Goal: Task Accomplishment & Management: Manage account settings

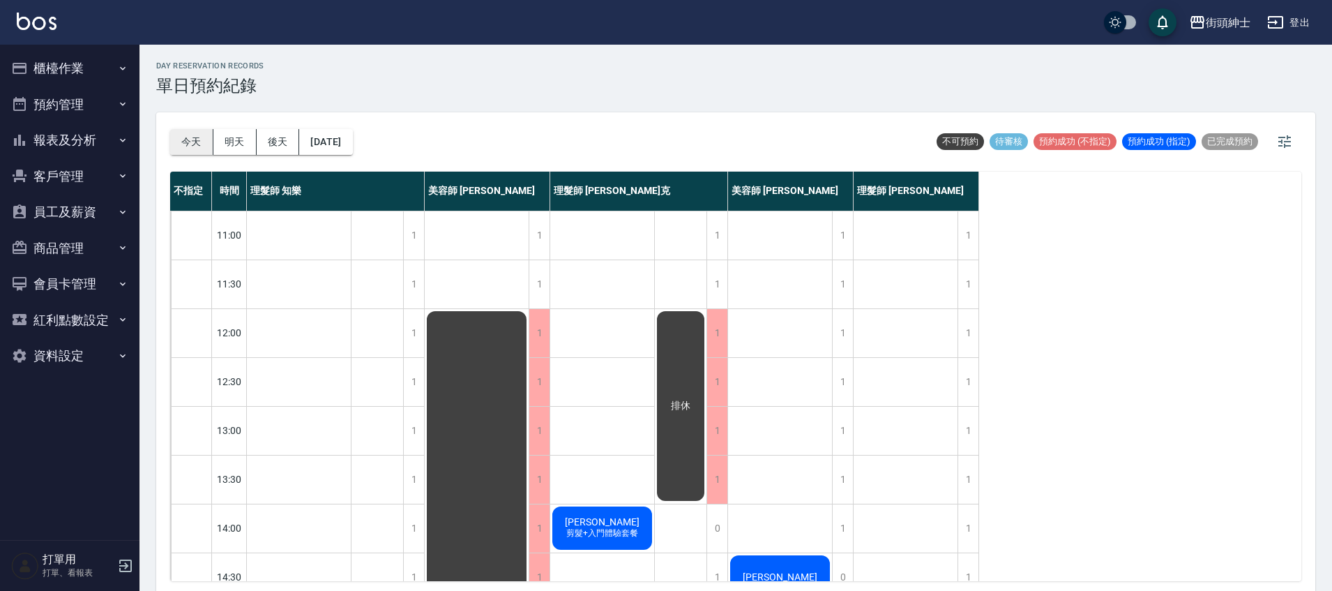
click at [197, 142] on button "今天" at bounding box center [191, 142] width 43 height 26
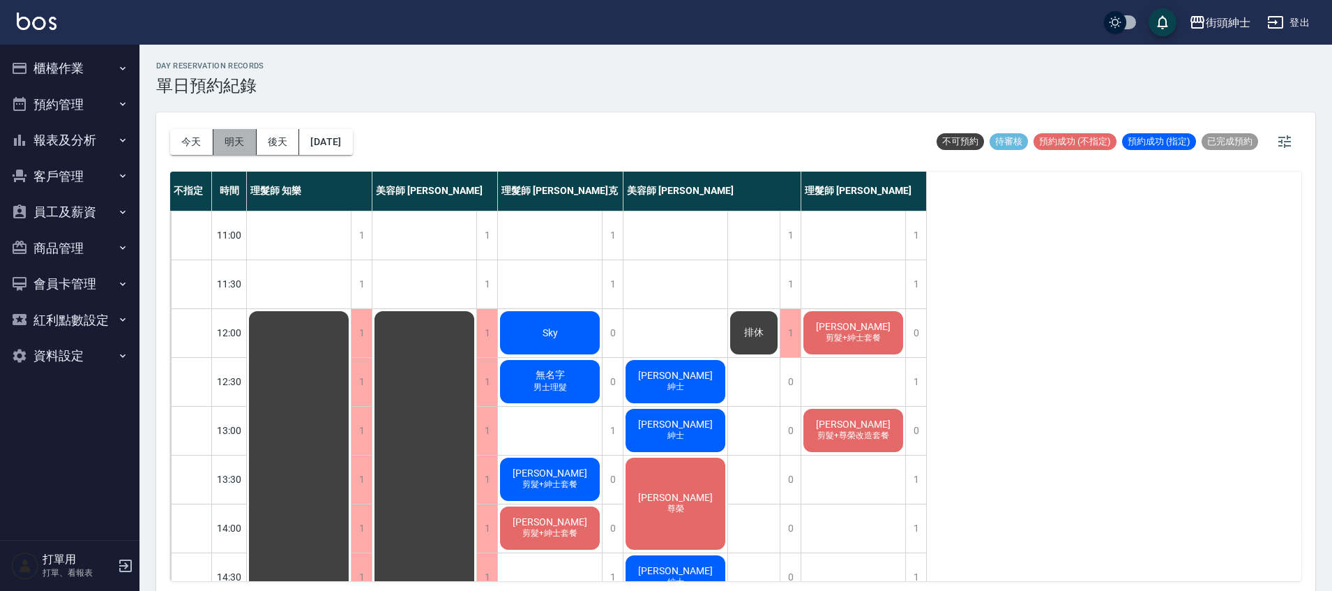
click at [229, 138] on button "明天" at bounding box center [234, 142] width 43 height 26
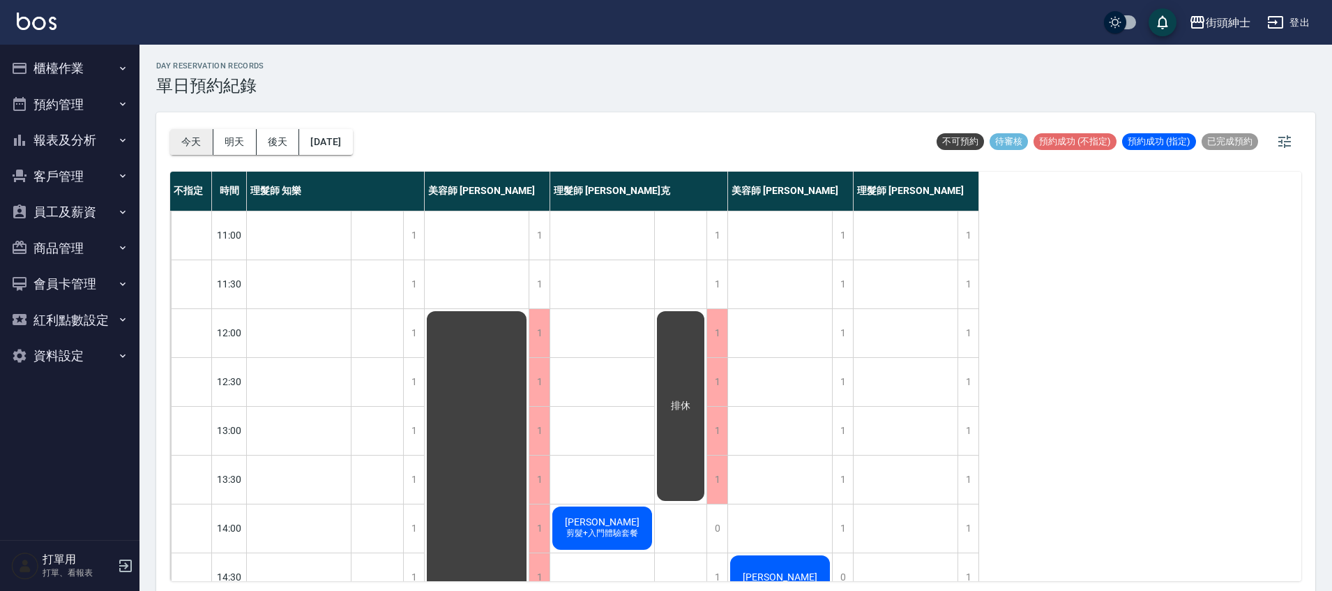
click at [190, 146] on button "今天" at bounding box center [191, 142] width 43 height 26
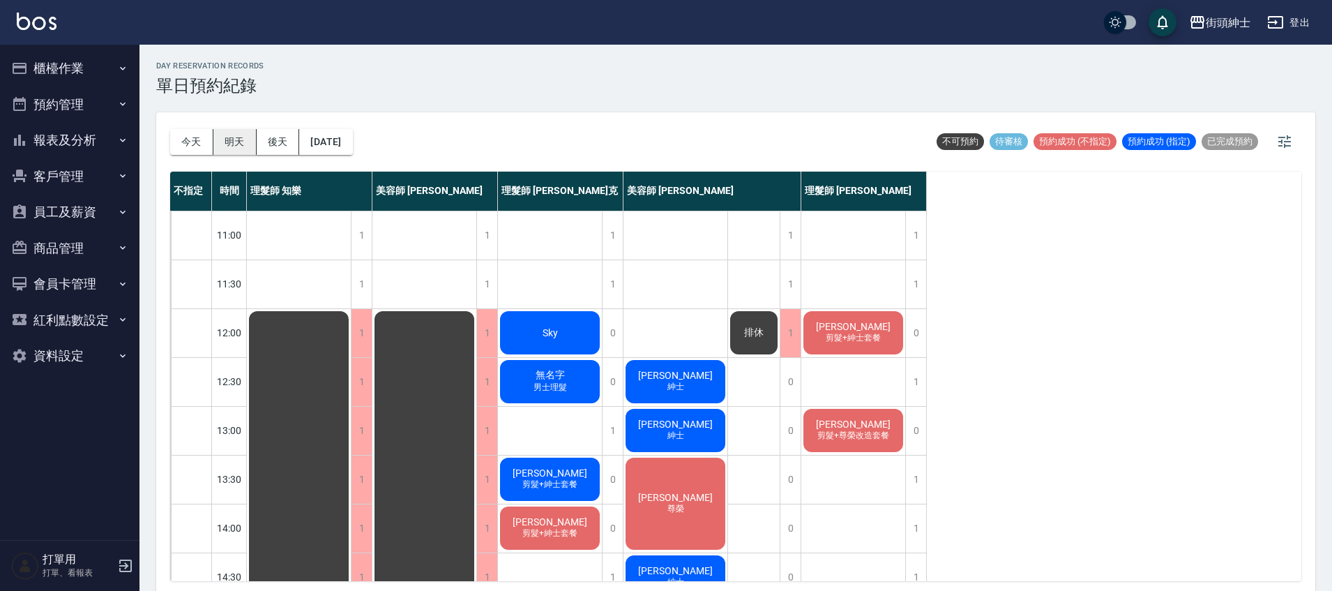
click at [250, 142] on button "明天" at bounding box center [234, 142] width 43 height 26
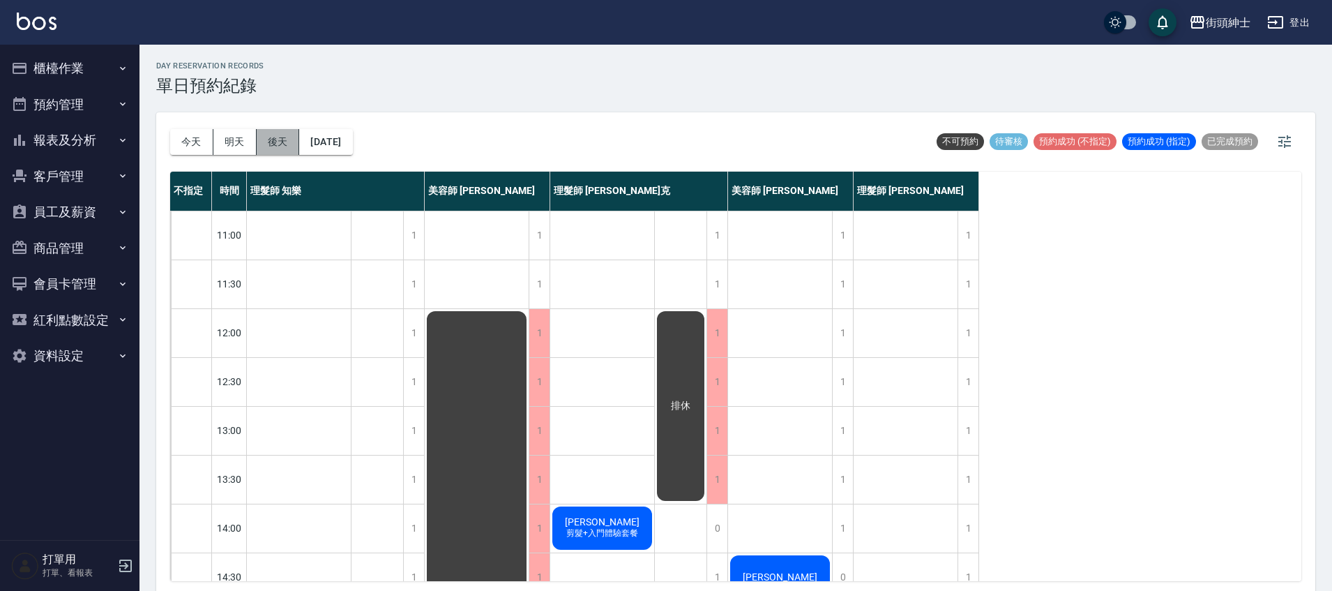
click at [271, 144] on button "後天" at bounding box center [278, 142] width 43 height 26
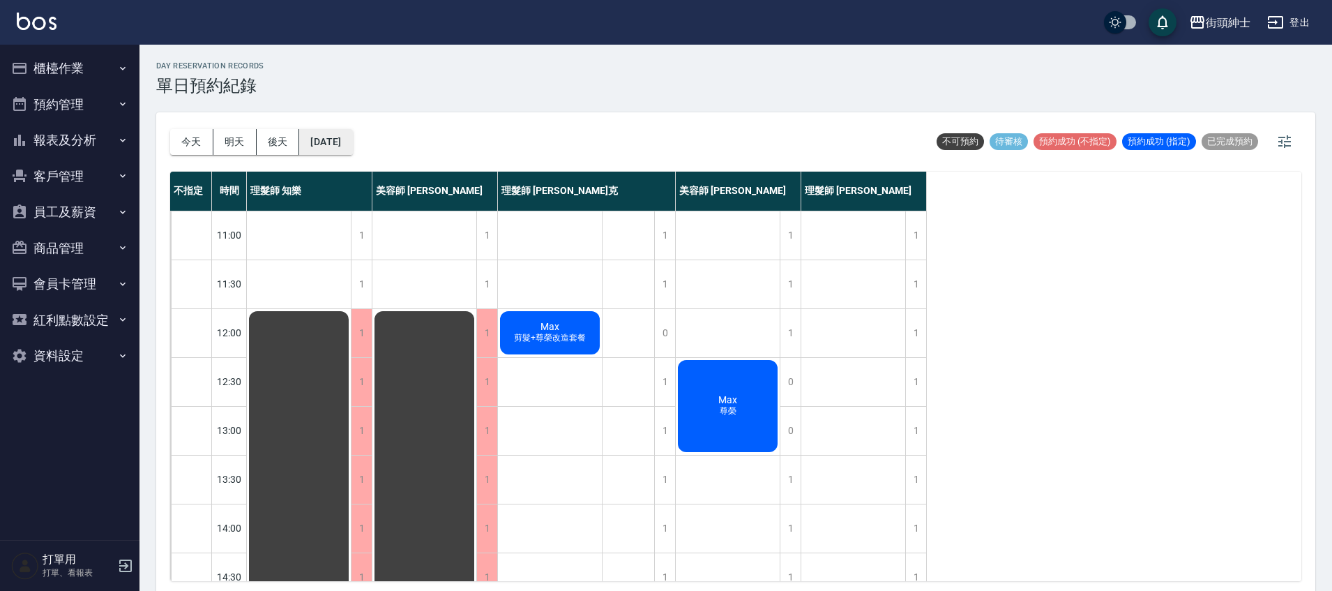
click at [324, 149] on button "2025/10/15" at bounding box center [325, 142] width 53 height 26
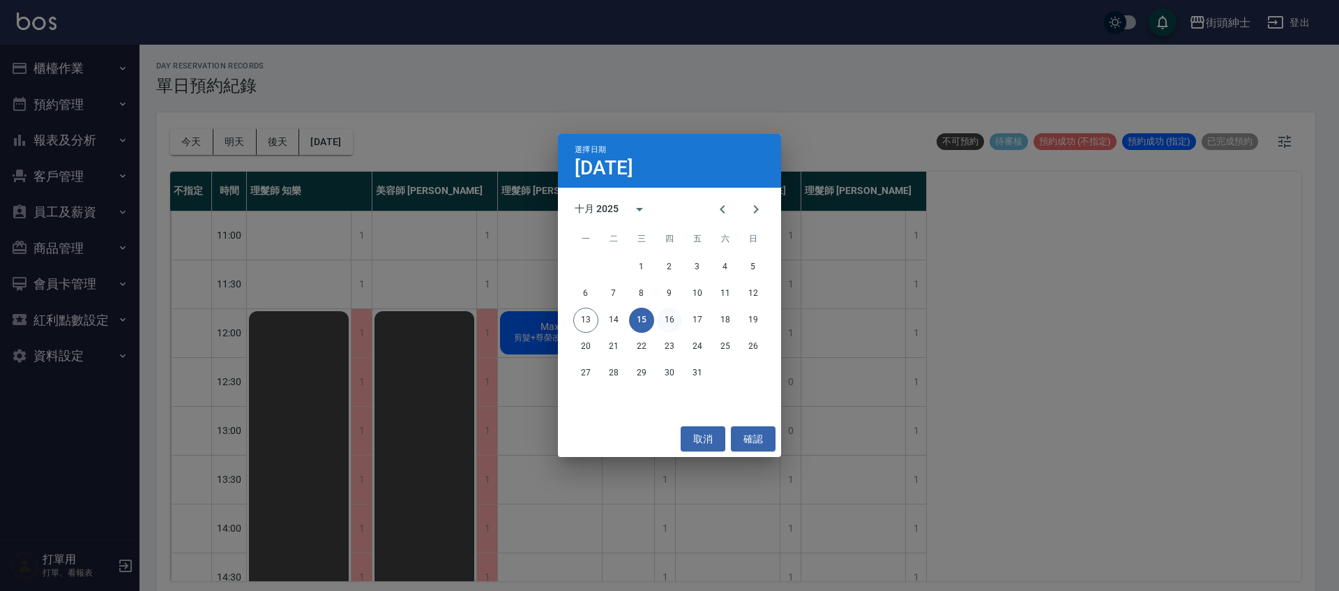
click at [676, 319] on button "16" at bounding box center [669, 320] width 25 height 25
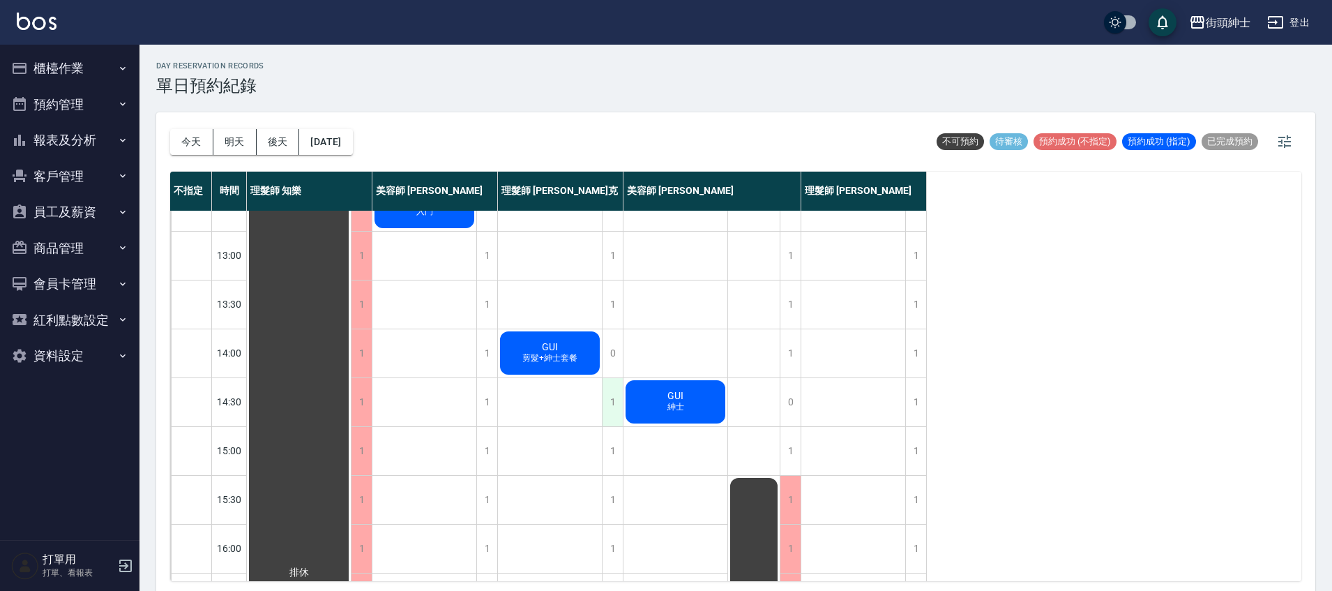
scroll to position [288, 0]
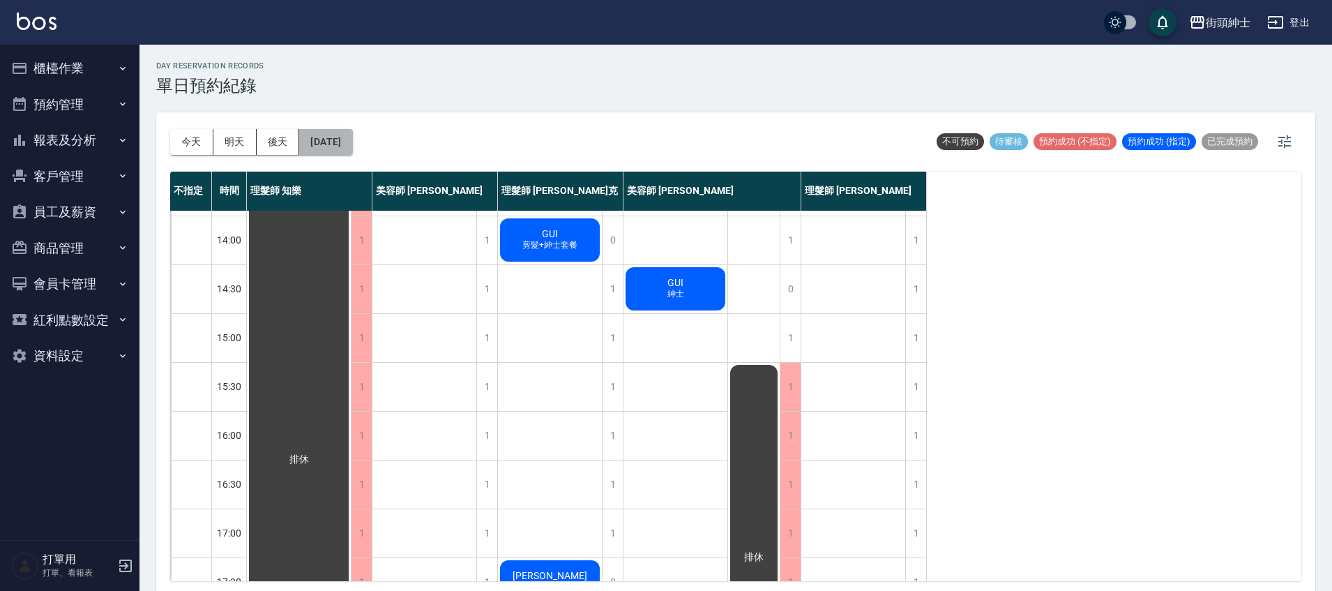
click at [352, 146] on button "2025/10/16" at bounding box center [325, 142] width 53 height 26
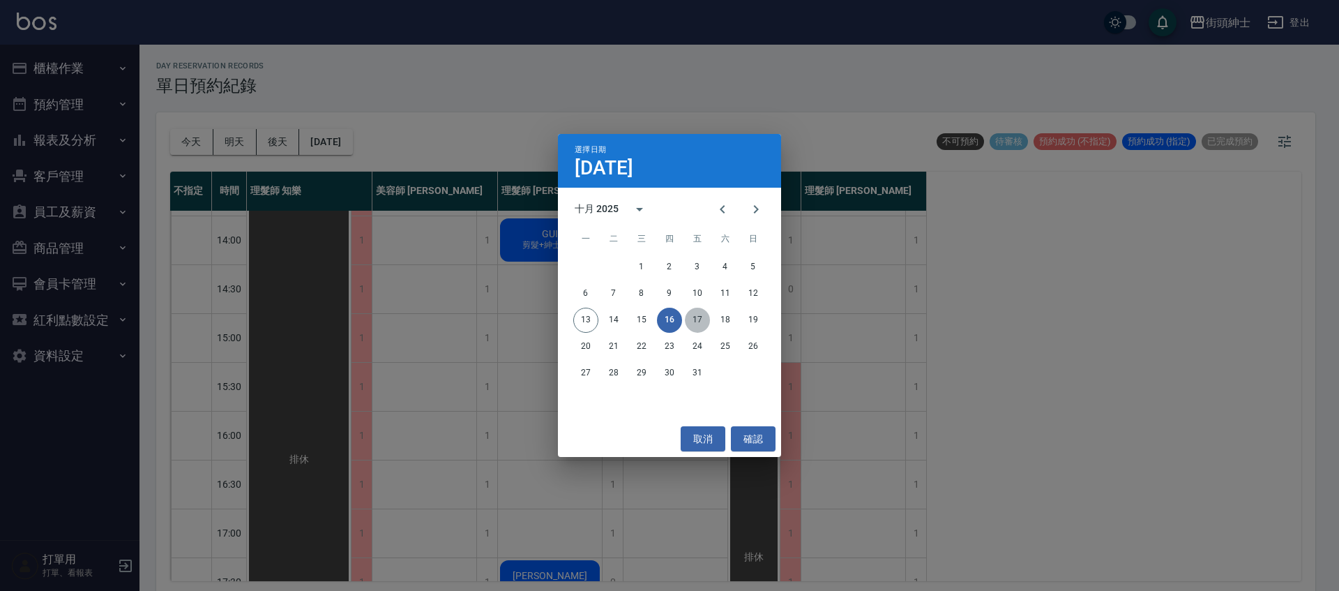
click at [702, 322] on button "17" at bounding box center [697, 320] width 25 height 25
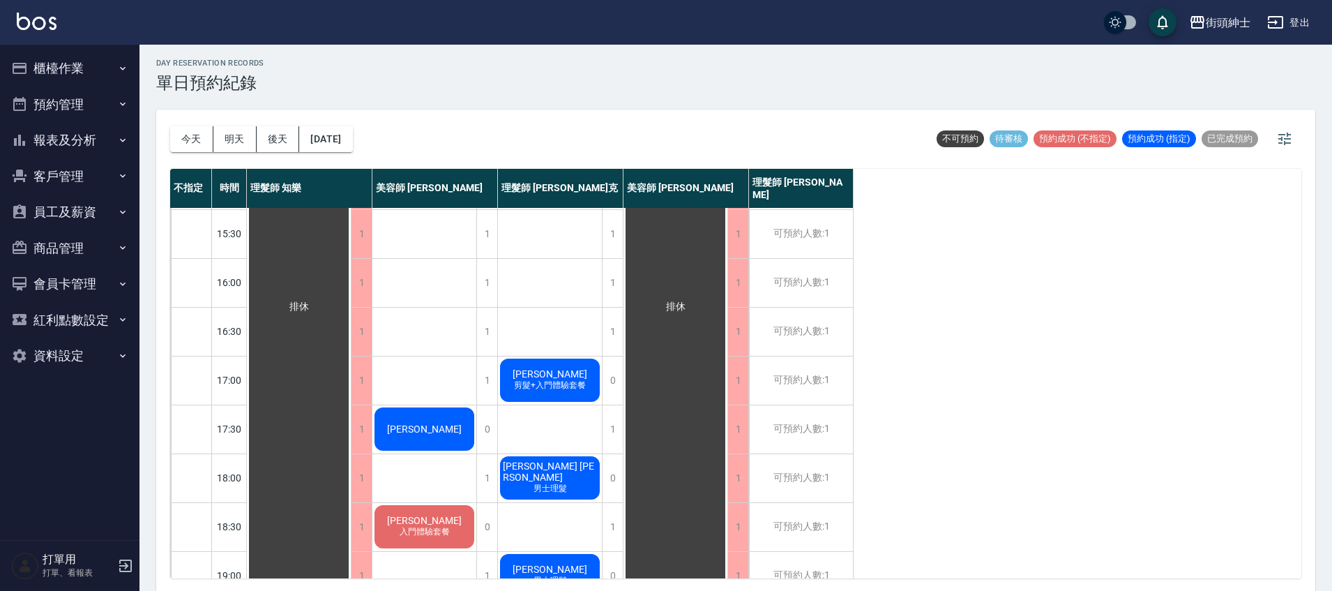
scroll to position [4, 0]
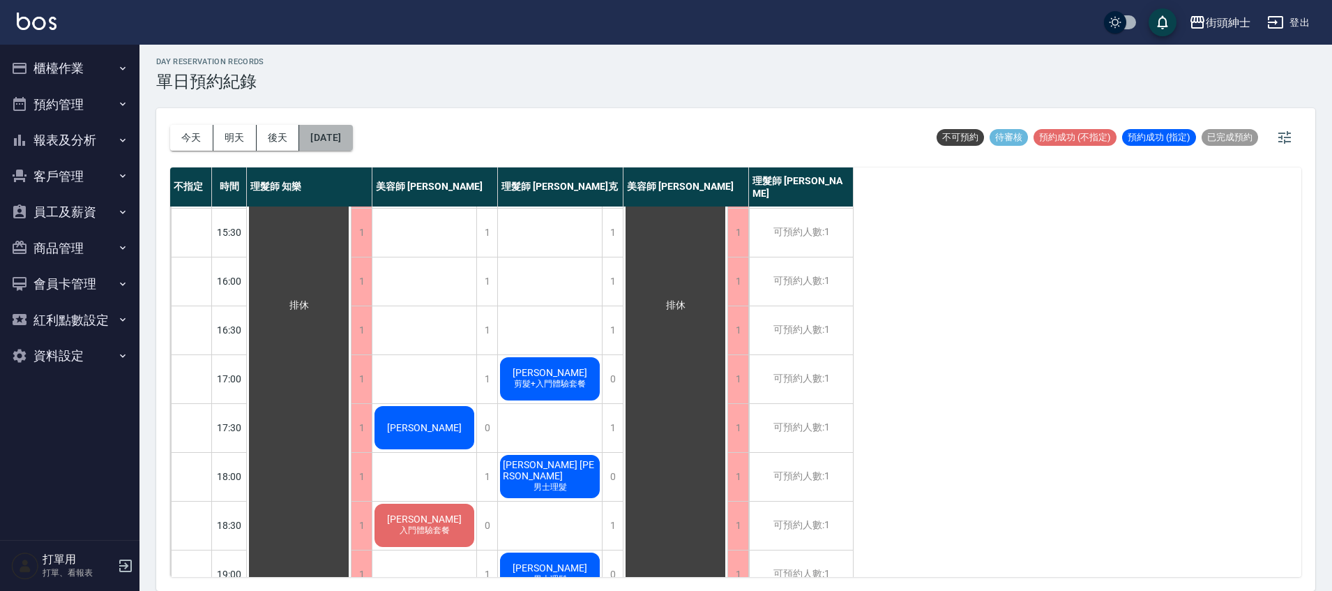
click at [351, 134] on button "2025/10/17" at bounding box center [325, 138] width 53 height 26
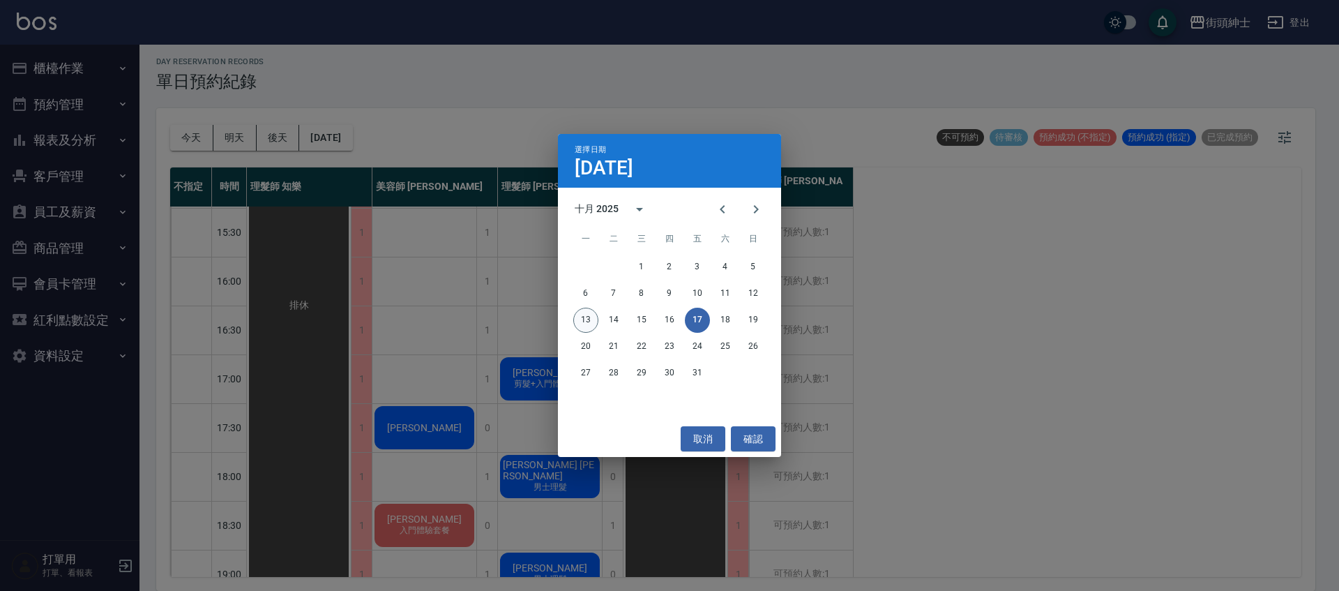
click at [593, 315] on button "13" at bounding box center [585, 320] width 25 height 25
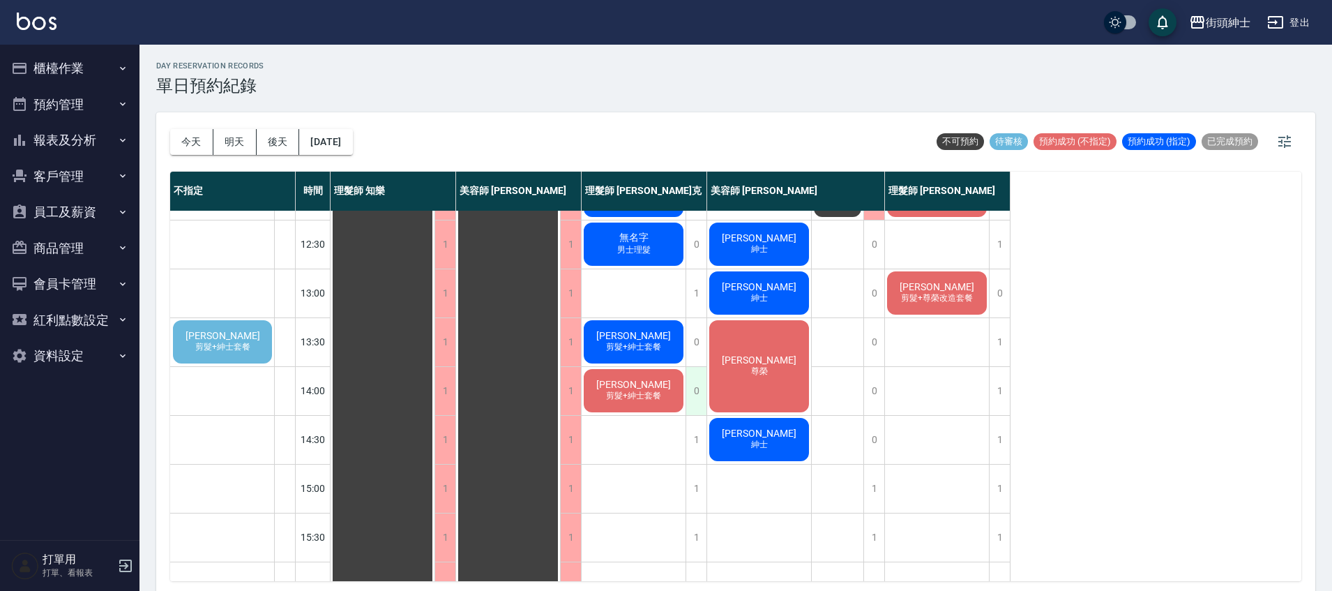
scroll to position [140, 0]
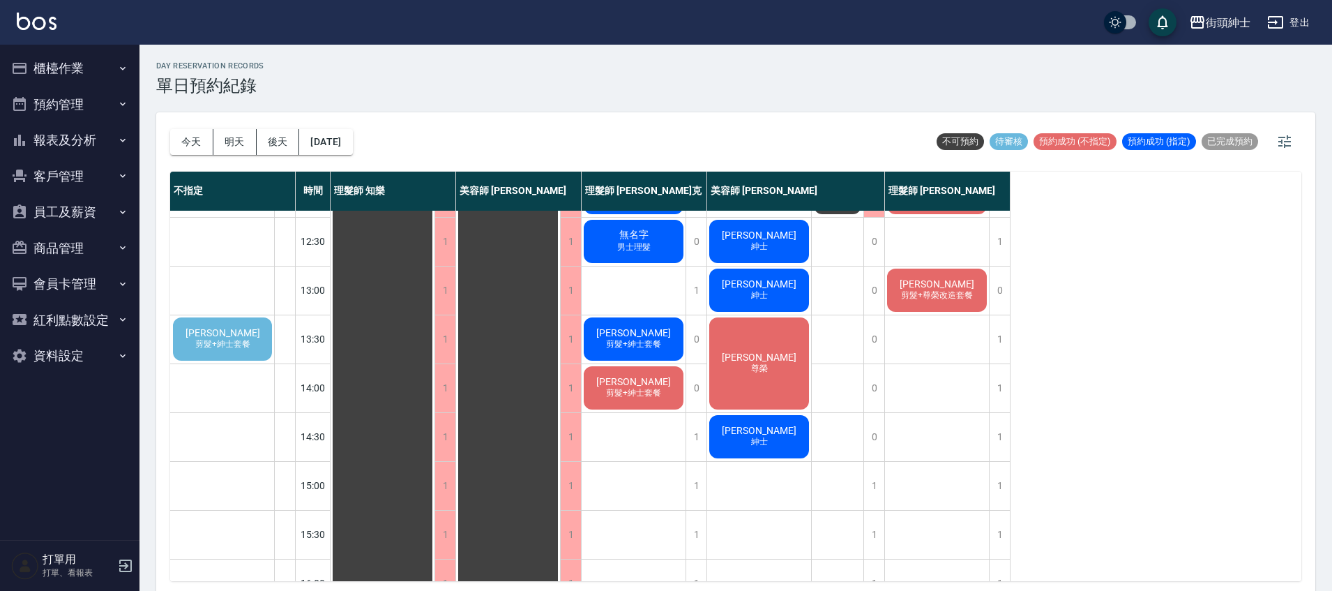
click at [235, 338] on span "剪髮+紳士套餐" at bounding box center [222, 344] width 61 height 12
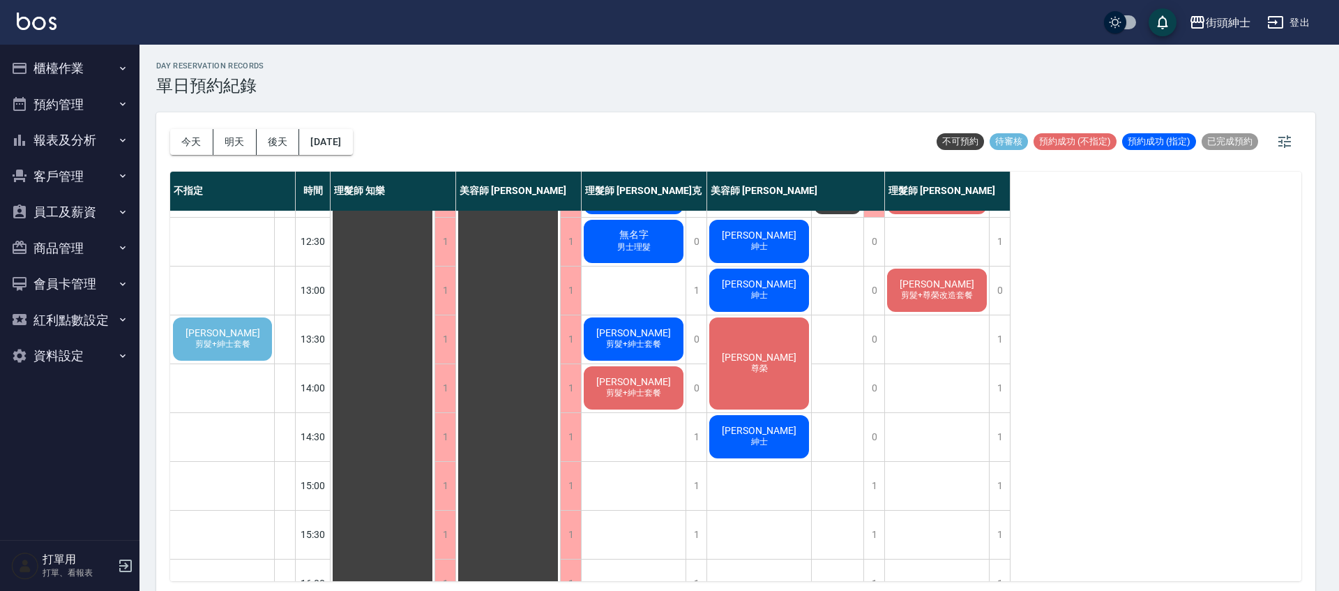
type input "Chris Si/0911969807"
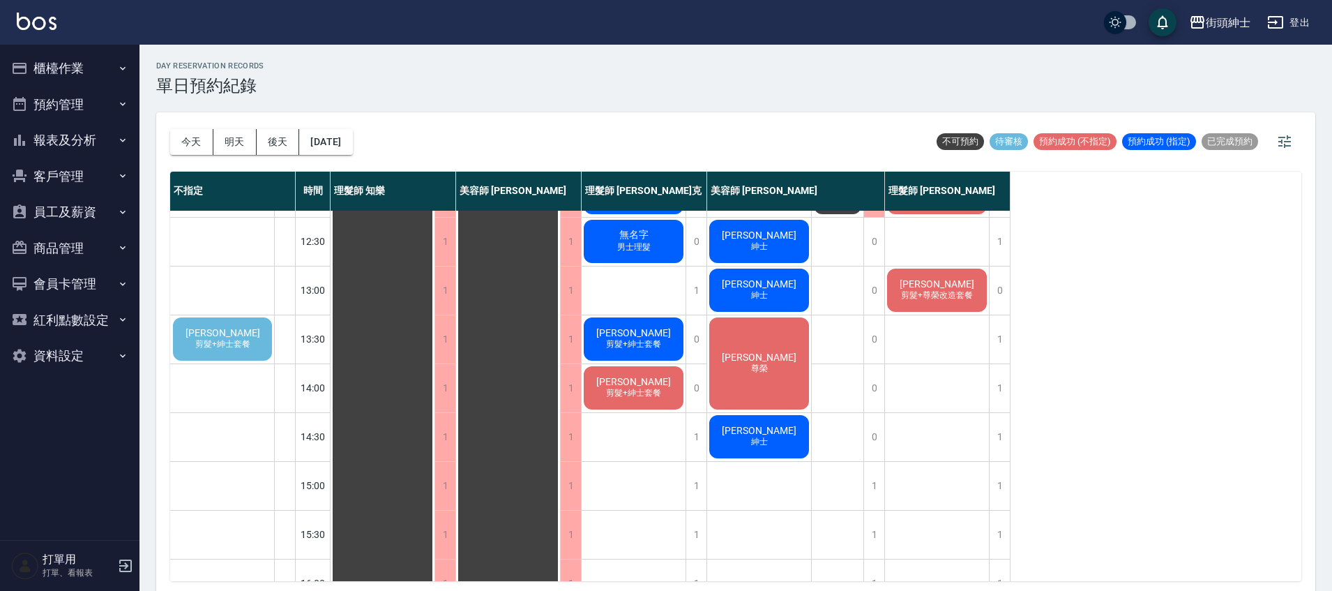
click at [206, 341] on span "剪髮+紳士套餐" at bounding box center [222, 344] width 61 height 12
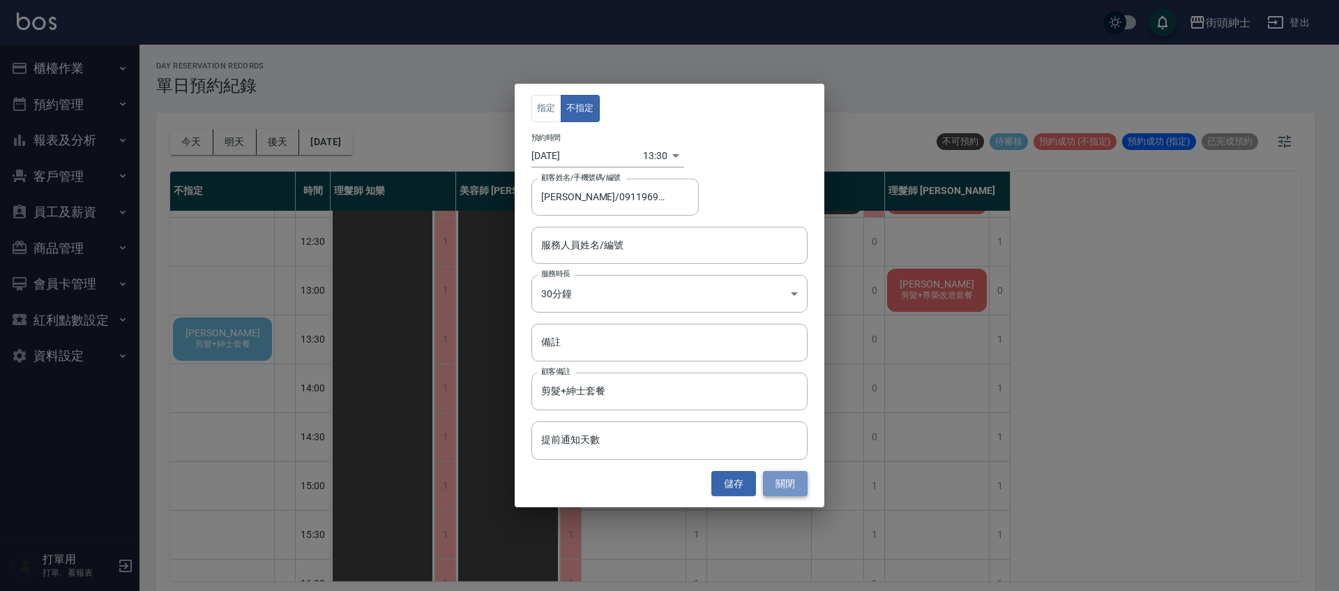
click at [793, 490] on button "關閉" at bounding box center [785, 484] width 45 height 26
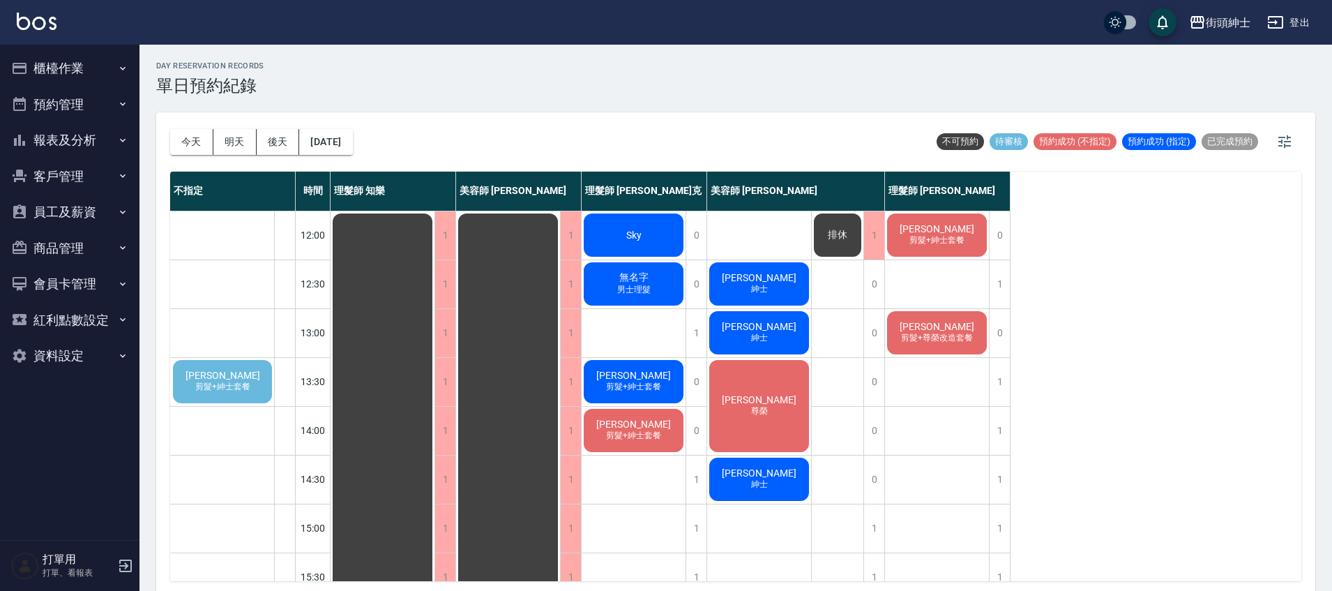
scroll to position [99, 0]
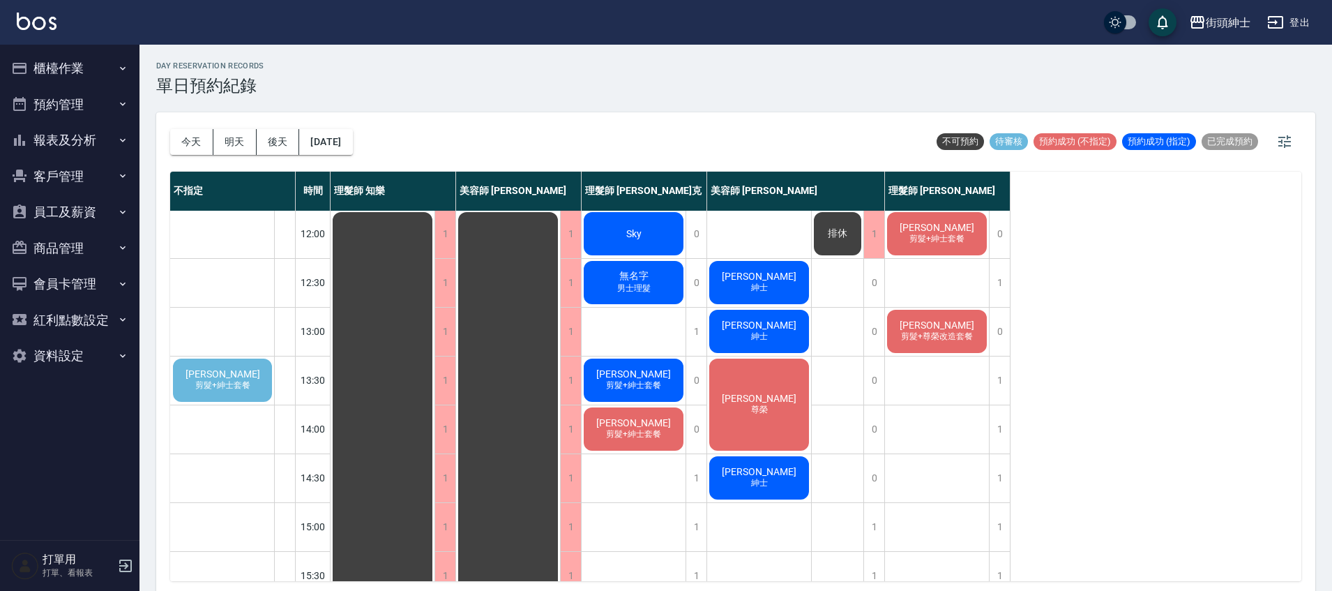
click at [942, 334] on span "剪髮+尊榮改造套餐" at bounding box center [936, 337] width 77 height 12
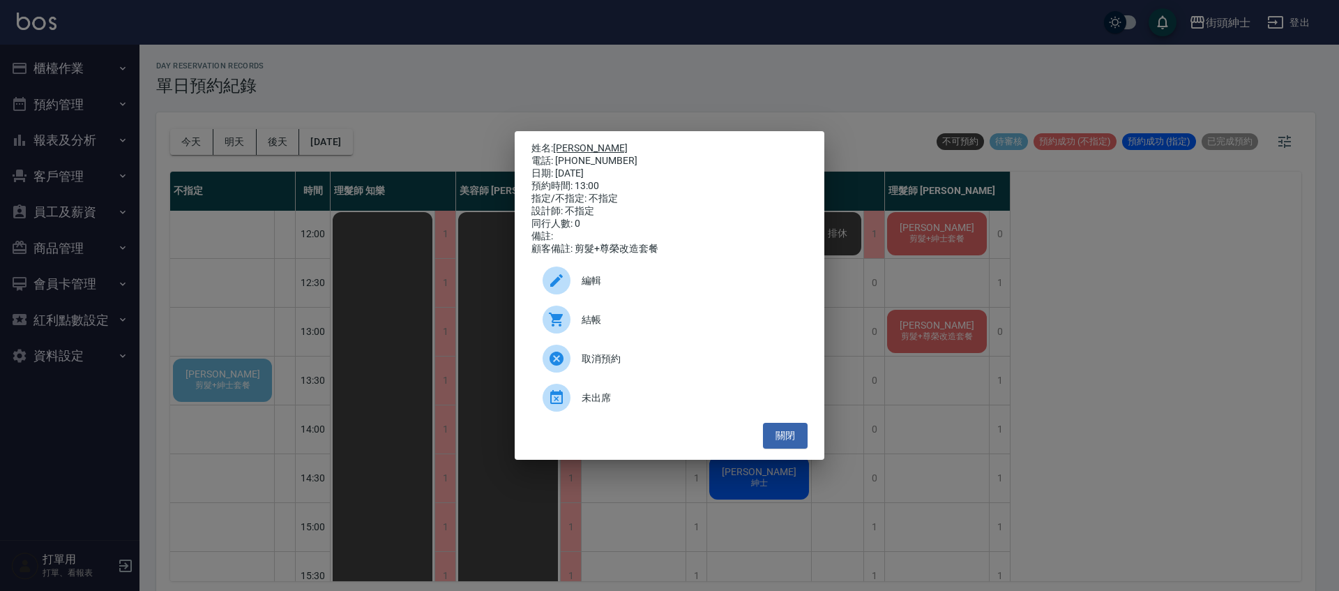
click at [570, 142] on link "鍾汎鈞" at bounding box center [590, 147] width 75 height 11
click at [272, 388] on div "姓名: 鍾汎鈞 電話: 0975369601 日期: 2025/10/13 預約時間: 13:00 指定/不指定: 不指定 設計師: 不指定 同行人數: 0 …" at bounding box center [669, 295] width 1339 height 591
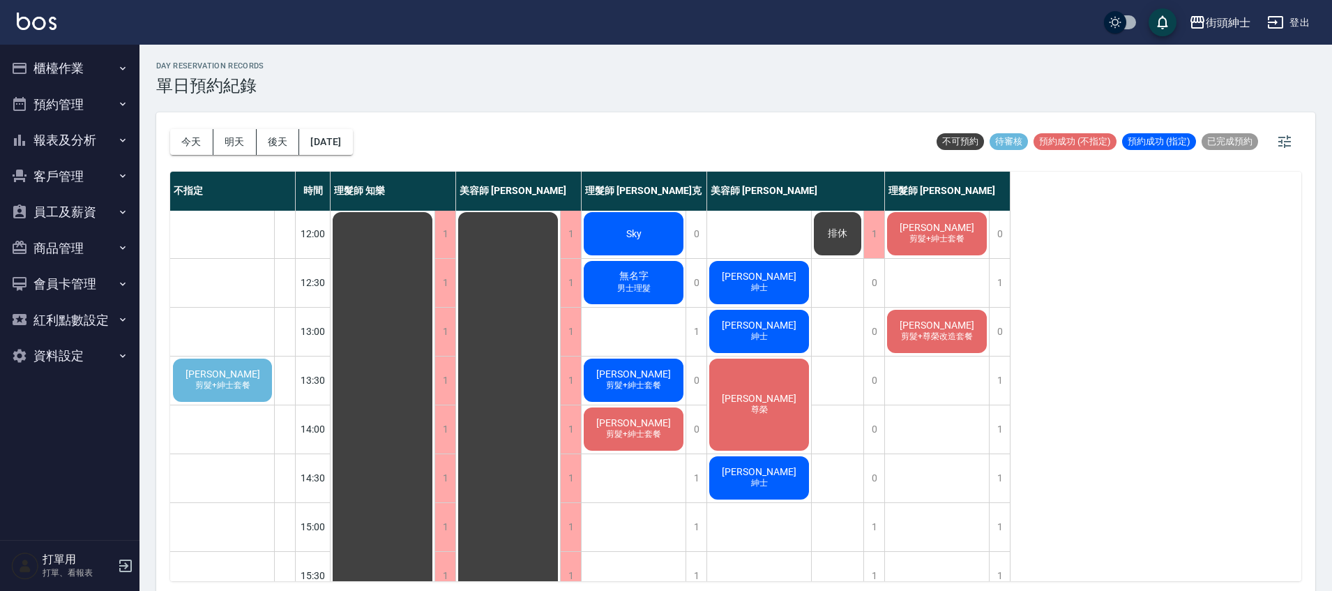
click at [262, 388] on div "Chris Si 剪髮+紳士套餐" at bounding box center [222, 379] width 103 height 47
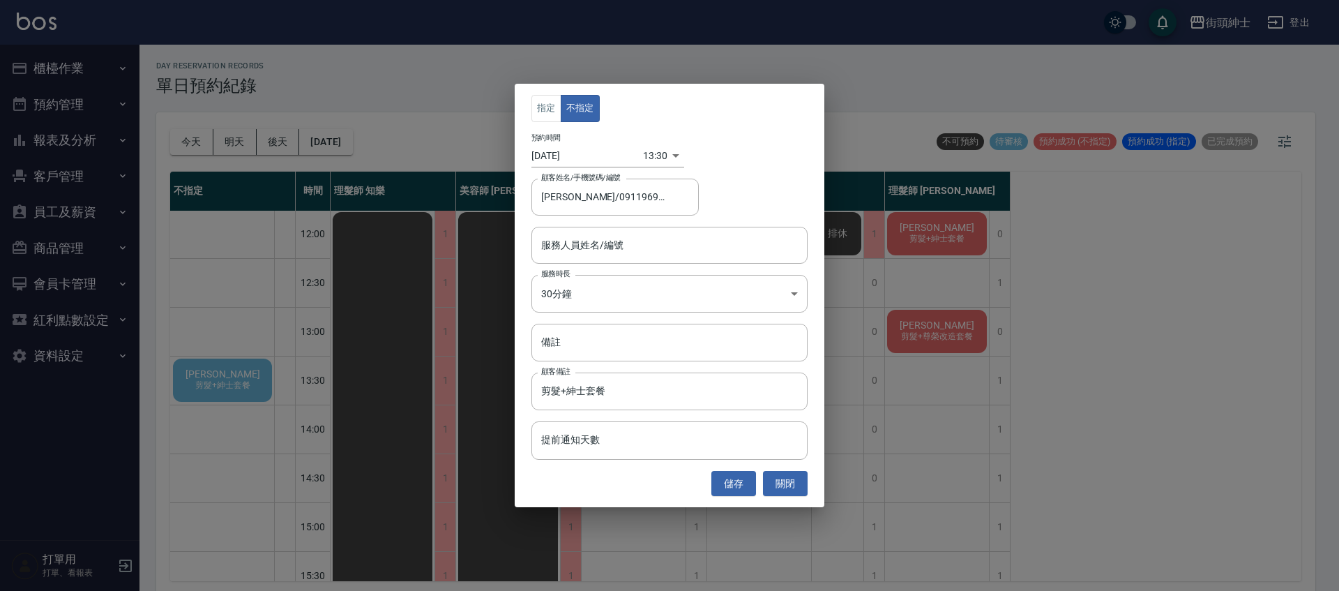
click at [909, 86] on div "指定 不指定 預約時間 2025/10/13 13:30 1760333400000 顧客姓名/手機號碼/編號 Chris Si/0911969807 顧客姓…" at bounding box center [669, 295] width 1339 height 591
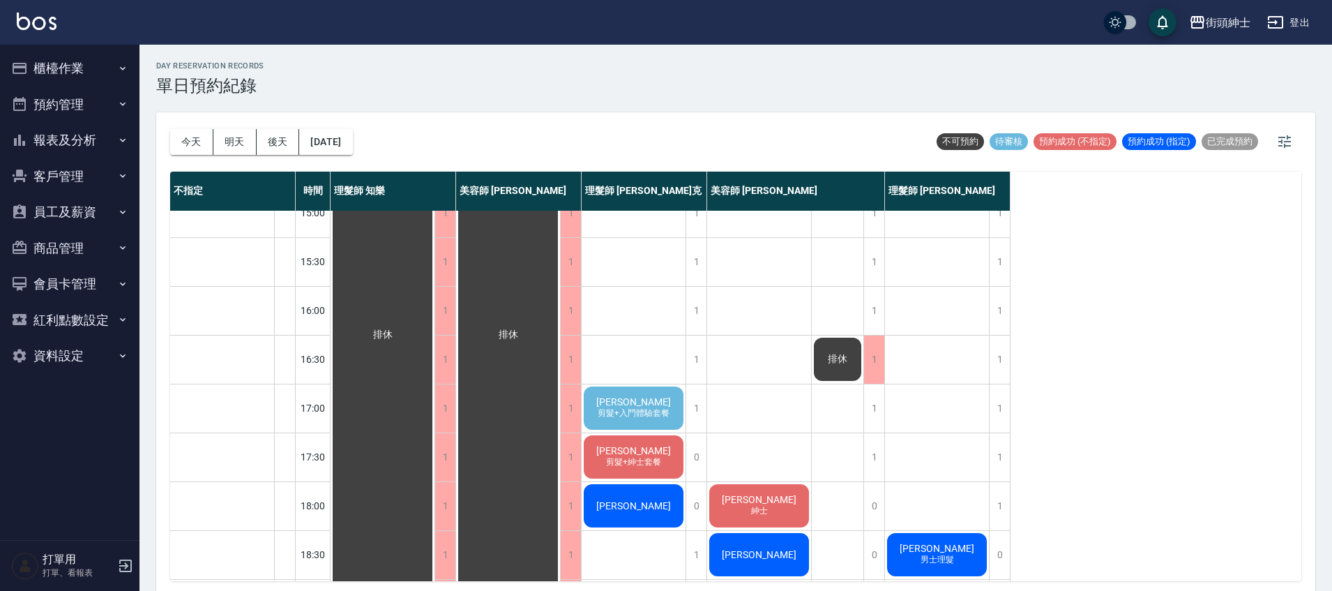
scroll to position [414, 0]
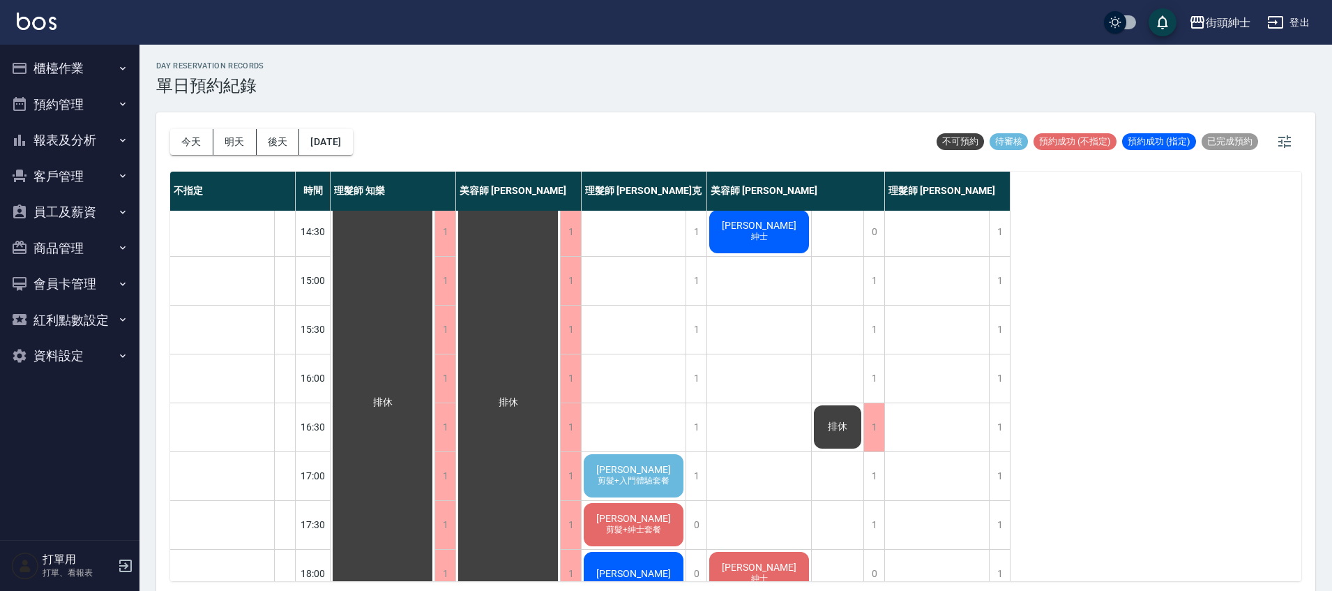
scroll to position [459, 0]
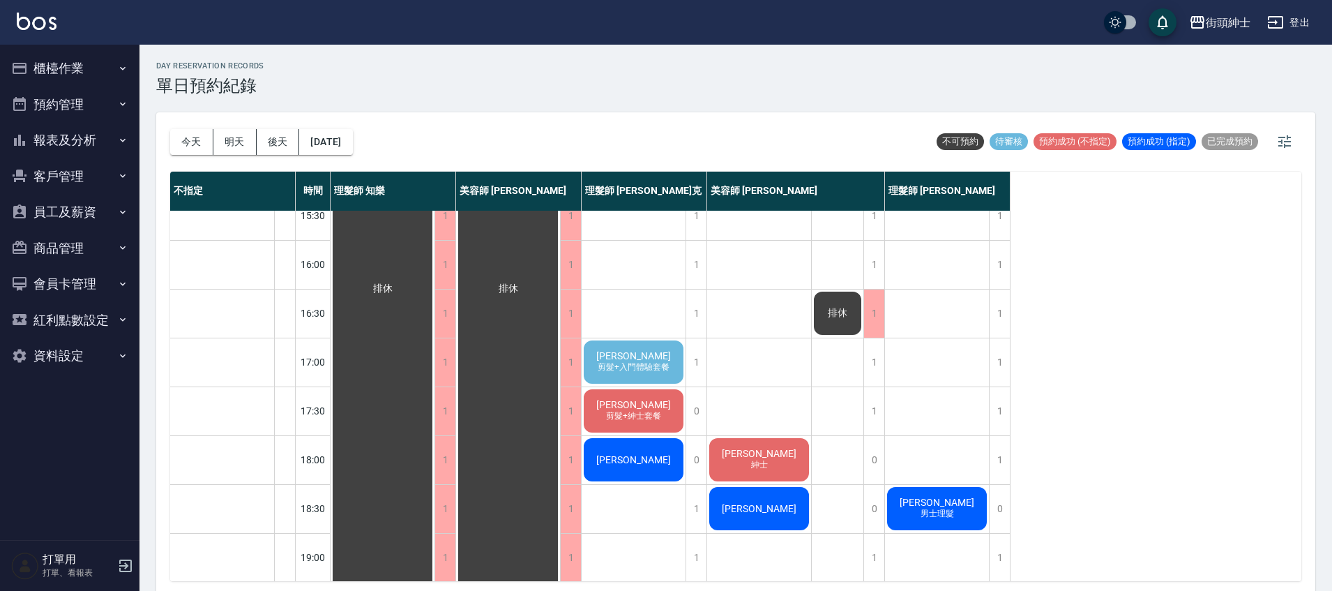
click at [671, 365] on span "剪髮+入門體驗套餐" at bounding box center [633, 367] width 77 height 12
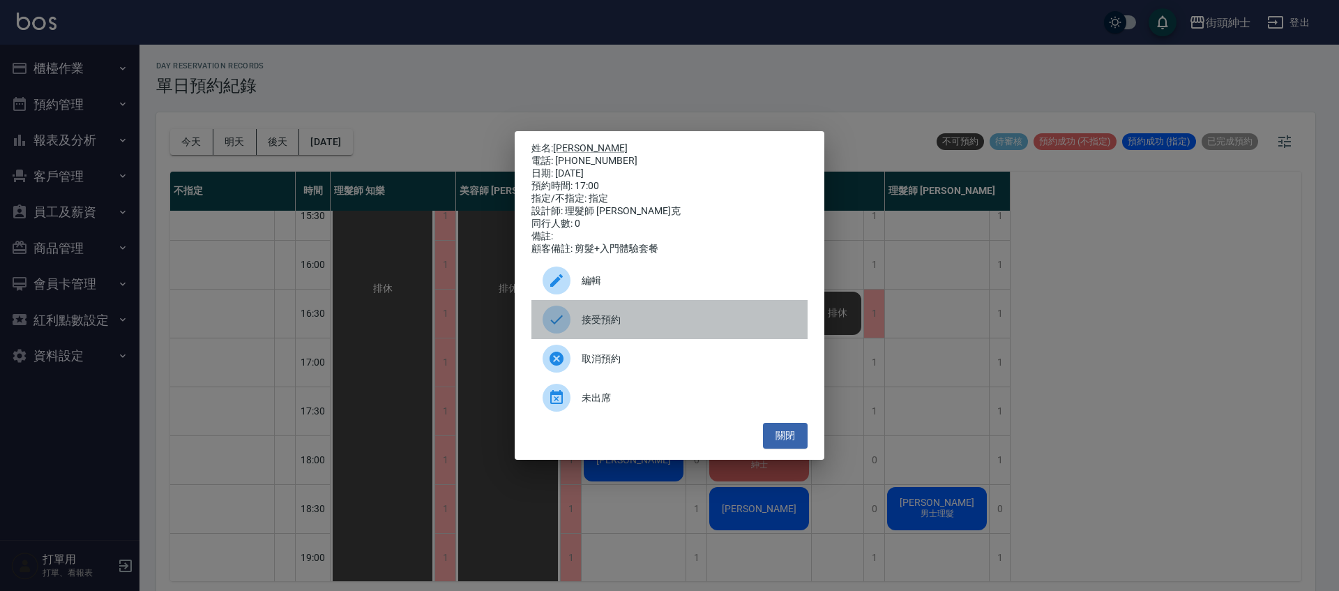
click at [653, 327] on span "接受預約" at bounding box center [689, 319] width 215 height 15
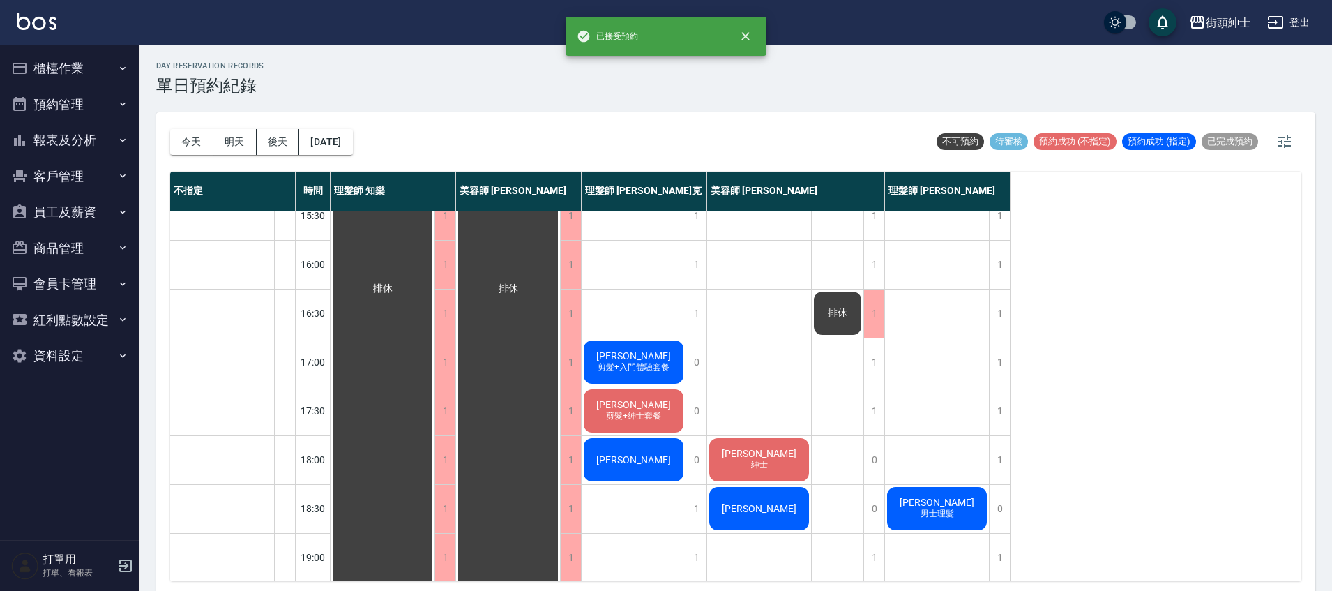
click at [663, 355] on div "黃世騰 剪髮+入門體驗套餐" at bounding box center [634, 361] width 104 height 47
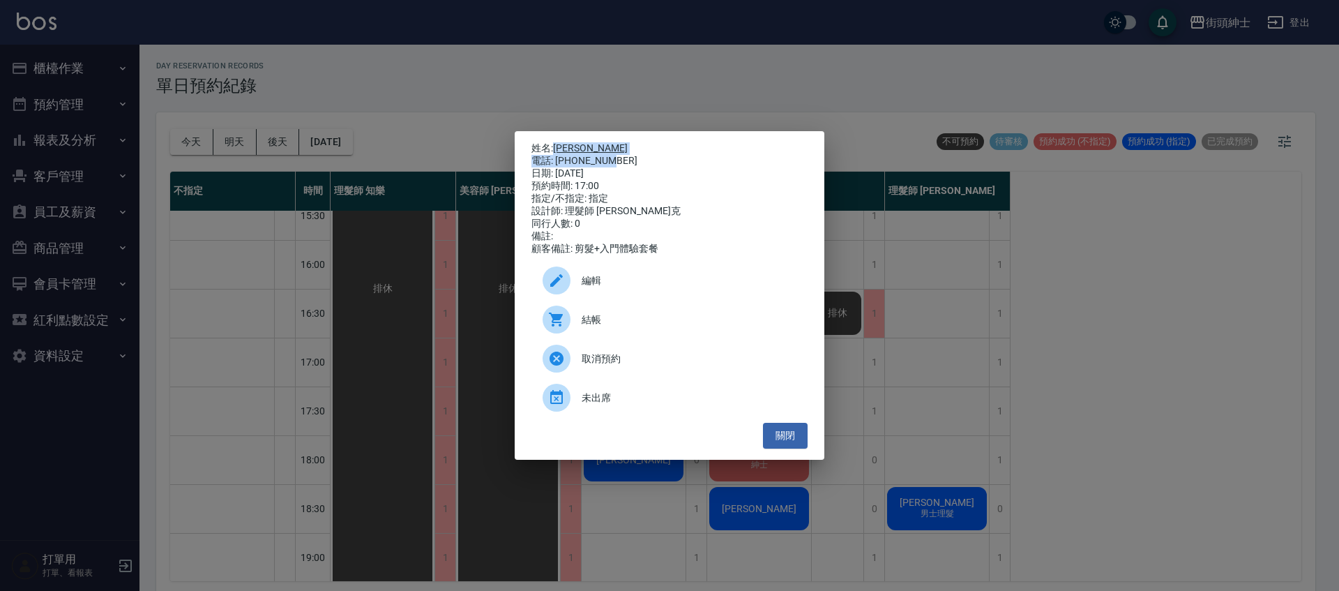
drag, startPoint x: 553, startPoint y: 144, endPoint x: 614, endPoint y: 154, distance: 61.5
click at [614, 154] on div "姓名: 黃世騰 電話: 0970541661 日期: 2025/10/13 預約時間: 17:00 指定/不指定: 指定 設計師: 理髮師 Vic 維克 同行…" at bounding box center [669, 198] width 276 height 113
copy div "黃世騰 電話: 0970541661"
click at [808, 448] on div "姓名: 黃世騰 電話: 0970541661 日期: 2025/10/13 預約時間: 17:00 指定/不指定: 指定 設計師: 理髮師 Vic 維克 同行…" at bounding box center [670, 295] width 310 height 328
click at [805, 442] on button "關閉" at bounding box center [785, 436] width 45 height 26
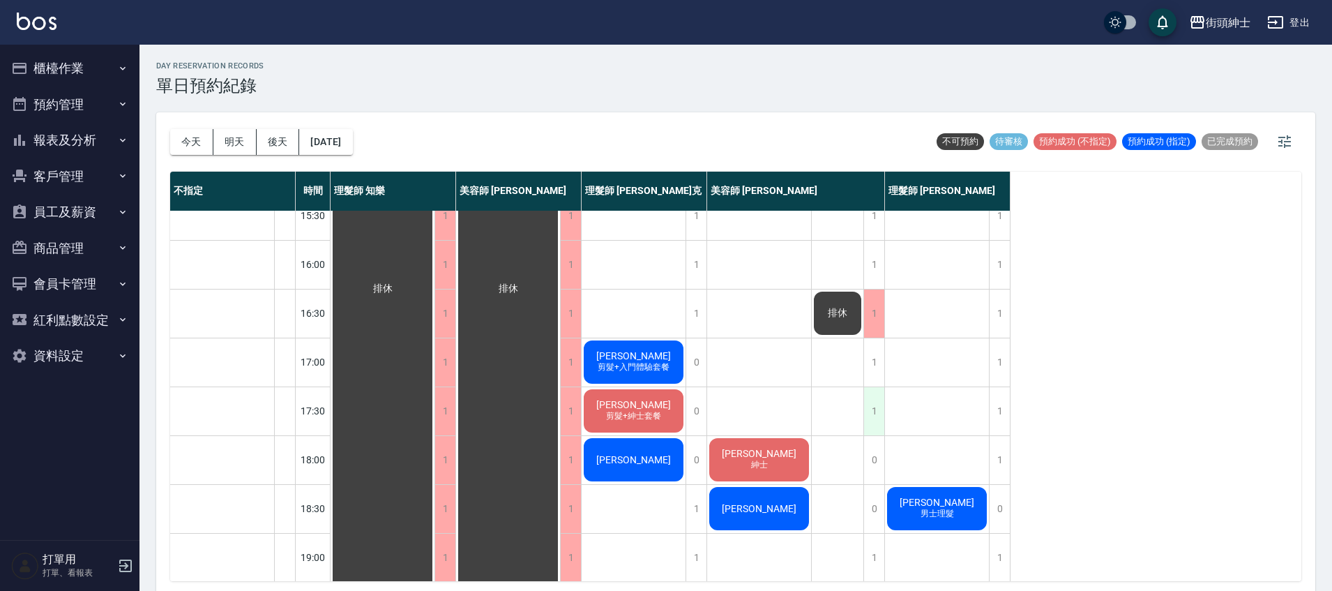
click at [879, 411] on div "1" at bounding box center [873, 411] width 21 height 48
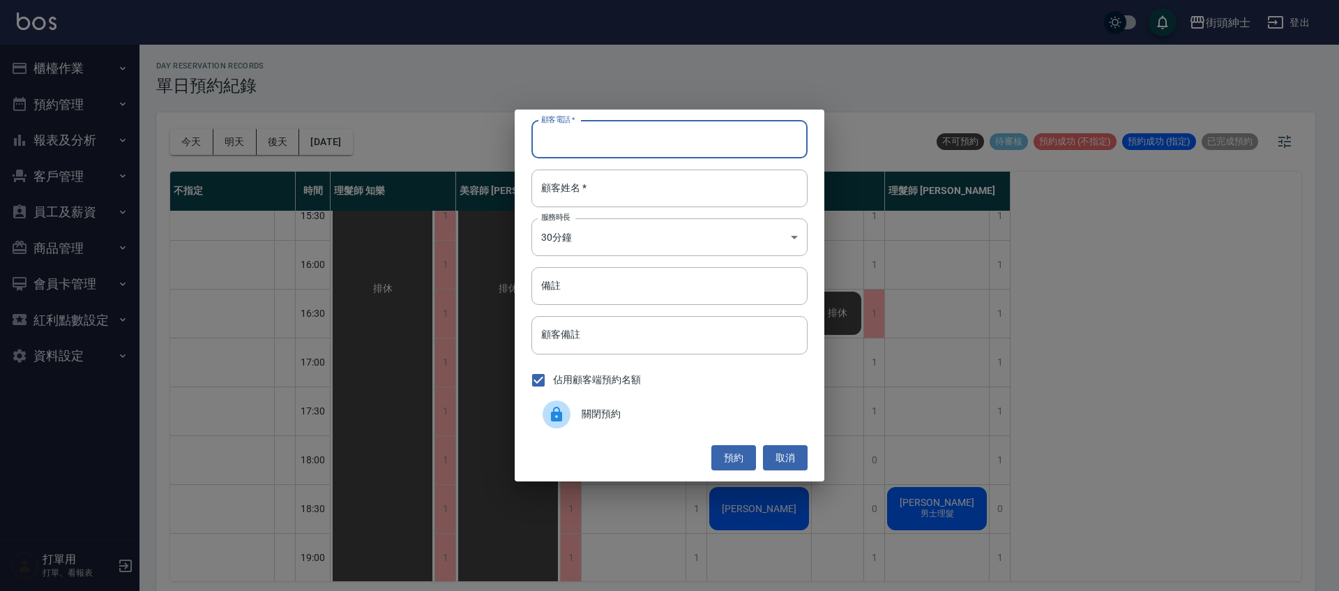
click at [624, 147] on input "顧客電話   *" at bounding box center [669, 140] width 276 height 38
paste input "黃世騰 電話: 0970541661"
drag, startPoint x: 602, startPoint y: 137, endPoint x: 471, endPoint y: 139, distance: 131.1
click at [471, 139] on div "顧客電話   * 黃世騰 電話: 0970541661 顧客電話   * 顧客姓名   * 顧客姓名   * 服務時長 30分鐘 1 服務時長 備註 備註 顧…" at bounding box center [669, 295] width 1339 height 591
type input "0970541661"
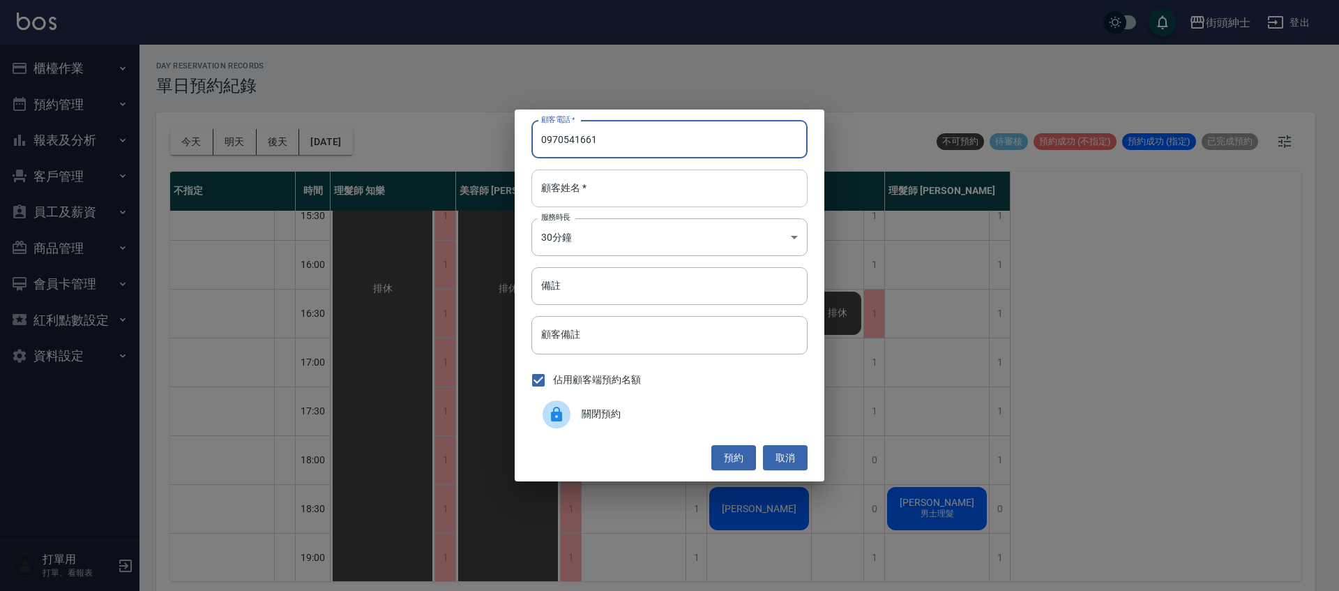
click at [646, 182] on input "顧客姓名   *" at bounding box center [669, 188] width 276 height 38
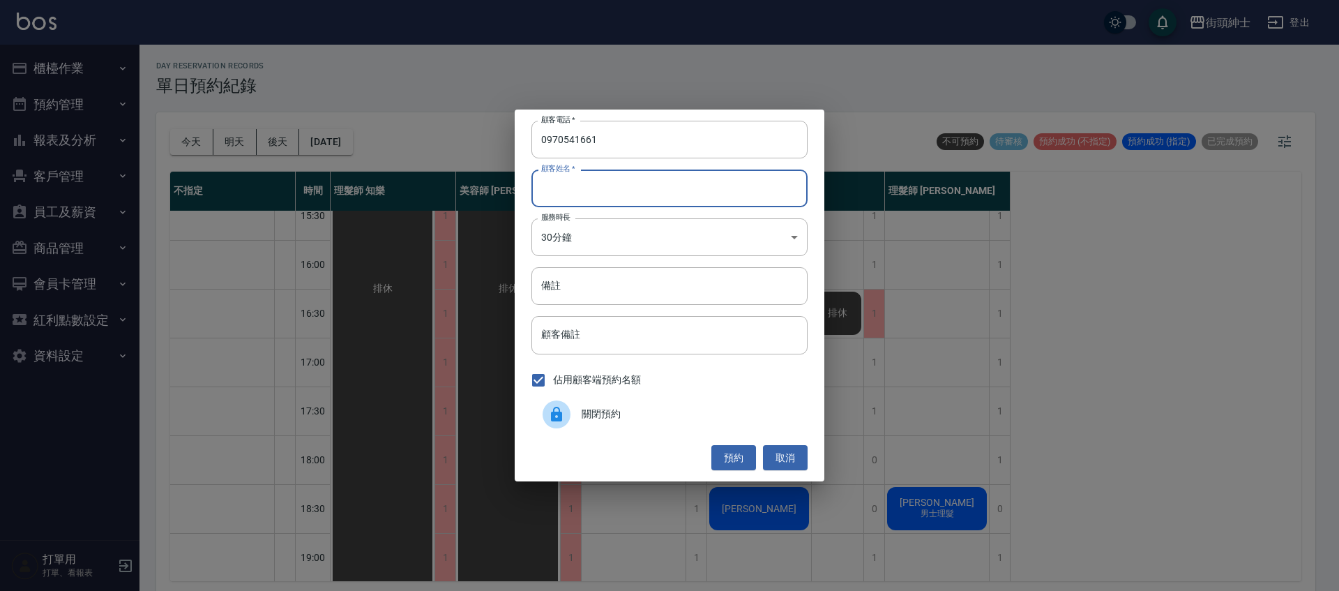
paste input "黃世騰 電話: 0970541661"
drag, startPoint x: 662, startPoint y: 187, endPoint x: 570, endPoint y: 188, distance: 92.1
click at [570, 188] on input "黃世騰 電話: 0970541661" at bounding box center [669, 188] width 276 height 38
type input "[PERSON_NAME]"
click at [737, 458] on button "預約" at bounding box center [733, 458] width 45 height 26
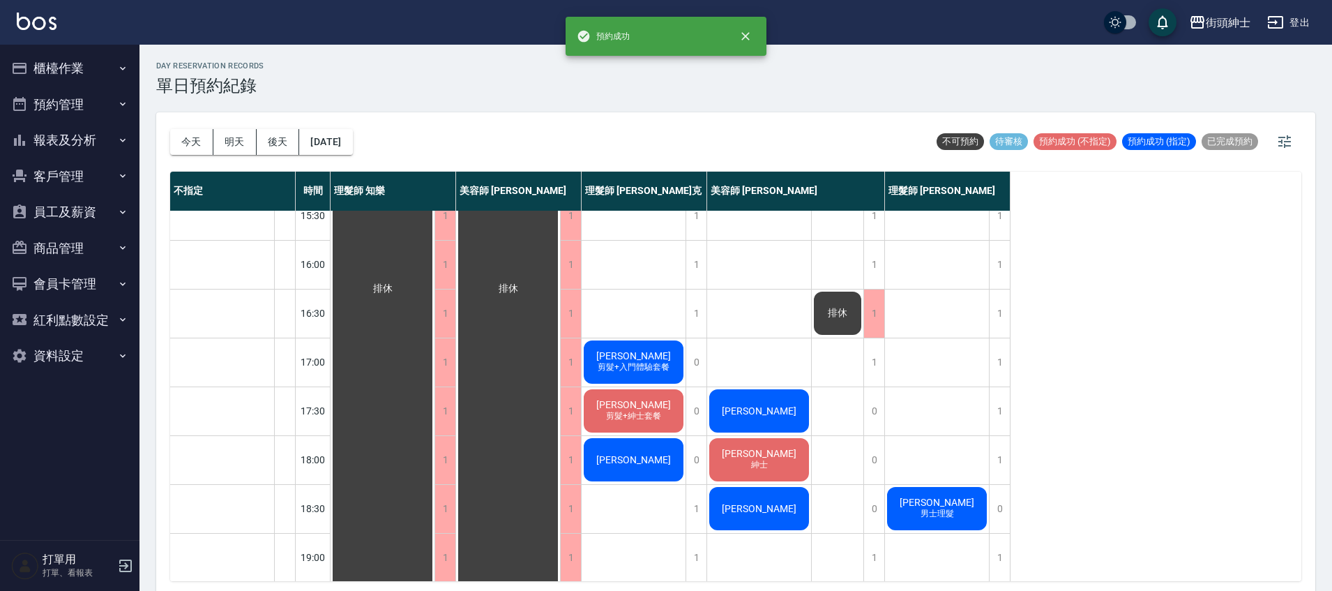
click at [770, 421] on div "[PERSON_NAME]" at bounding box center [759, 410] width 104 height 47
click at [763, 416] on span "[PERSON_NAME]" at bounding box center [759, 410] width 80 height 11
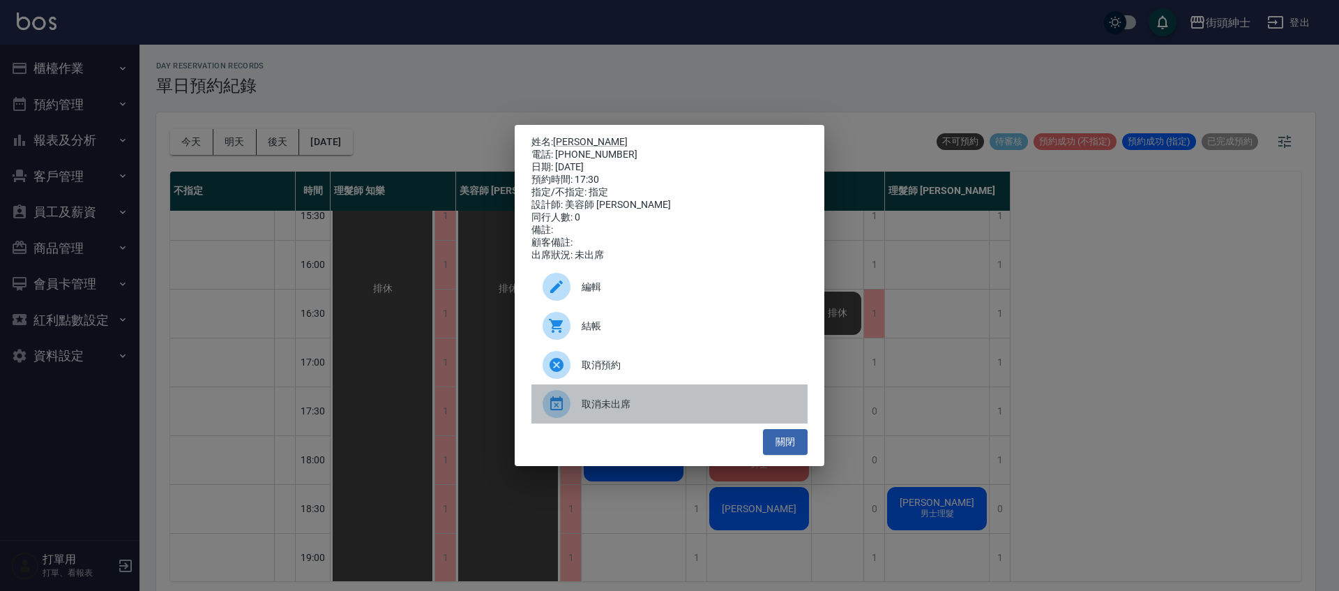
click at [713, 403] on span "取消未出席" at bounding box center [689, 404] width 215 height 15
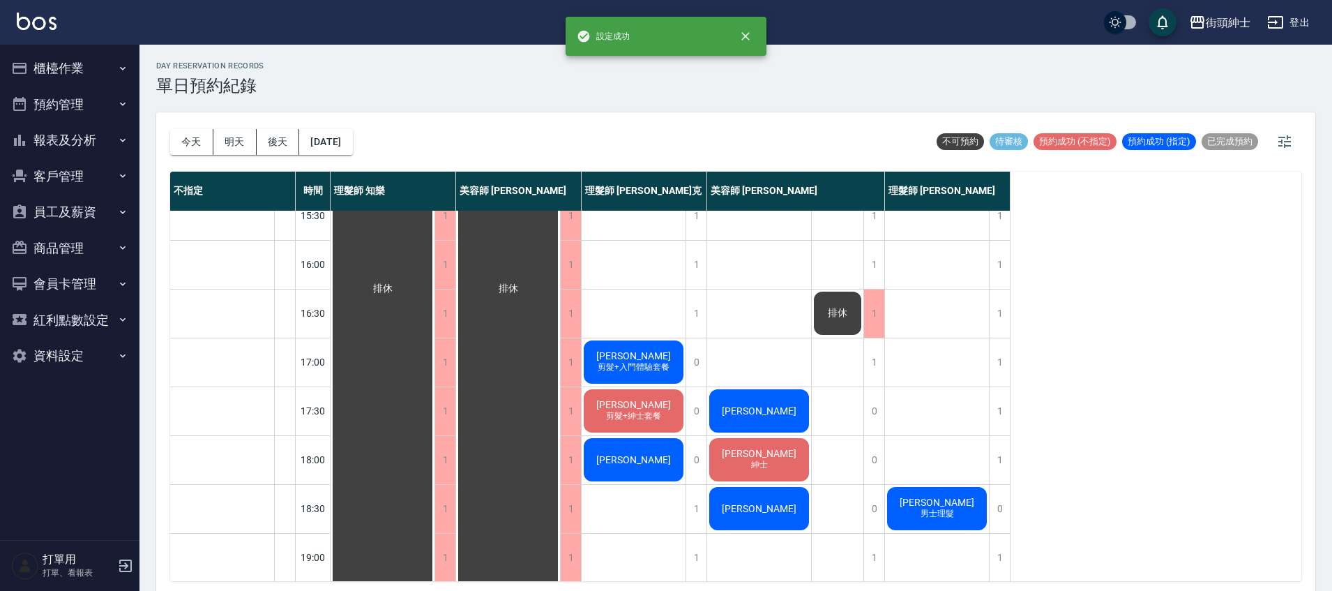
click at [764, 409] on span "[PERSON_NAME]" at bounding box center [759, 410] width 80 height 11
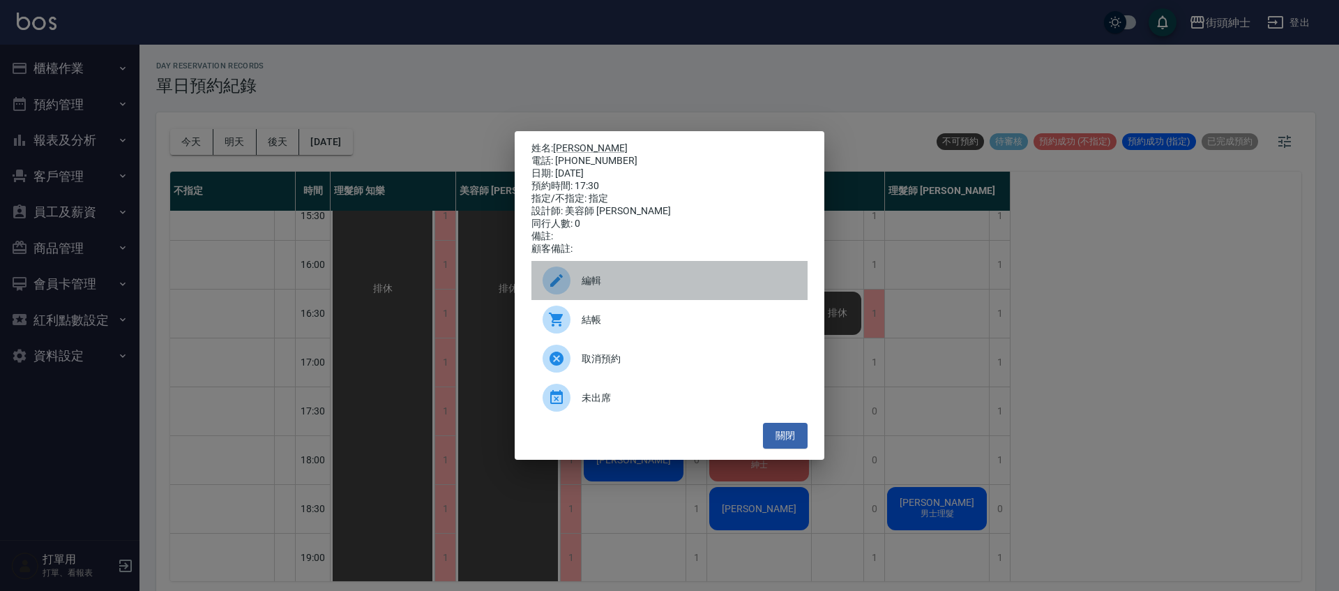
click at [640, 288] on span "編輯" at bounding box center [689, 280] width 215 height 15
click at [640, 293] on body "街頭紳士 登出 櫃檯作業 打帳單 帳單列表 營業儀表板 現金收支登錄 材料自購登錄 每日結帳 排班表 現場電腦打卡 預約管理 預約管理 單日預約紀錄 單週預約…" at bounding box center [669, 297] width 1339 height 595
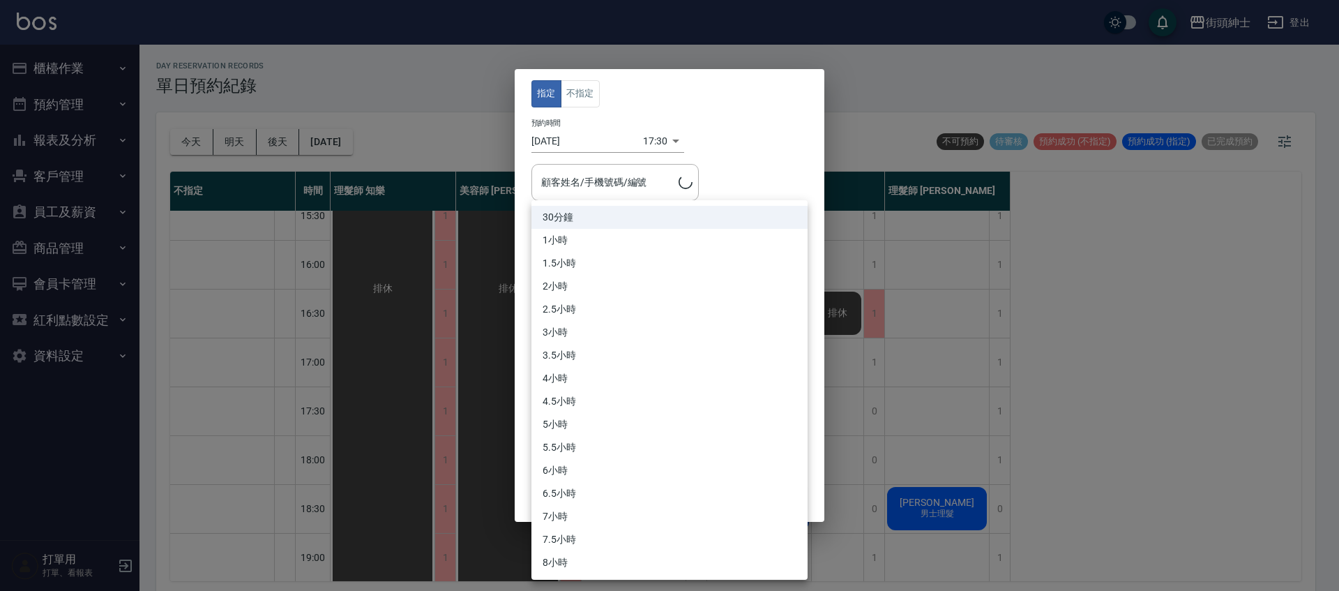
type input "黃世騰/0970541661"
click at [731, 141] on div at bounding box center [669, 295] width 1339 height 591
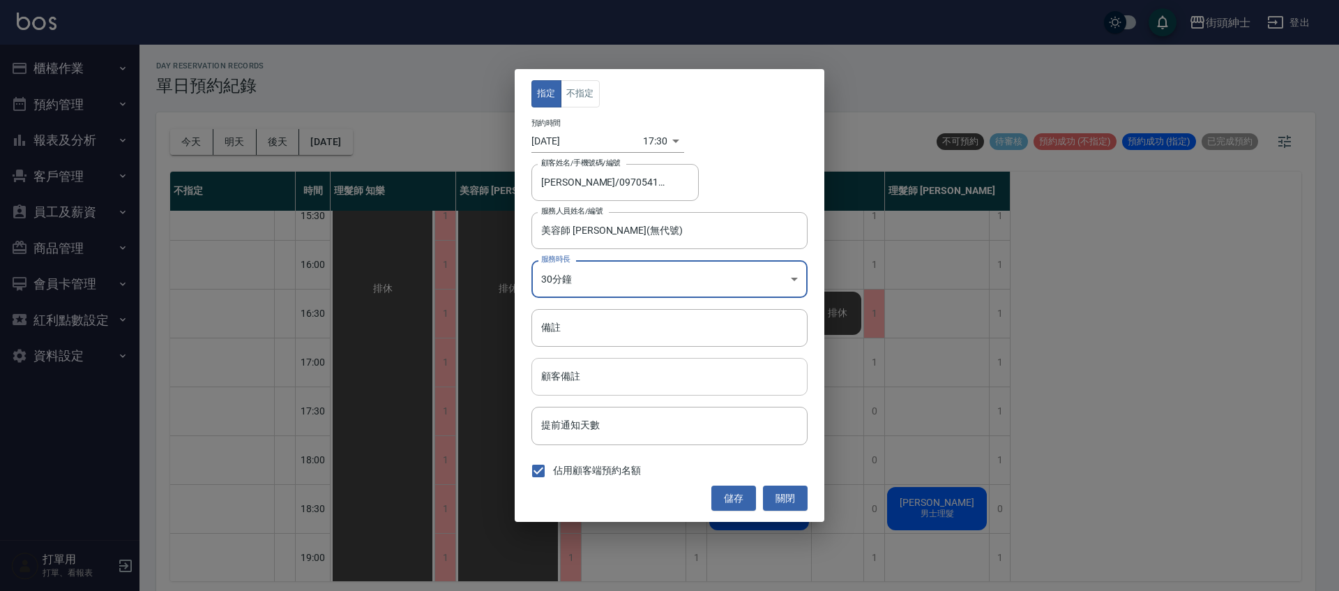
click at [664, 386] on input "顧客備註" at bounding box center [669, 377] width 276 height 38
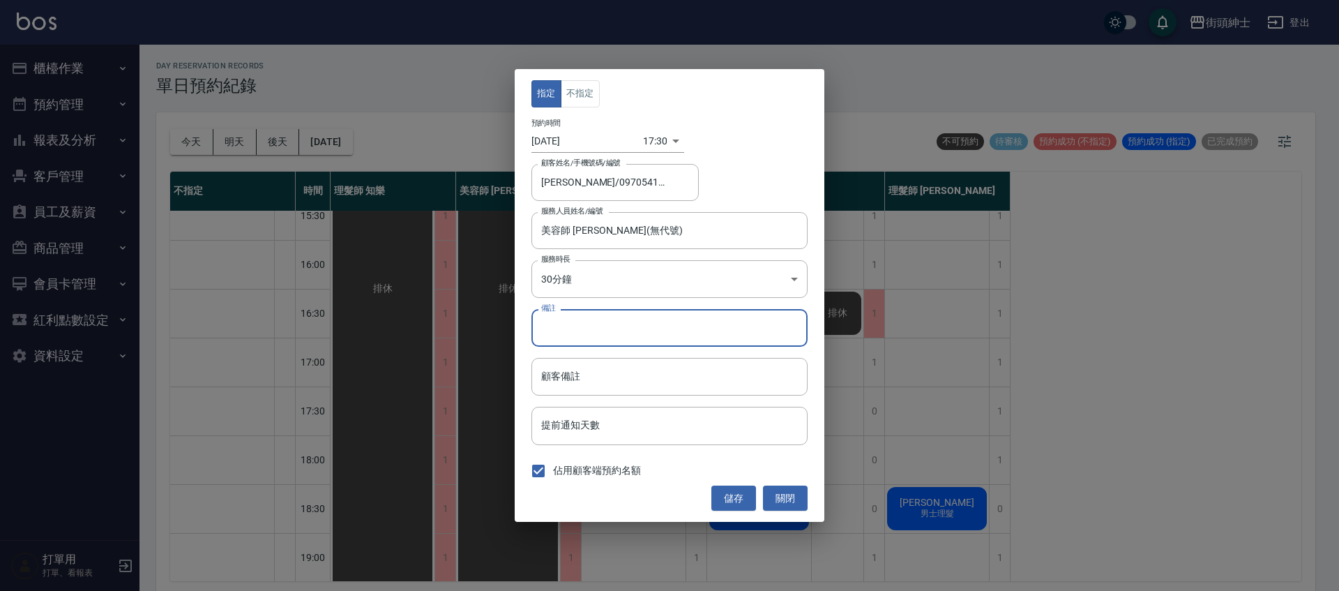
click at [698, 330] on input "備註" at bounding box center [669, 328] width 276 height 38
type input "入門"
click at [750, 499] on button "儲存" at bounding box center [733, 498] width 45 height 26
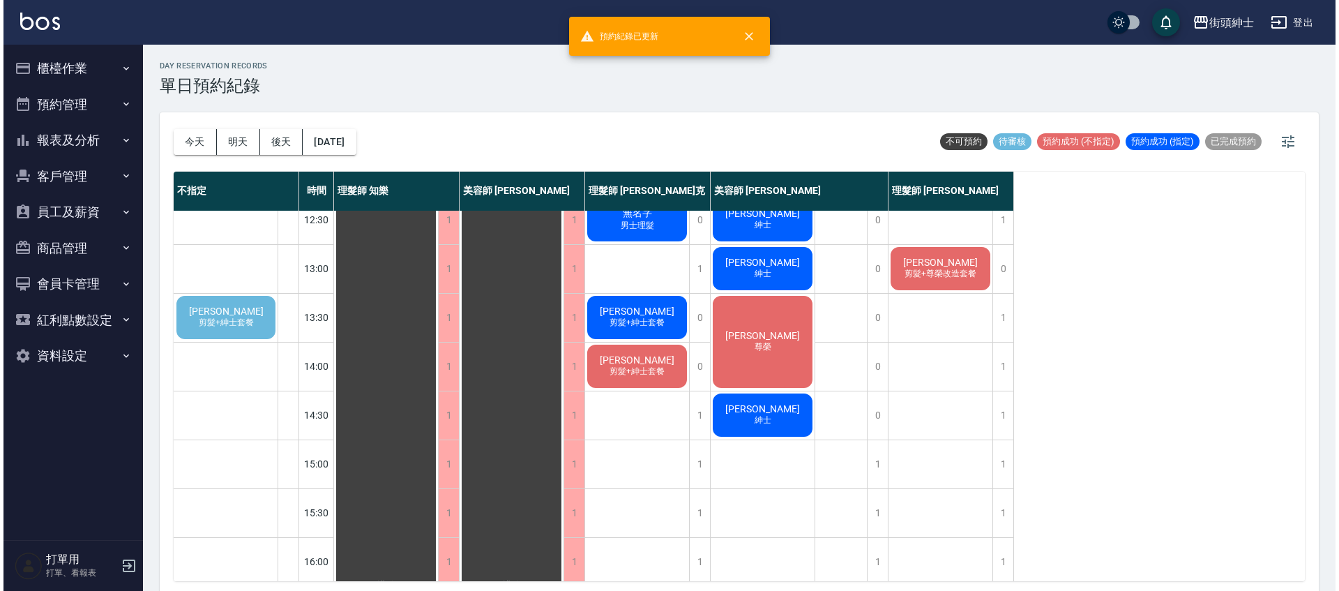
scroll to position [220, 0]
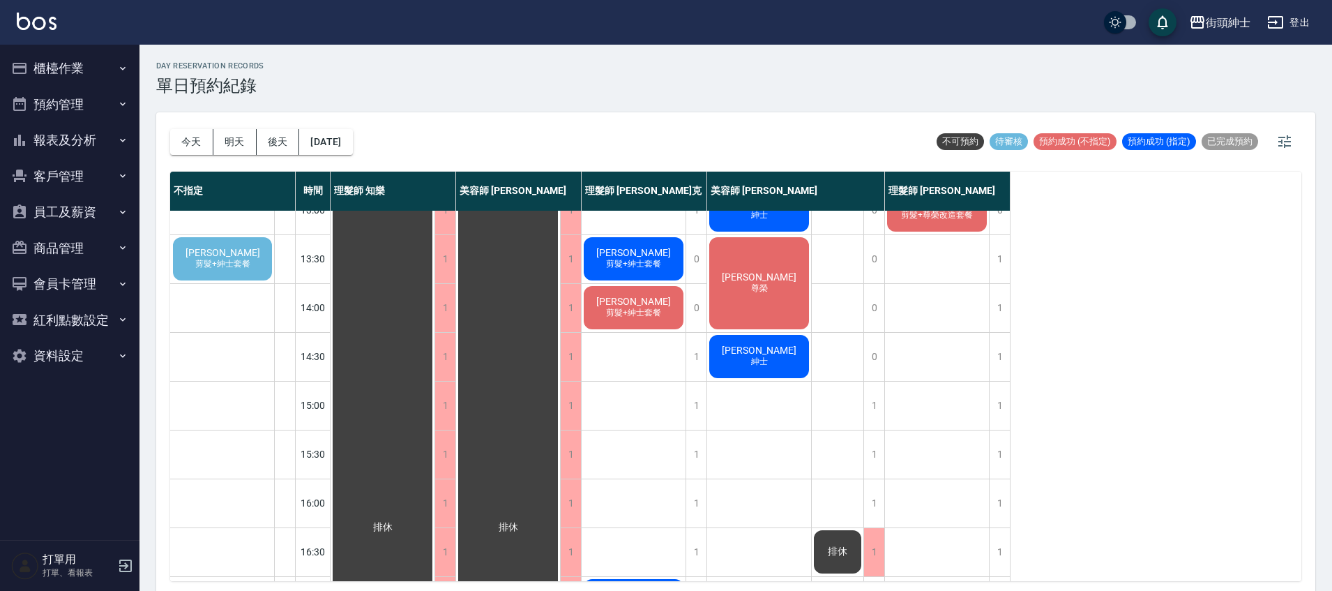
click at [250, 269] on span "剪髮+紳士套餐" at bounding box center [222, 264] width 61 height 12
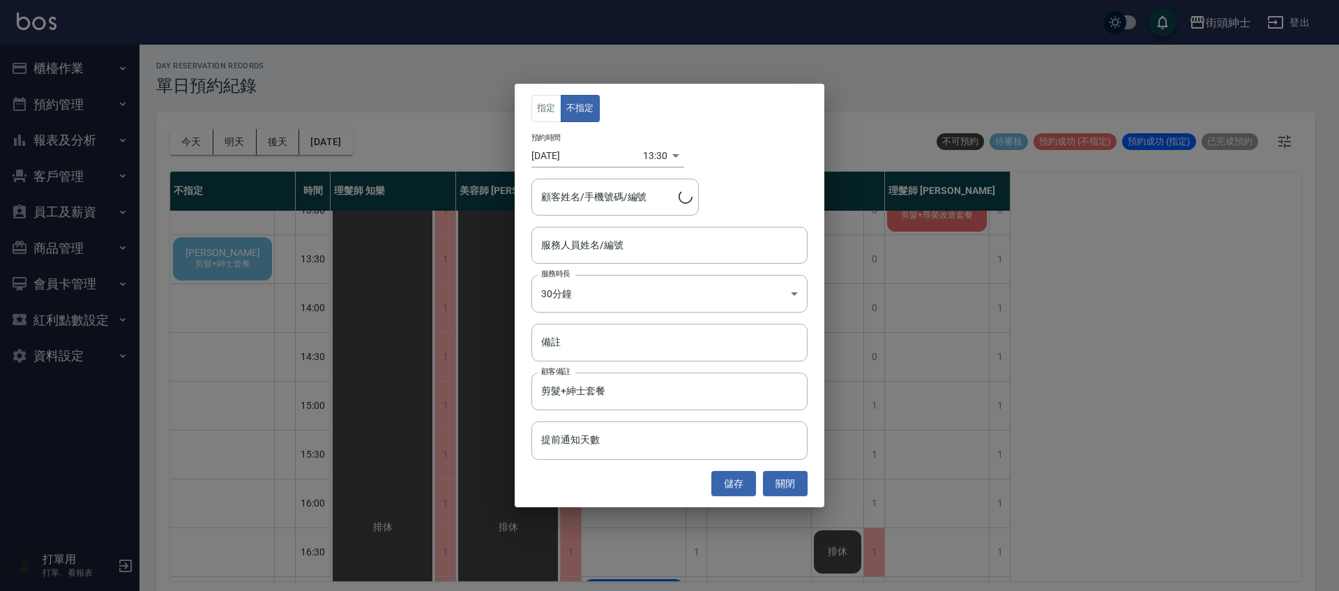
type input "Chris Si/0911969807"
click at [793, 485] on button "關閉" at bounding box center [785, 484] width 45 height 26
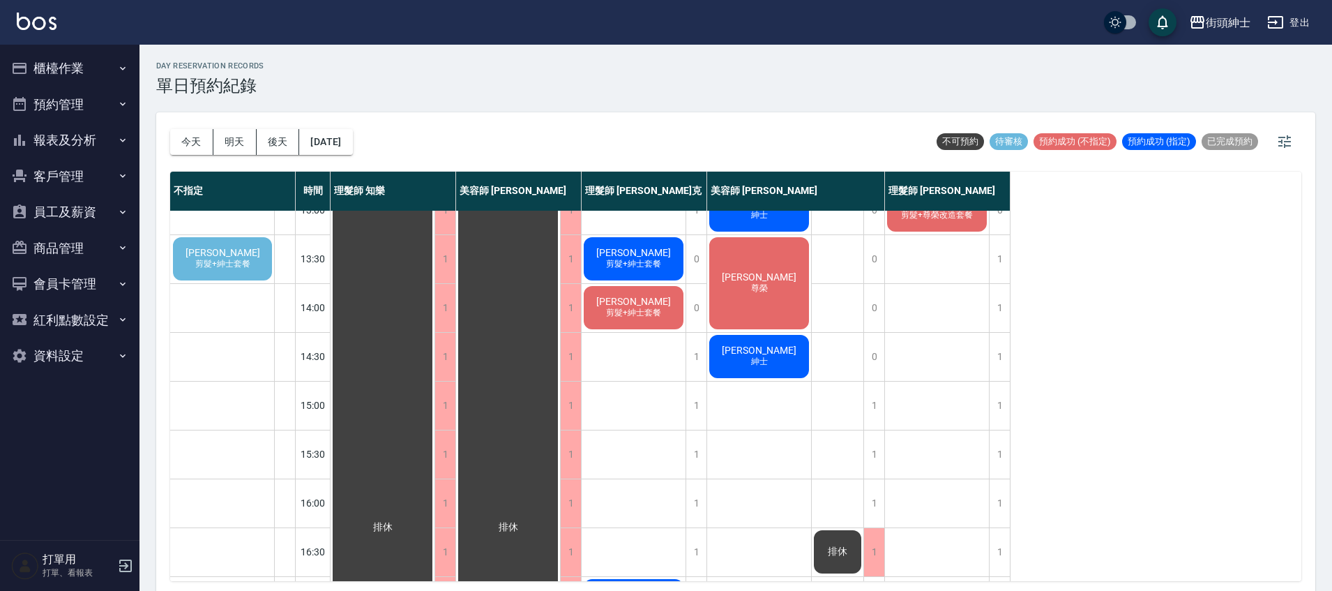
click at [252, 254] on div "Chris Si 剪髮+紳士套餐" at bounding box center [222, 258] width 103 height 47
click at [225, 266] on span "剪髮+紳士套餐" at bounding box center [222, 264] width 61 height 12
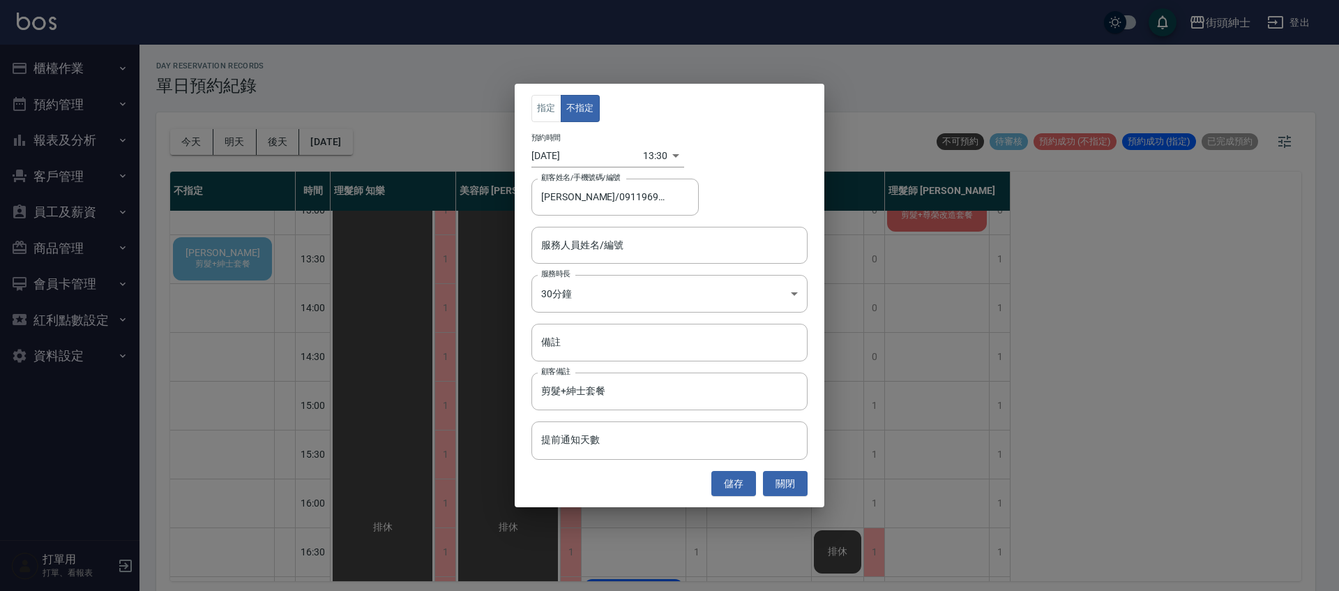
click at [667, 156] on div "13:30 1760333400000" at bounding box center [663, 155] width 41 height 23
click at [653, 157] on body "街頭紳士 登出 櫃檯作業 打帳單 帳單列表 營業儀表板 現金收支登錄 材料自購登錄 每日結帳 排班表 現場電腦打卡 預約管理 預約管理 單日預約紀錄 單週預約…" at bounding box center [669, 297] width 1339 height 595
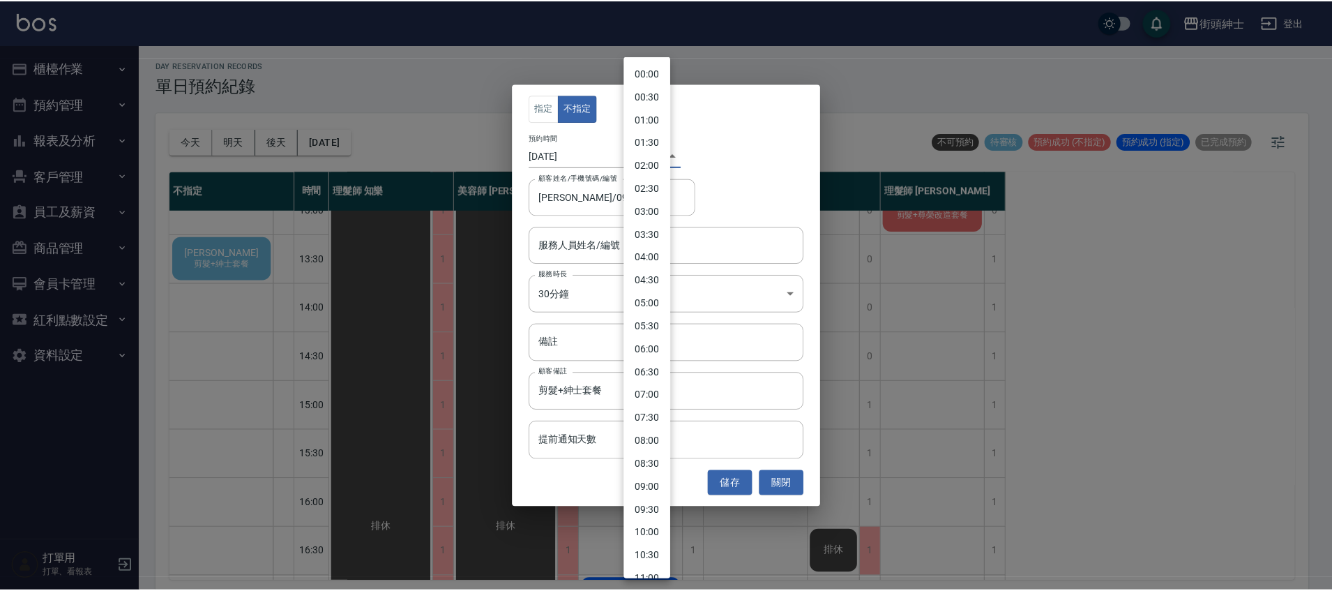
scroll to position [377, 0]
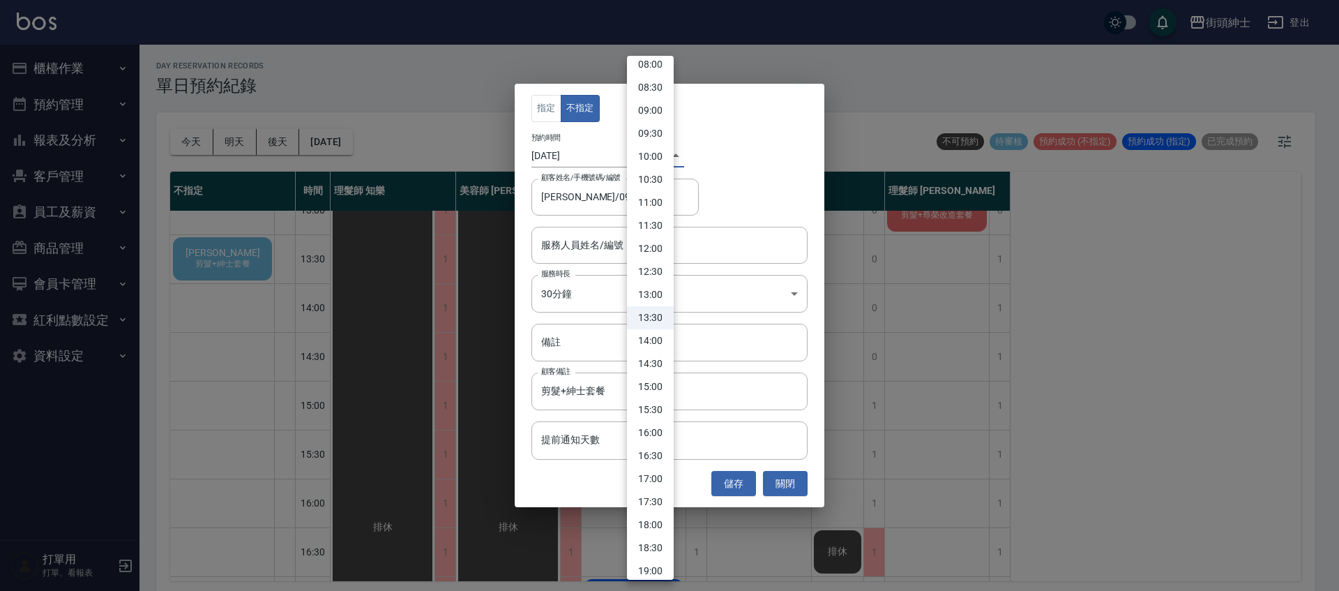
click at [661, 361] on li "14:30" at bounding box center [650, 363] width 47 height 23
type input "1760337000000"
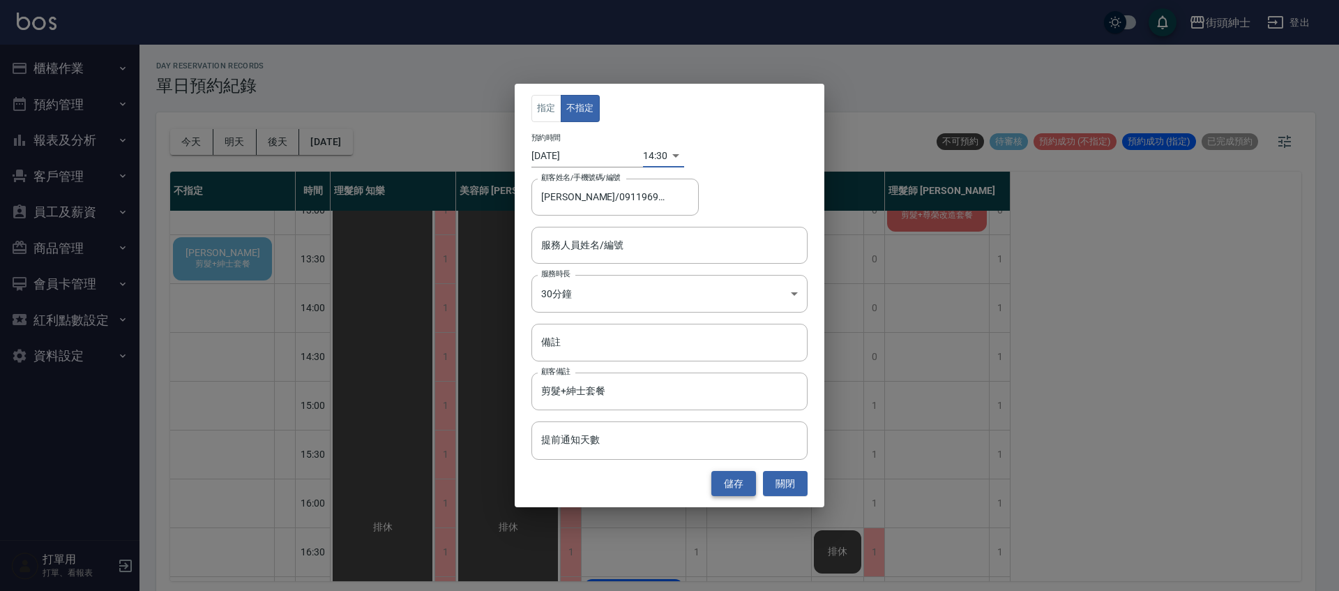
click at [737, 481] on button "儲存" at bounding box center [733, 484] width 45 height 26
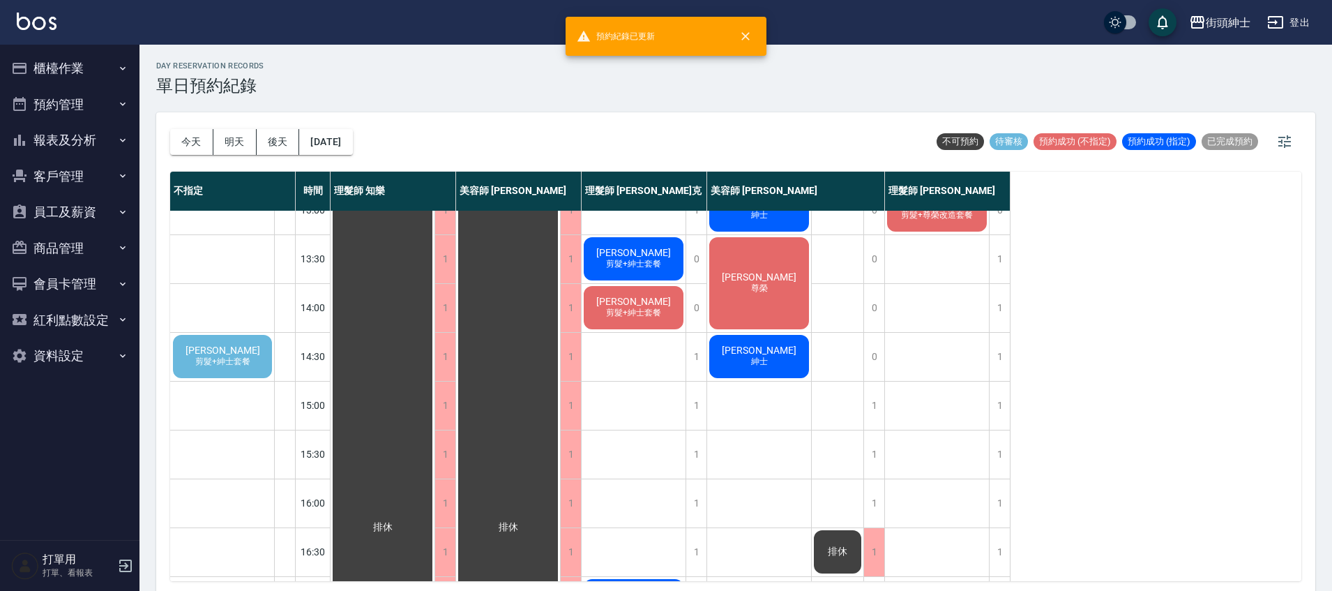
click at [263, 350] on div "Chris Si 剪髮+紳士套餐" at bounding box center [222, 356] width 103 height 47
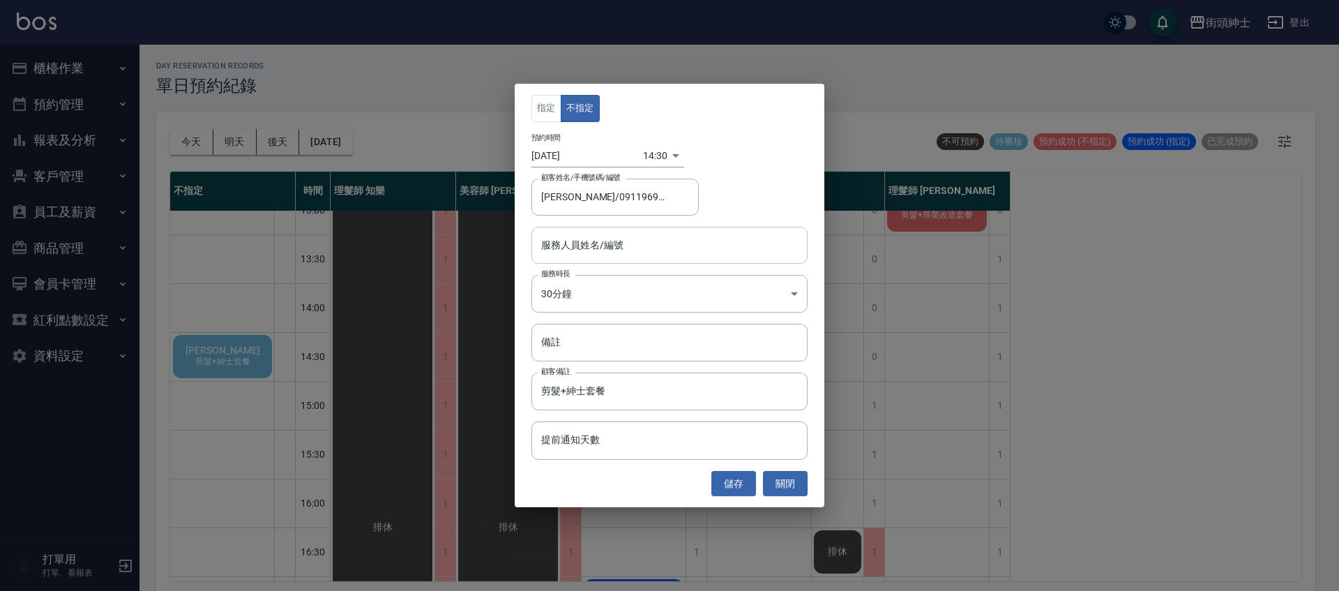
click at [635, 249] on input "服務人員姓名/編號" at bounding box center [670, 245] width 264 height 24
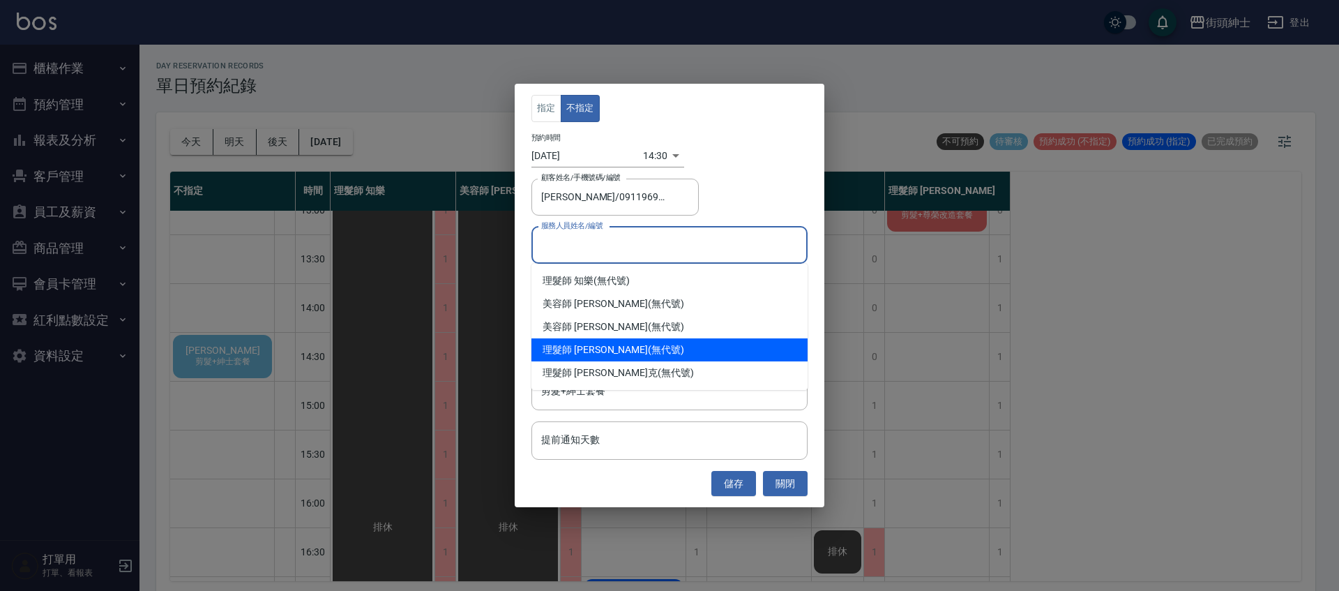
click at [621, 346] on div "理髮師 eric (無代號)" at bounding box center [669, 349] width 276 height 23
type input "理髮師 eric(無代號)"
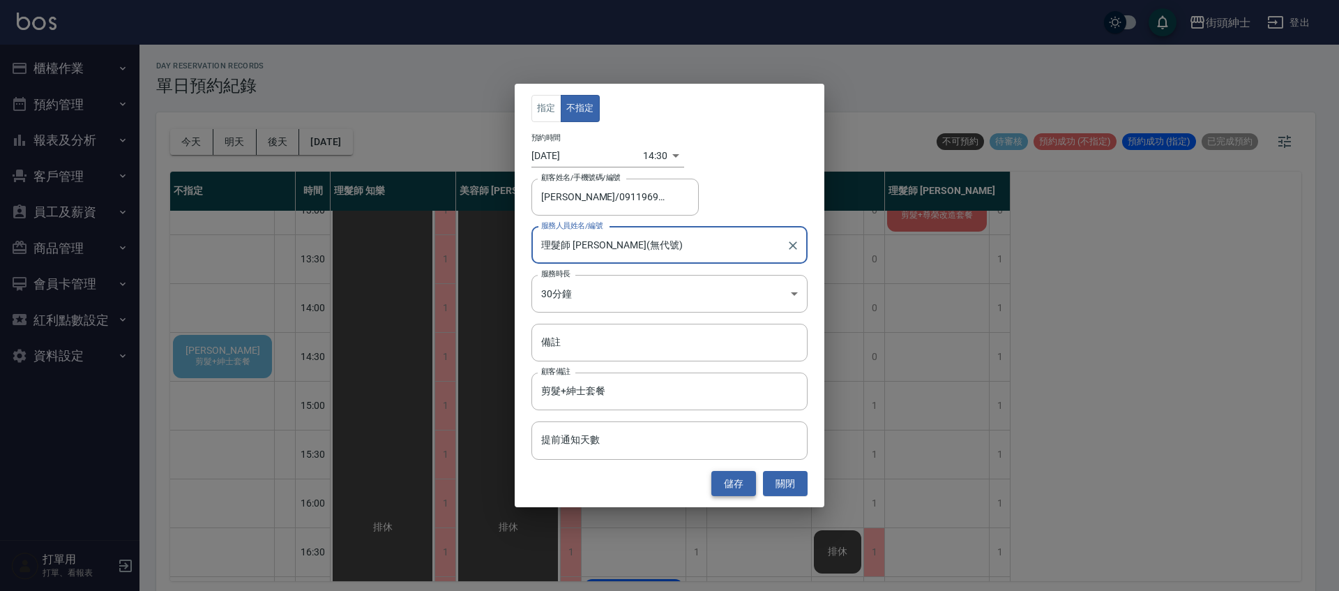
click at [737, 486] on button "儲存" at bounding box center [733, 484] width 45 height 26
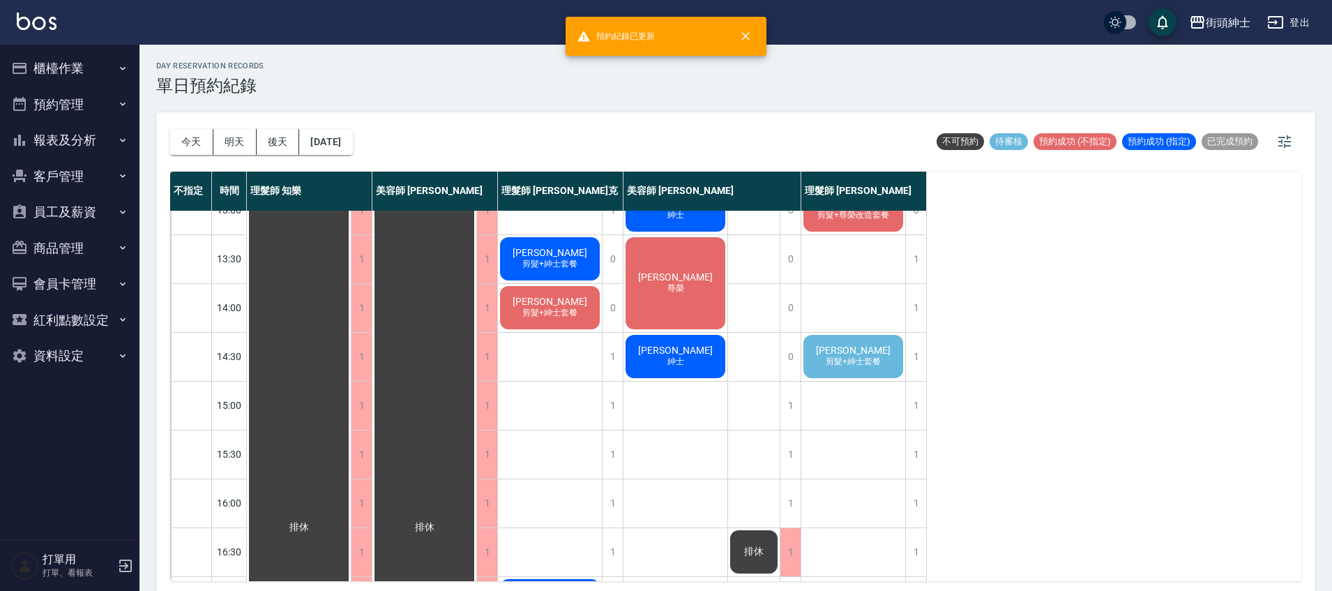
click at [856, 368] on div "Chris Si 剪髮+紳士套餐" at bounding box center [853, 356] width 104 height 47
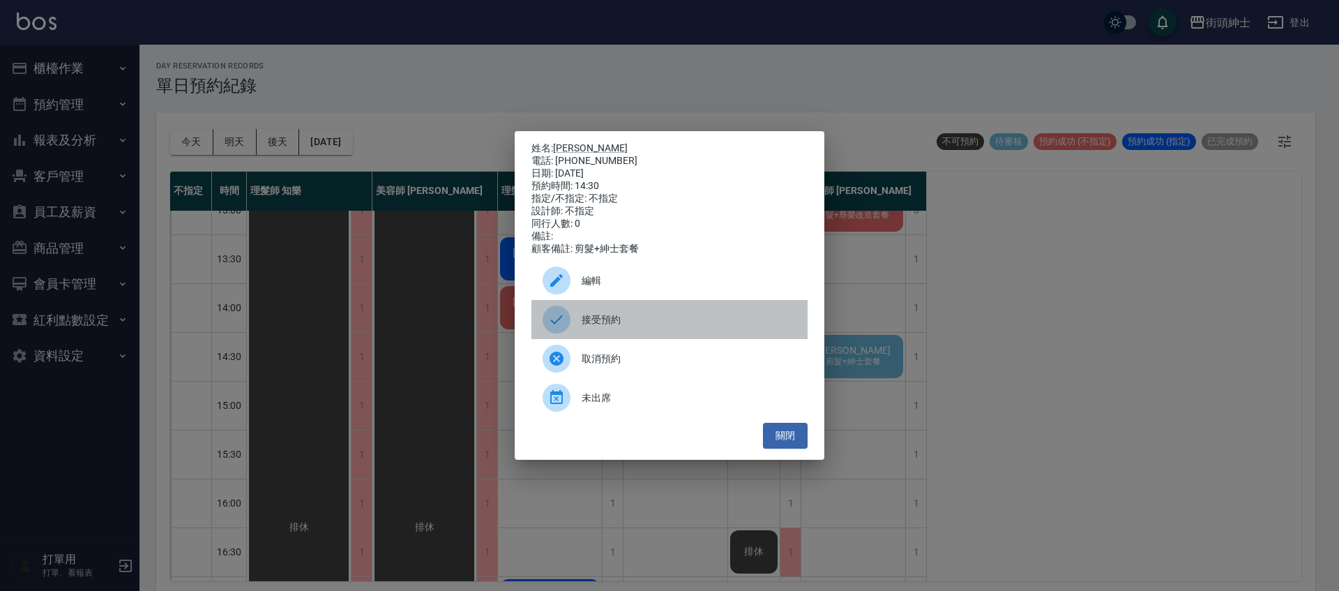
click at [618, 319] on span "接受預約" at bounding box center [689, 319] width 215 height 15
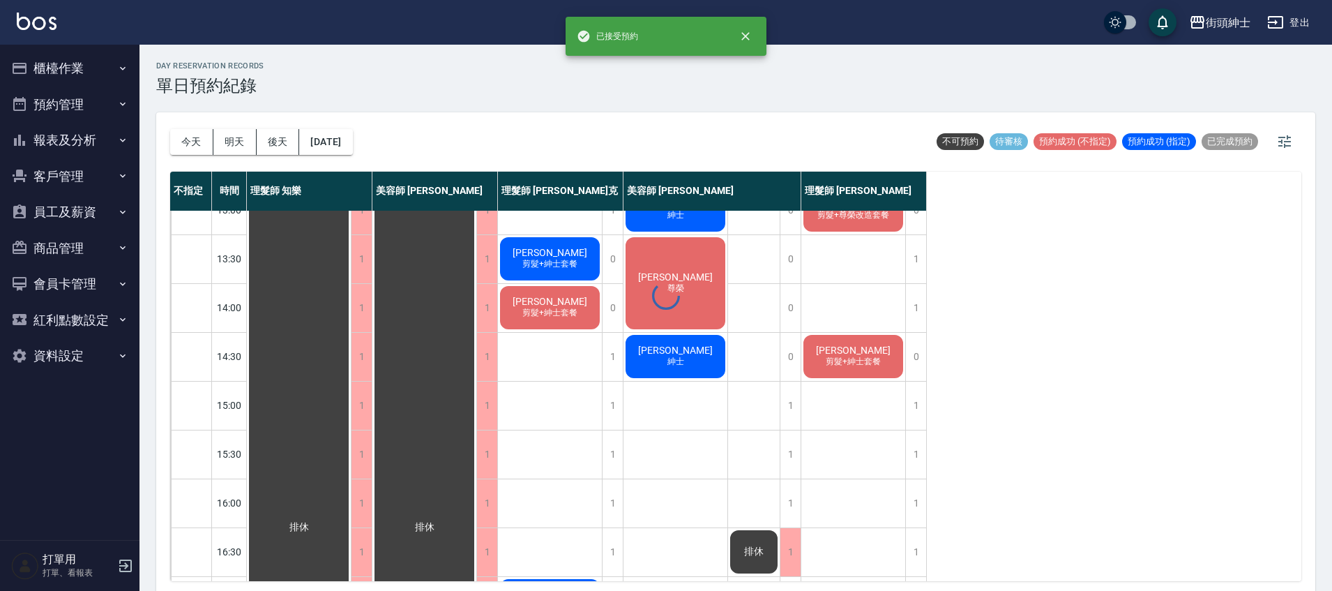
click at [872, 368] on div "Chris Si 剪髮+紳士套餐" at bounding box center [853, 356] width 104 height 47
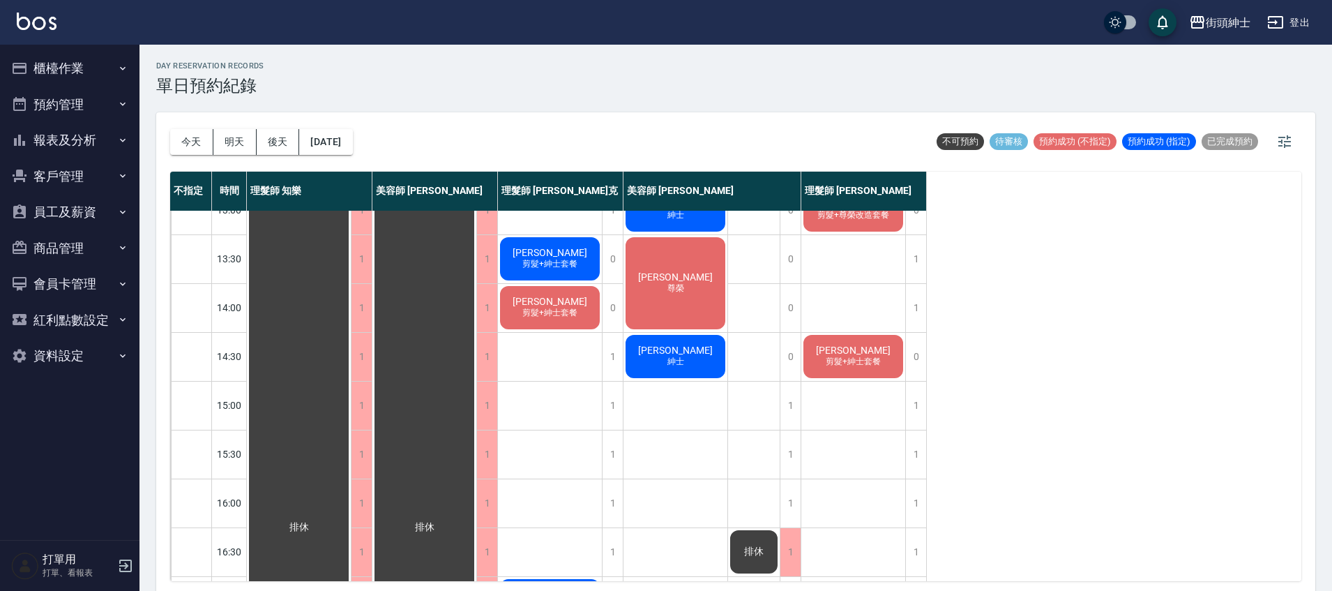
click at [870, 364] on span "剪髮+紳士套餐" at bounding box center [853, 362] width 61 height 12
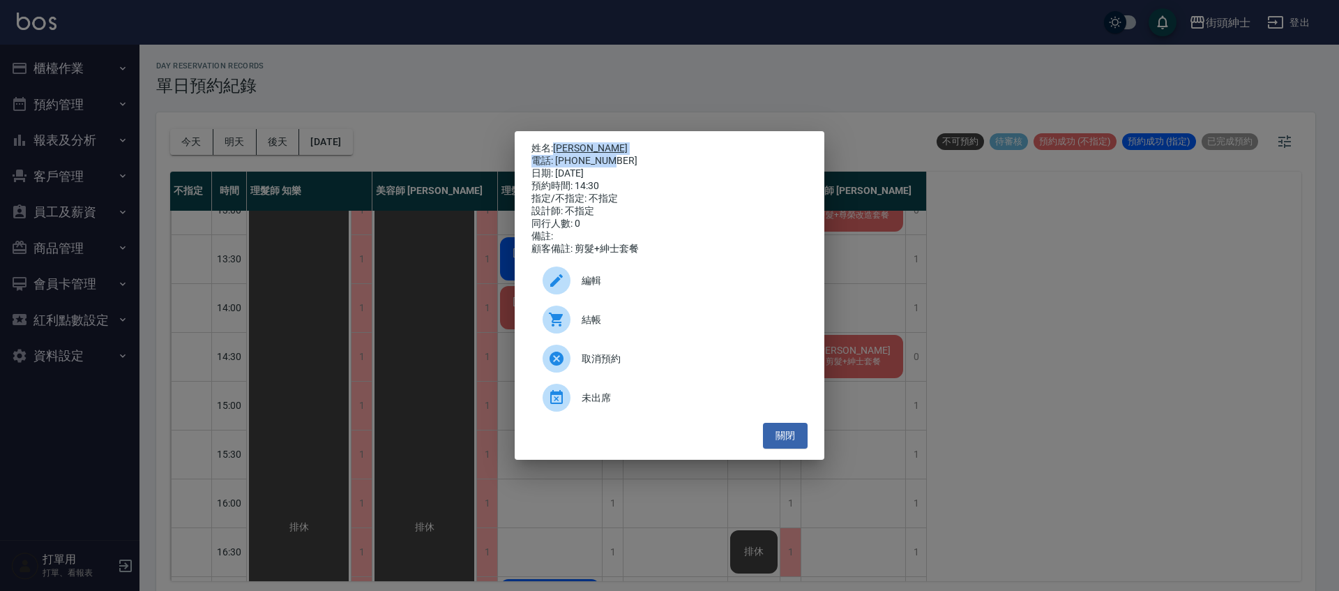
drag, startPoint x: 553, startPoint y: 144, endPoint x: 612, endPoint y: 156, distance: 59.9
click at [612, 156] on div "姓名: Chris Si 電話: 0911969807 日期: 2025/10/13 預約時間: 14:30 指定/不指定: 不指定 設計師: 不指定 同行人…" at bounding box center [669, 198] width 276 height 113
copy div "Chris Si 電話: 0911969807"
click at [784, 430] on button "關閉" at bounding box center [785, 436] width 45 height 26
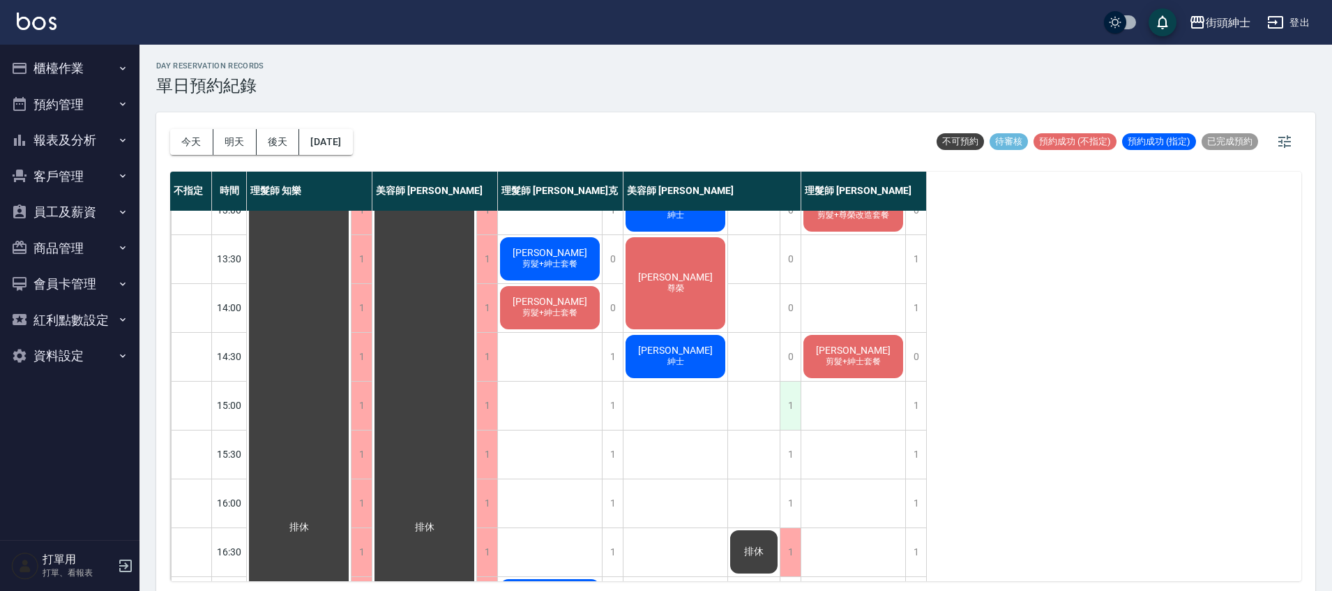
click at [784, 406] on div "1" at bounding box center [790, 405] width 21 height 48
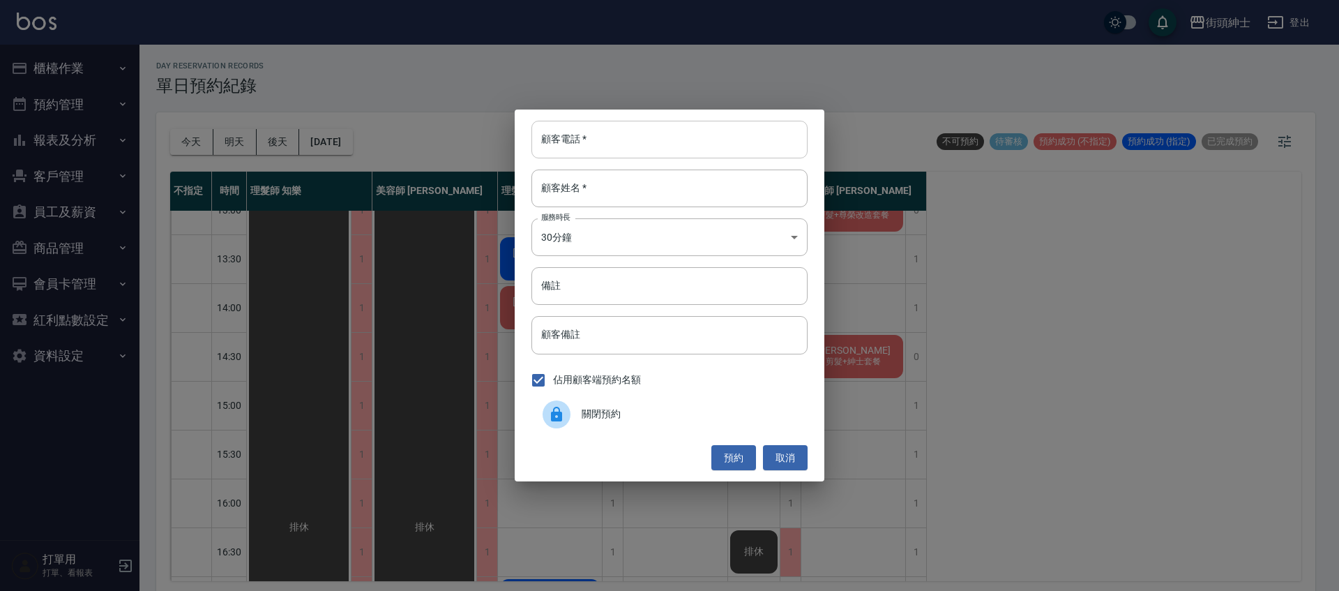
click at [613, 156] on input "顧客電話   *" at bounding box center [669, 140] width 276 height 38
paste input "Chris Si 電話: 0911969807"
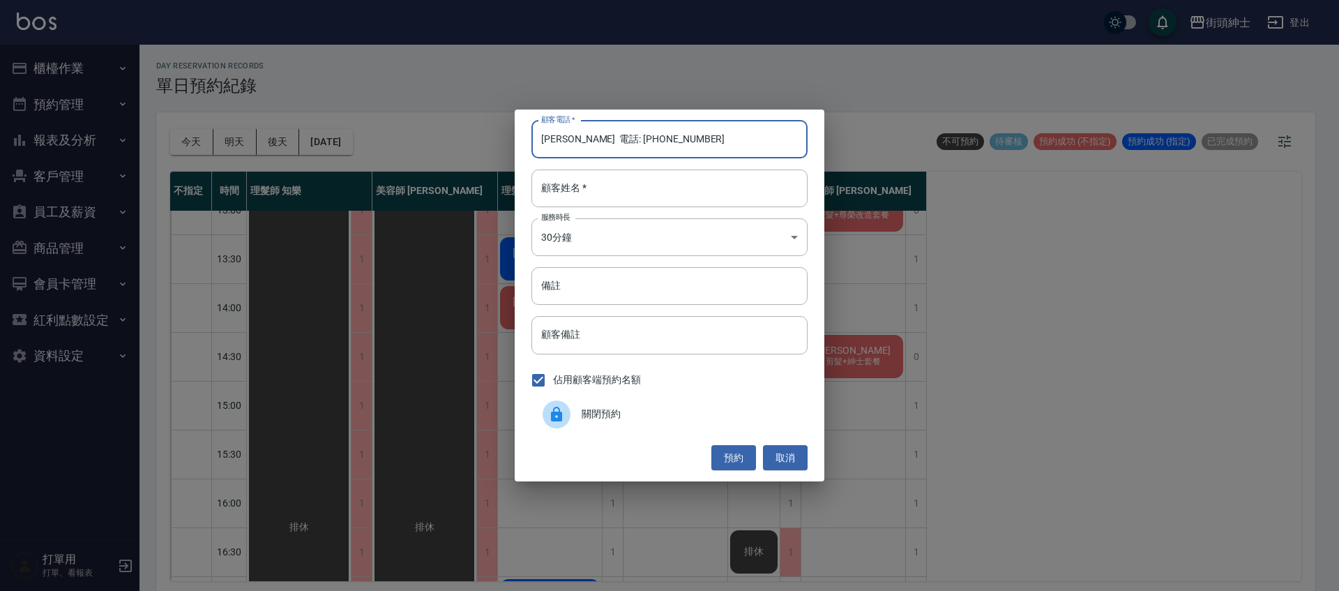
drag, startPoint x: 605, startPoint y: 138, endPoint x: 522, endPoint y: 142, distance: 83.1
click at [522, 142] on div "顧客電話   * Chris Si 電話: 0911969807 顧客電話   * 顧客姓名   * 顧客姓名   * 服務時長 30分鐘 1 服務時長 備註…" at bounding box center [670, 295] width 310 height 372
type input "0911969807"
click at [612, 184] on input "顧客姓名   *" at bounding box center [669, 188] width 276 height 38
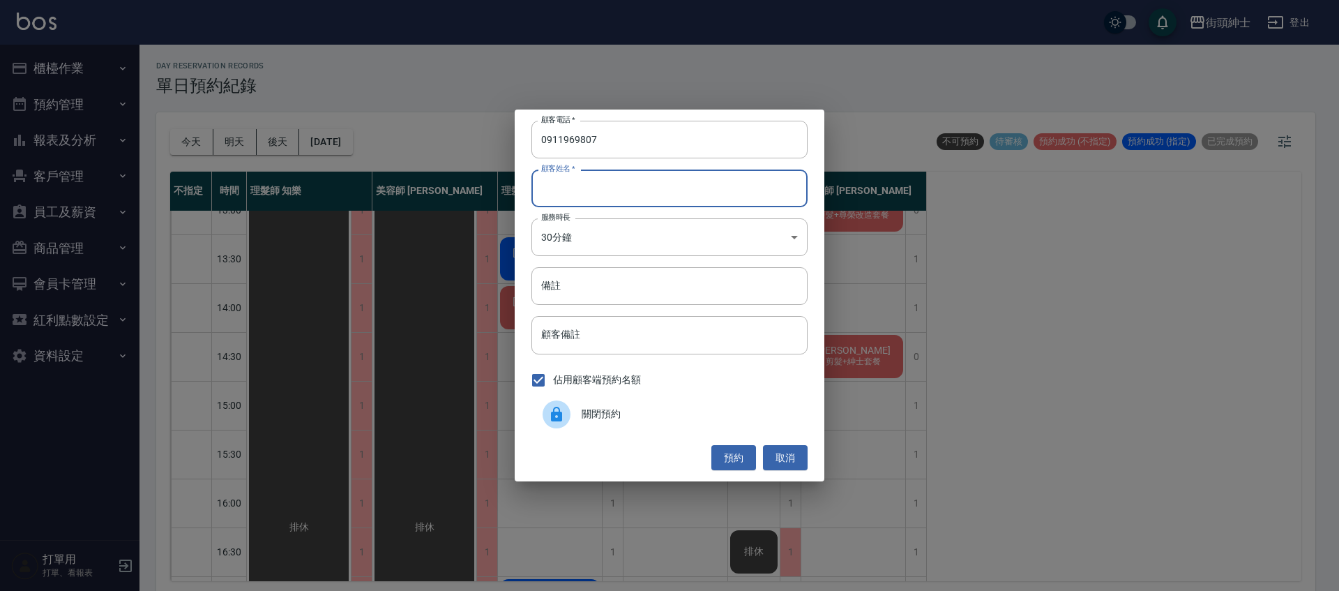
paste input "Chris Si 電話: 0911969807"
drag, startPoint x: 667, startPoint y: 192, endPoint x: 577, endPoint y: 195, distance: 90.7
click at [577, 195] on input "Chris Si 電話: 0911969807" at bounding box center [669, 188] width 276 height 38
drag, startPoint x: 667, startPoint y: 187, endPoint x: 577, endPoint y: 191, distance: 90.1
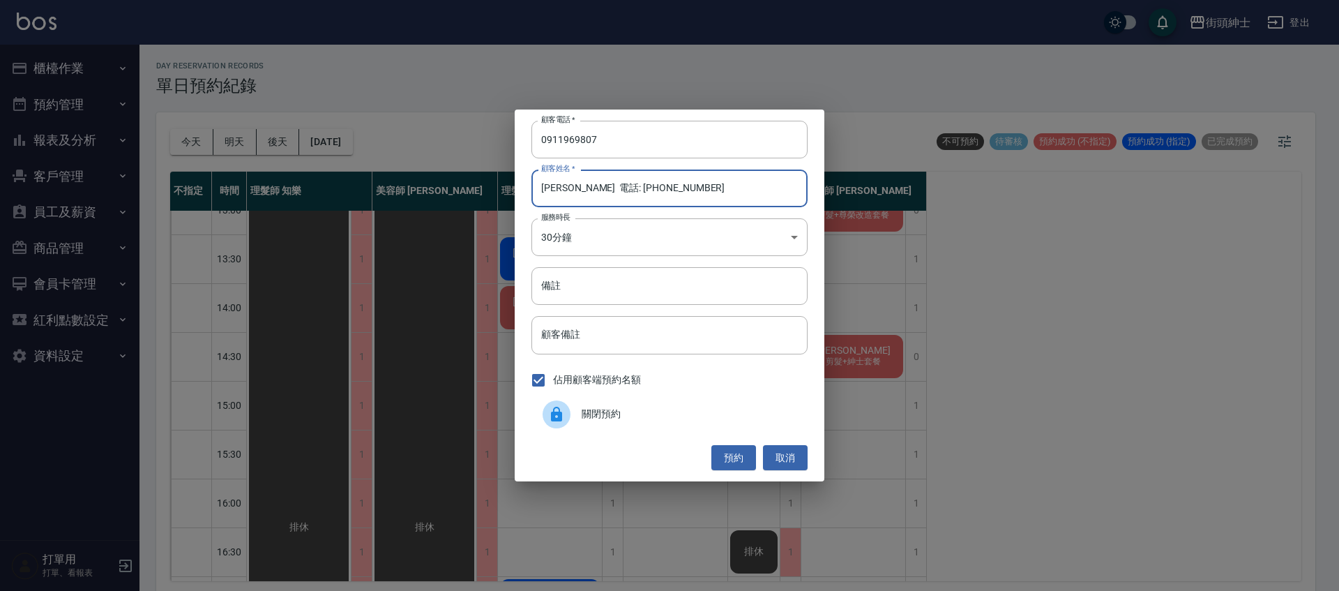
click at [577, 191] on input "Chris Si 電話: 0911969807" at bounding box center [669, 188] width 276 height 38
type input "Chris Si"
click at [696, 288] on input "備註" at bounding box center [669, 286] width 276 height 38
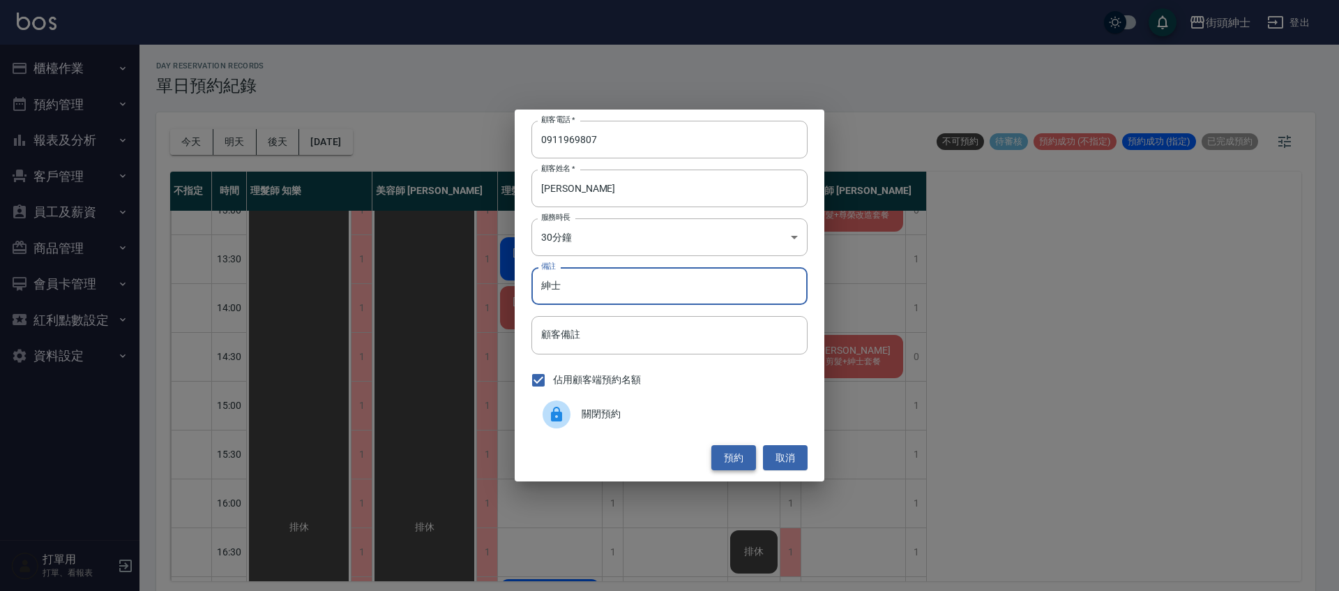
type input "紳士"
click at [731, 458] on button "預約" at bounding box center [733, 458] width 45 height 26
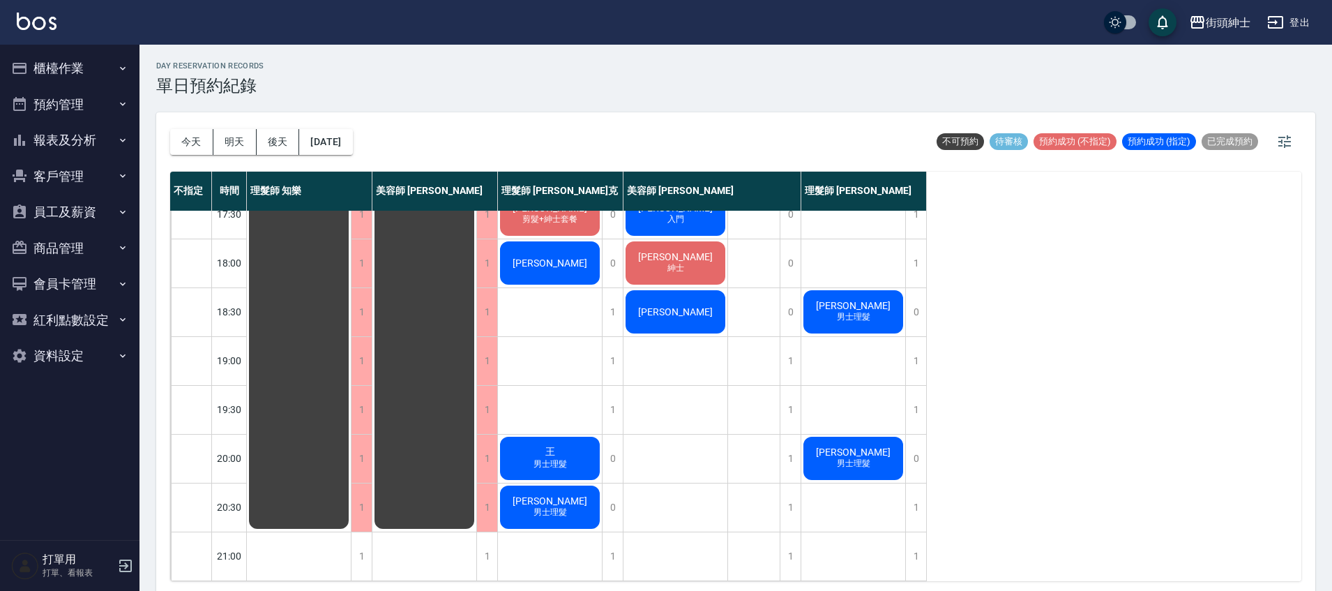
scroll to position [666, 0]
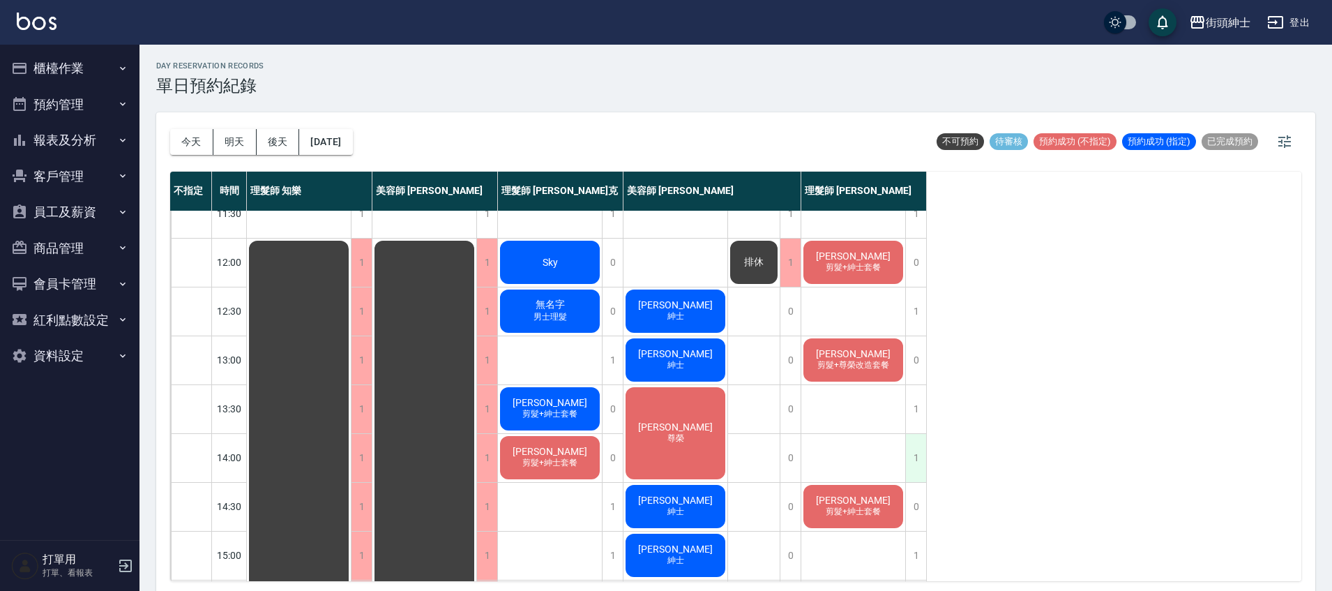
scroll to position [73, 0]
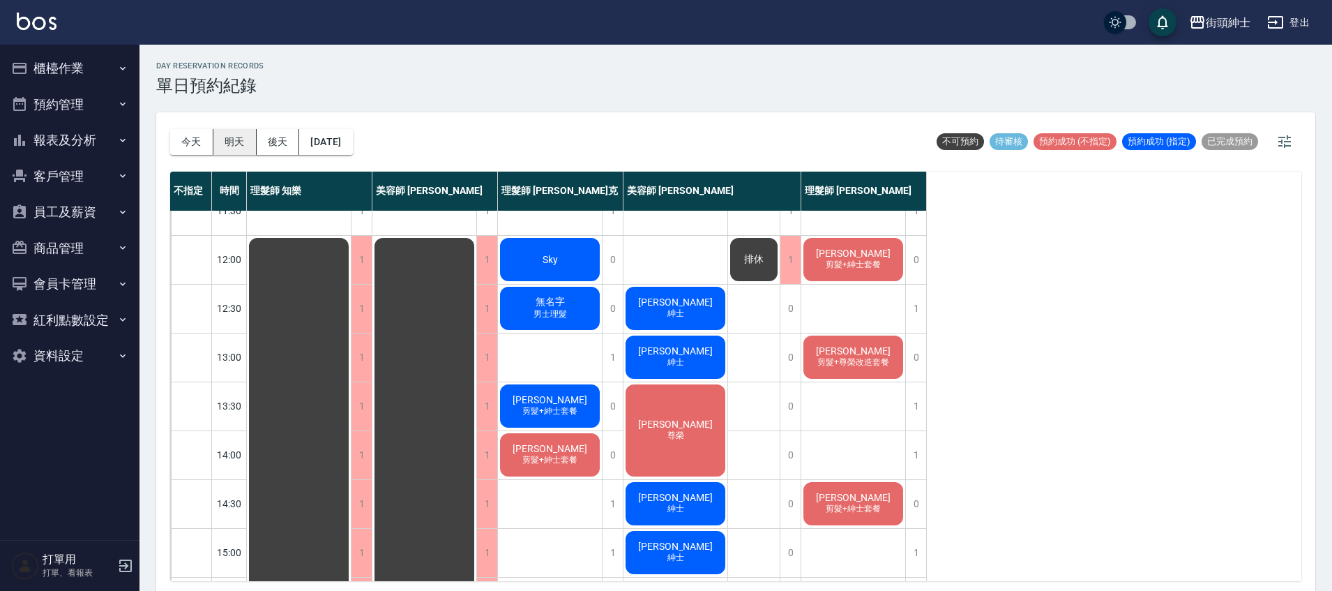
click at [202, 140] on button "今天" at bounding box center [191, 142] width 43 height 26
click at [240, 149] on button "明天" at bounding box center [234, 142] width 43 height 26
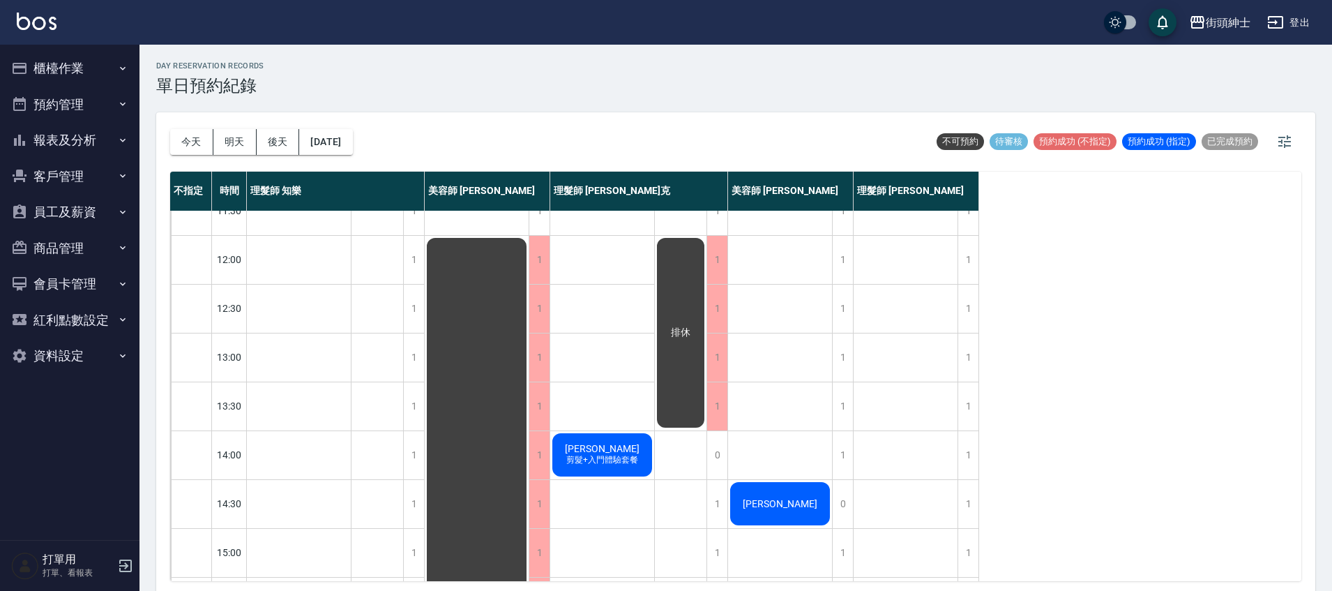
click at [281, 138] on button "後天" at bounding box center [278, 142] width 43 height 26
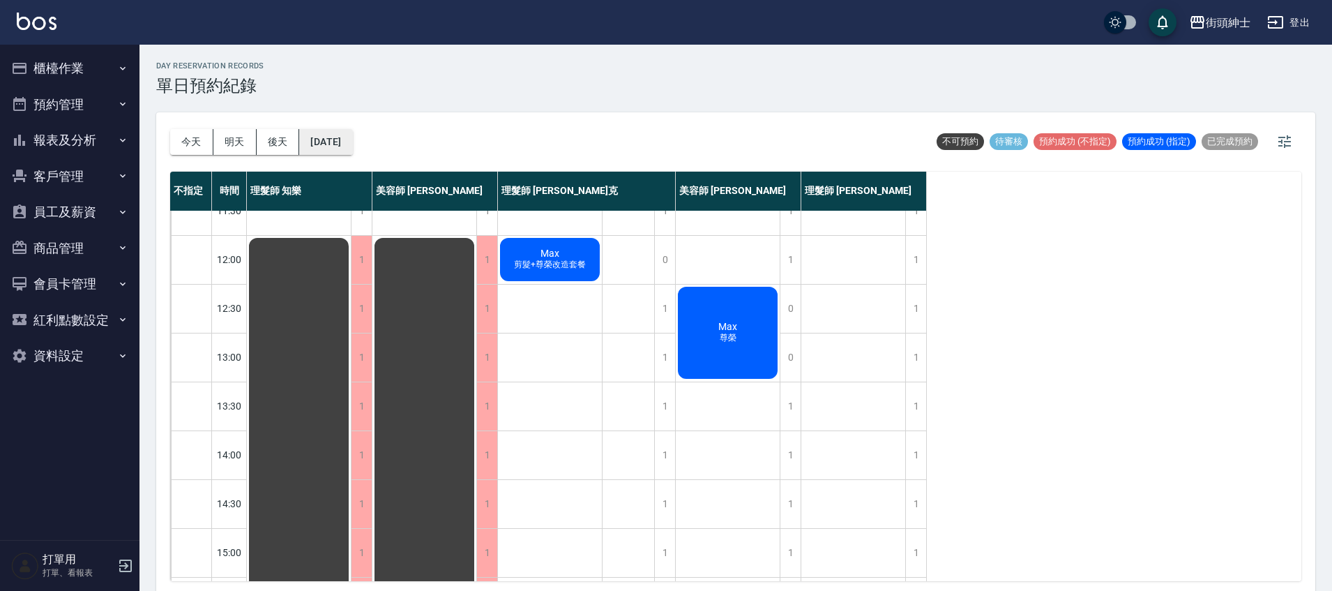
click at [319, 145] on button "2025/10/15" at bounding box center [325, 142] width 53 height 26
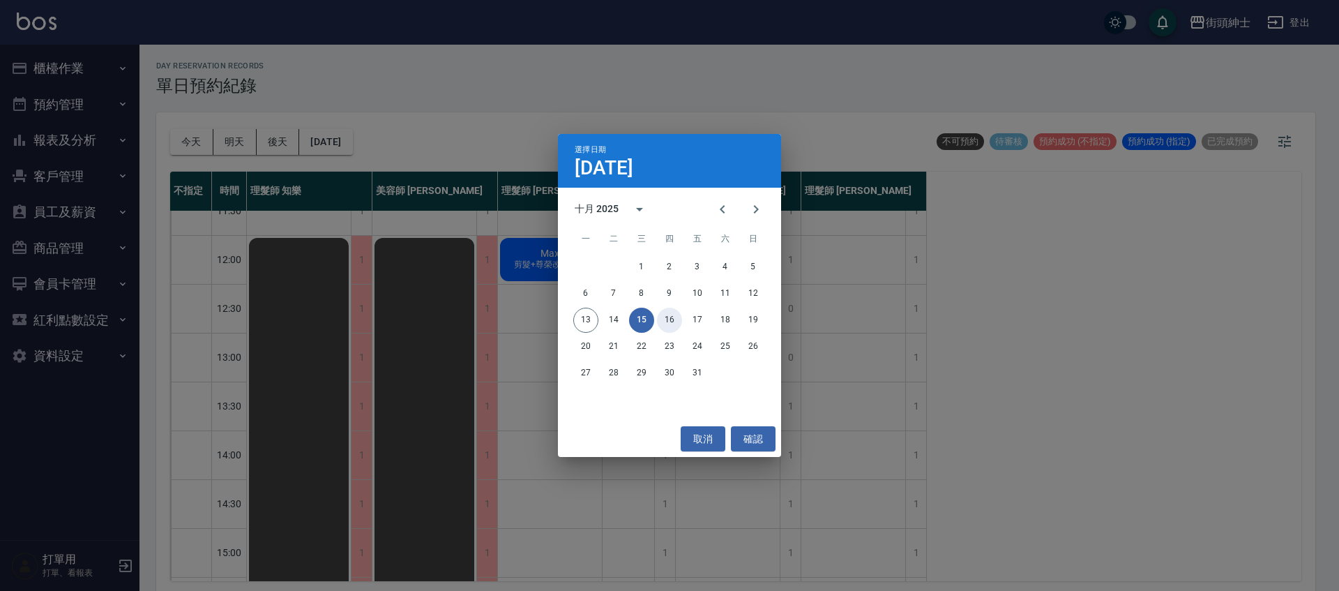
click at [672, 319] on button "16" at bounding box center [669, 320] width 25 height 25
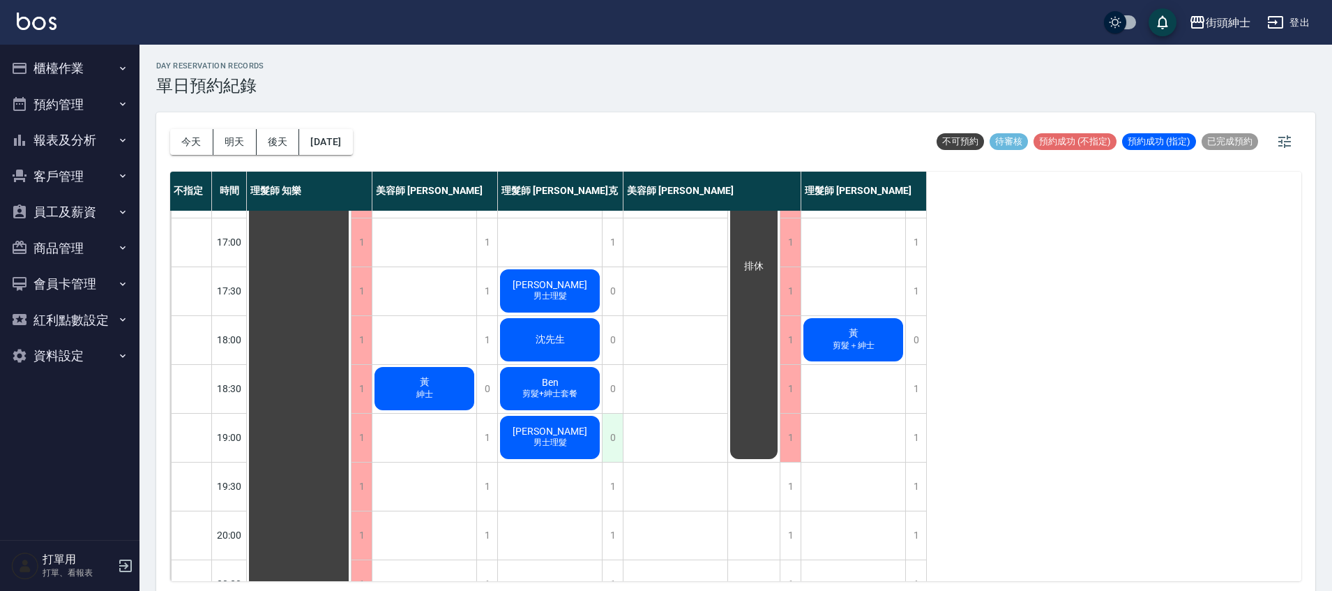
scroll to position [584, 0]
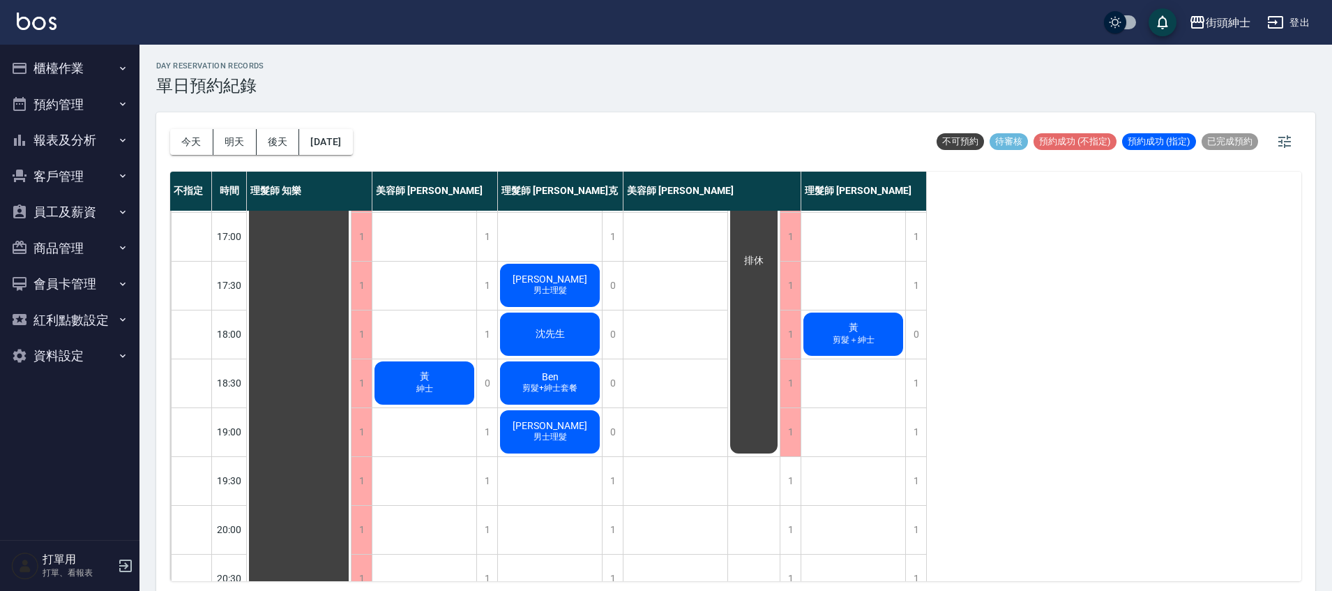
click at [559, 386] on span "剪髮+紳士套餐" at bounding box center [550, 388] width 61 height 12
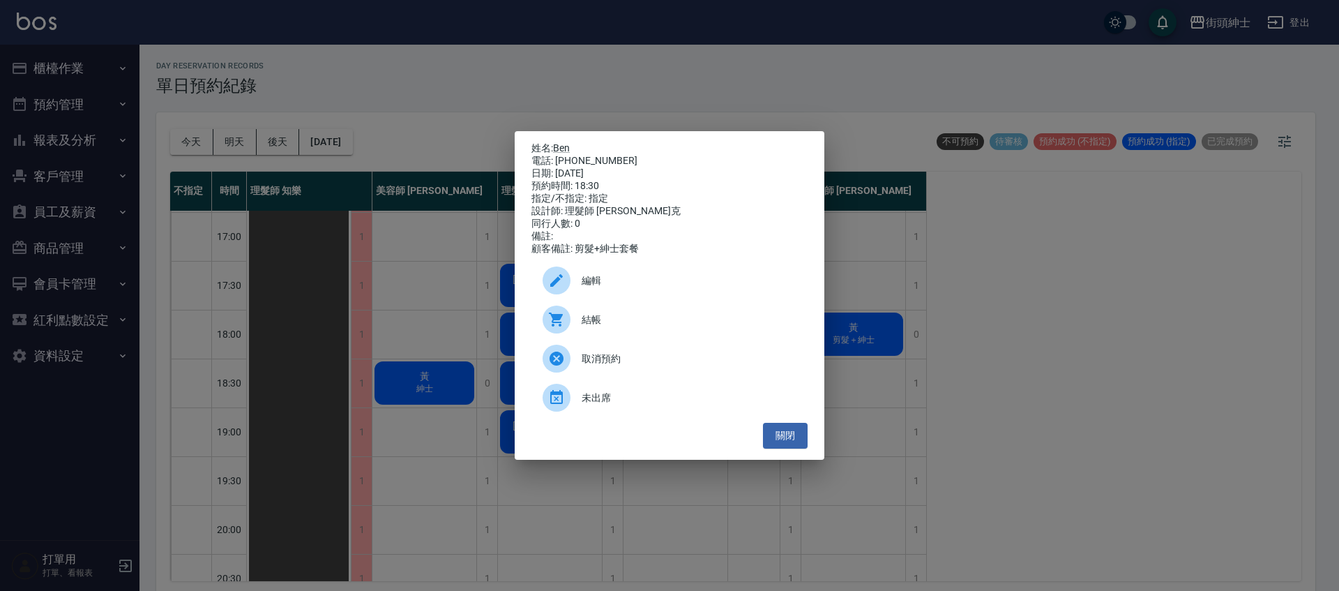
click at [564, 273] on div at bounding box center [562, 280] width 39 height 28
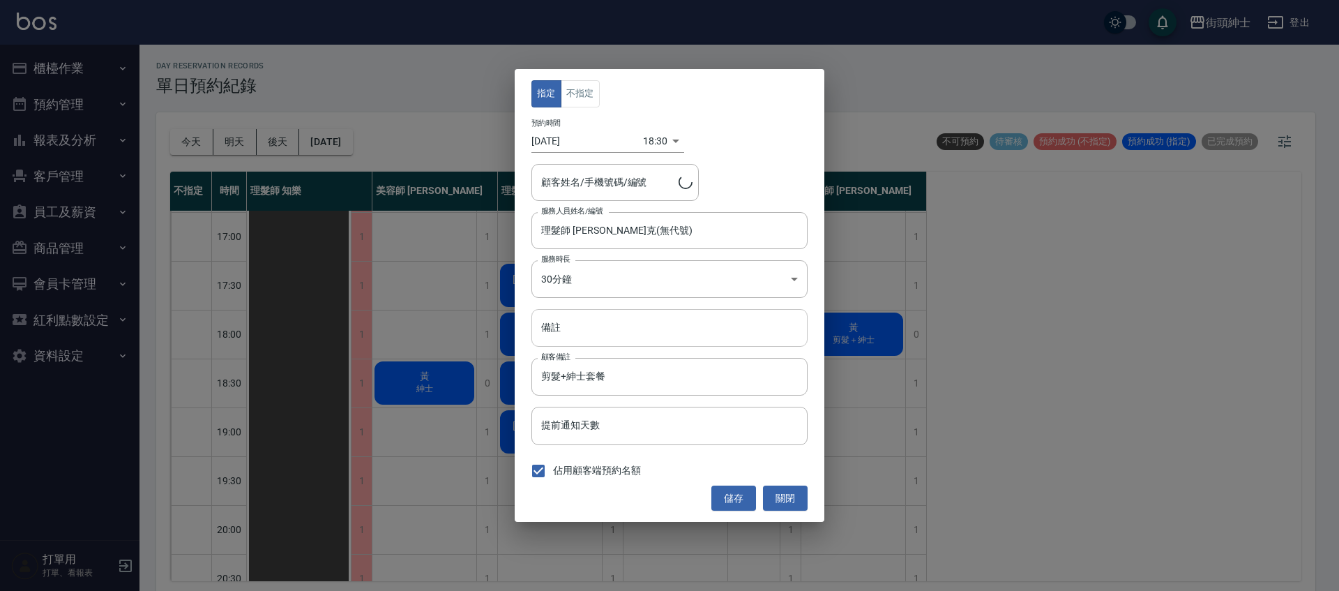
type input "理髮師 Vic 維克(無代號)"
type input "Ben/0988162024"
drag, startPoint x: 564, startPoint y: 376, endPoint x: 640, endPoint y: 406, distance: 81.7
click at [630, 386] on input "剪髮+紳士套餐" at bounding box center [669, 377] width 276 height 38
click at [792, 499] on button "關閉" at bounding box center [785, 498] width 45 height 26
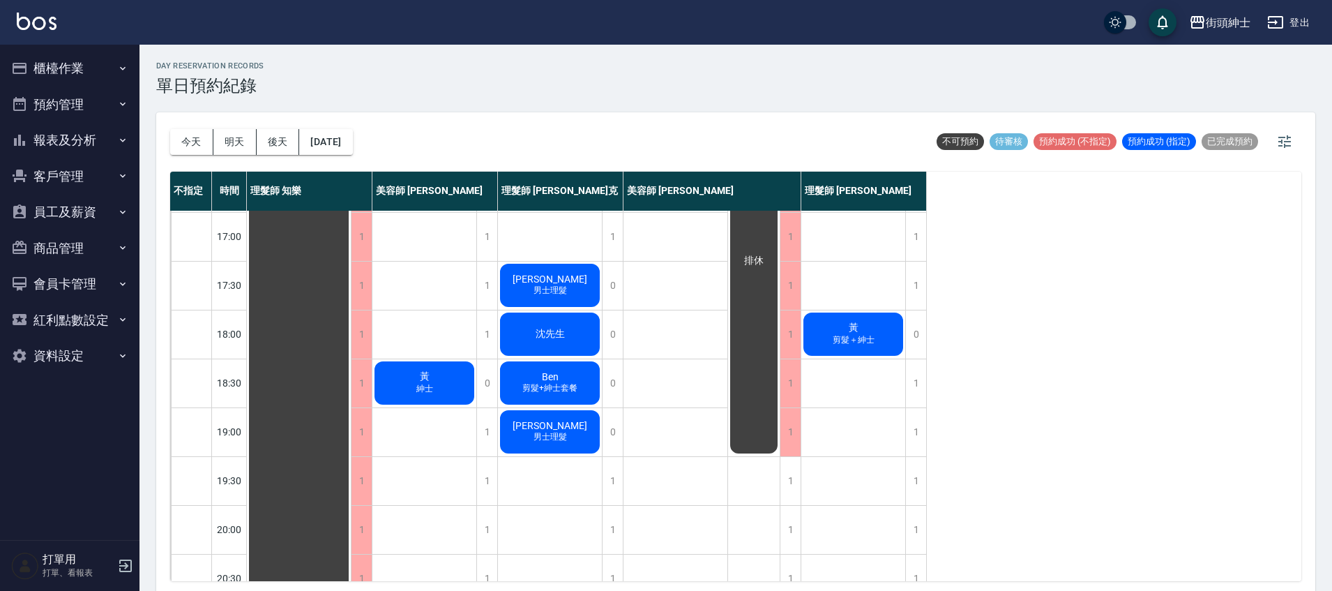
click at [564, 389] on span "剪髮+紳士套餐" at bounding box center [550, 388] width 61 height 12
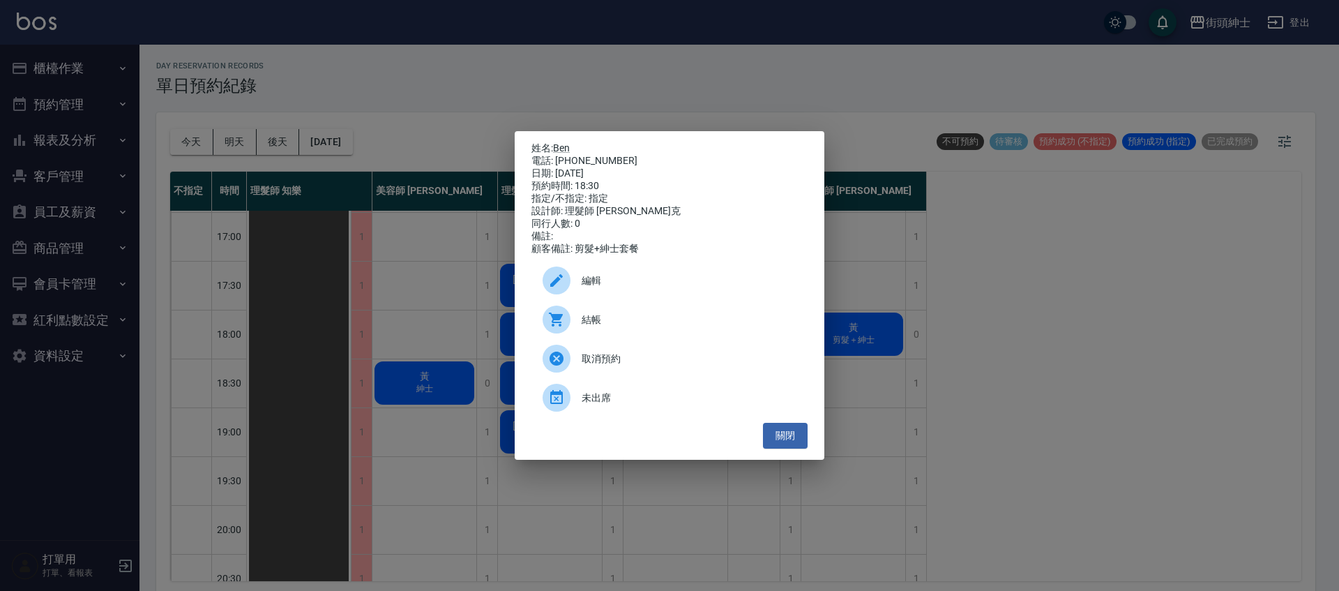
click at [660, 273] on div "編輯" at bounding box center [669, 280] width 276 height 39
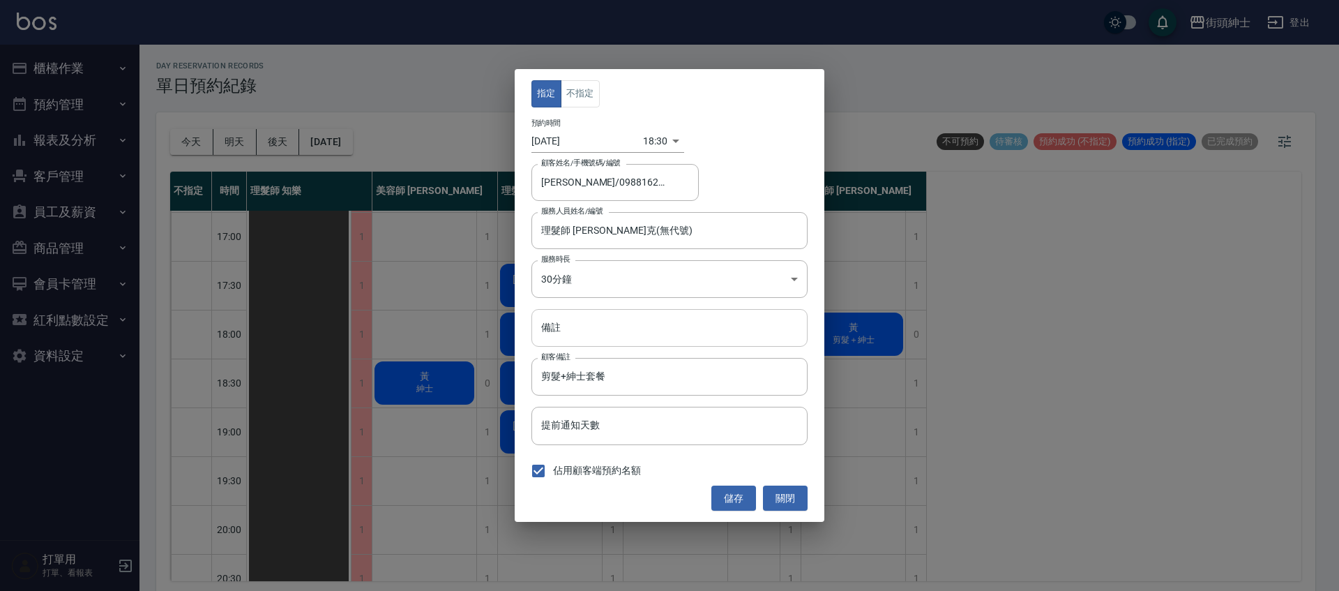
click at [640, 344] on input "備註" at bounding box center [669, 328] width 276 height 38
type input "改單剪"
click at [734, 503] on button "儲存" at bounding box center [733, 498] width 45 height 26
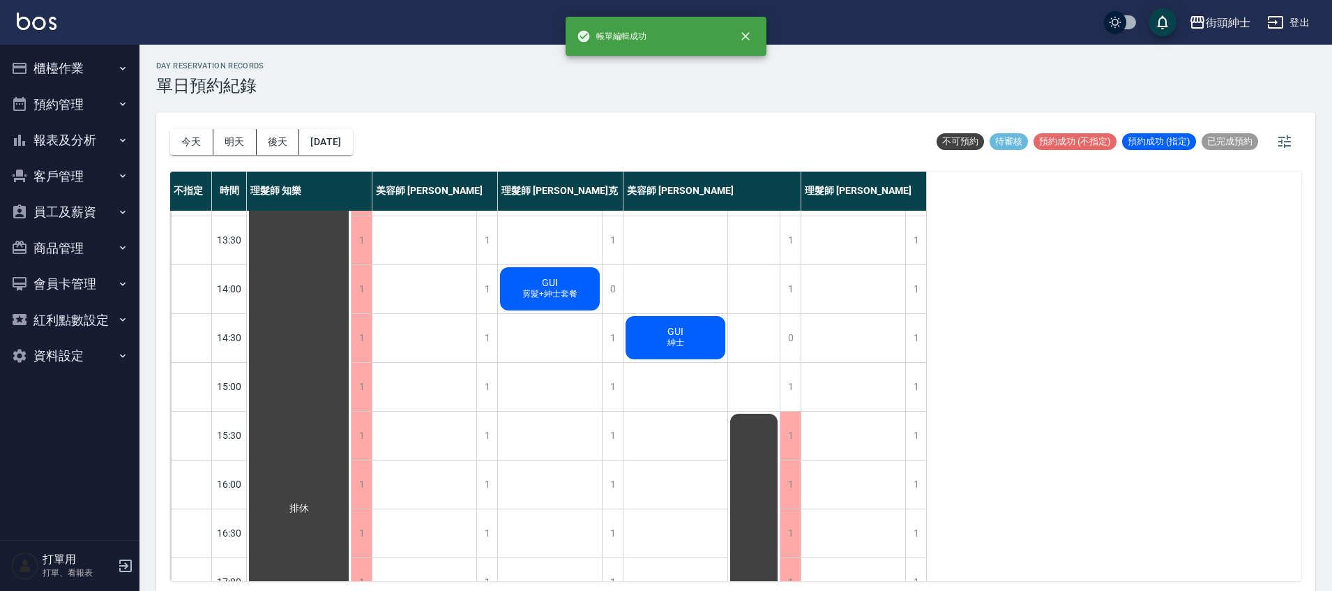
scroll to position [0, 0]
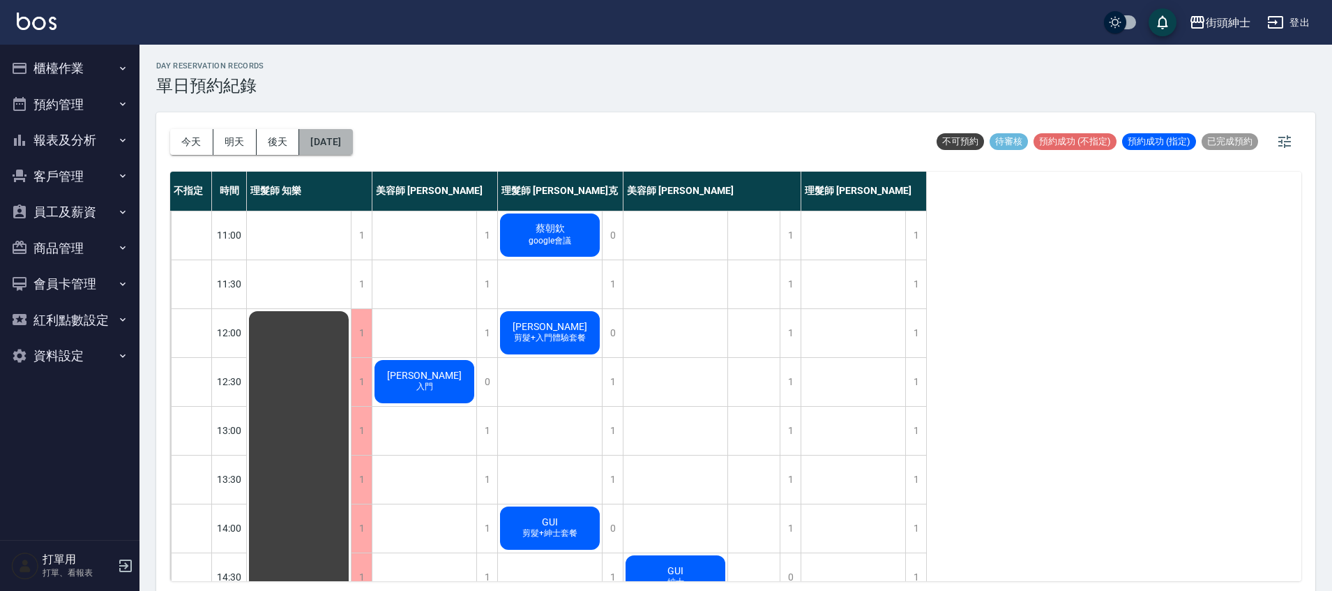
click at [352, 144] on button "2025/10/16" at bounding box center [325, 142] width 53 height 26
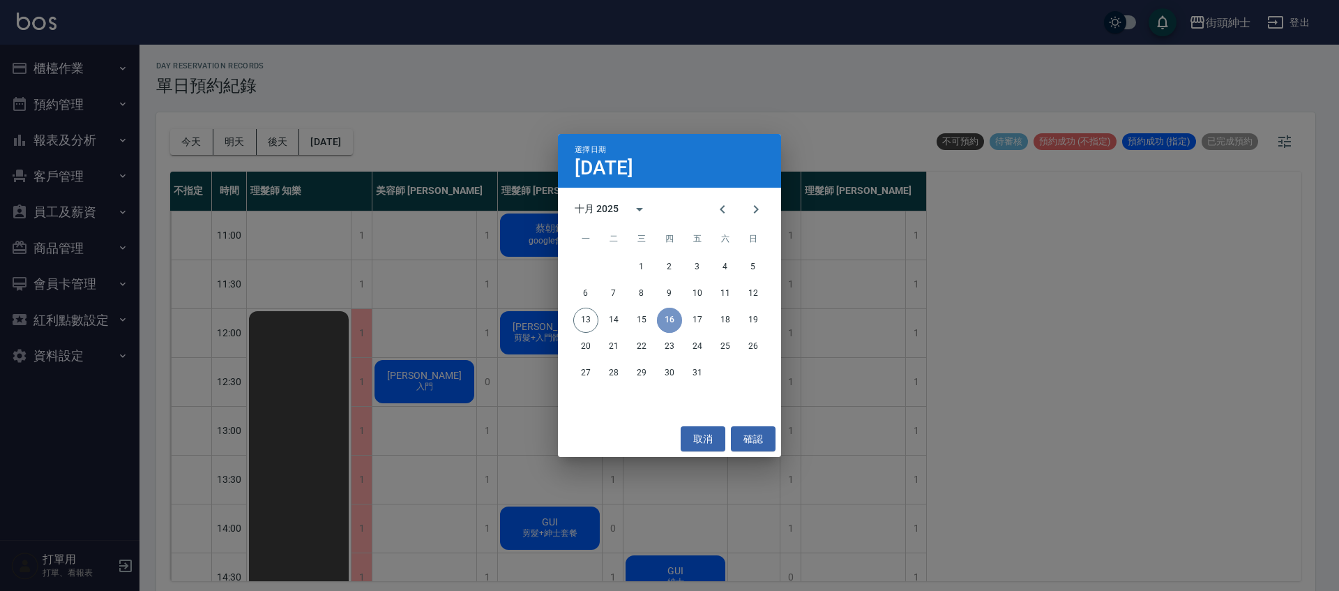
click at [672, 319] on button "16" at bounding box center [669, 320] width 25 height 25
click at [744, 444] on button "確認" at bounding box center [753, 439] width 45 height 26
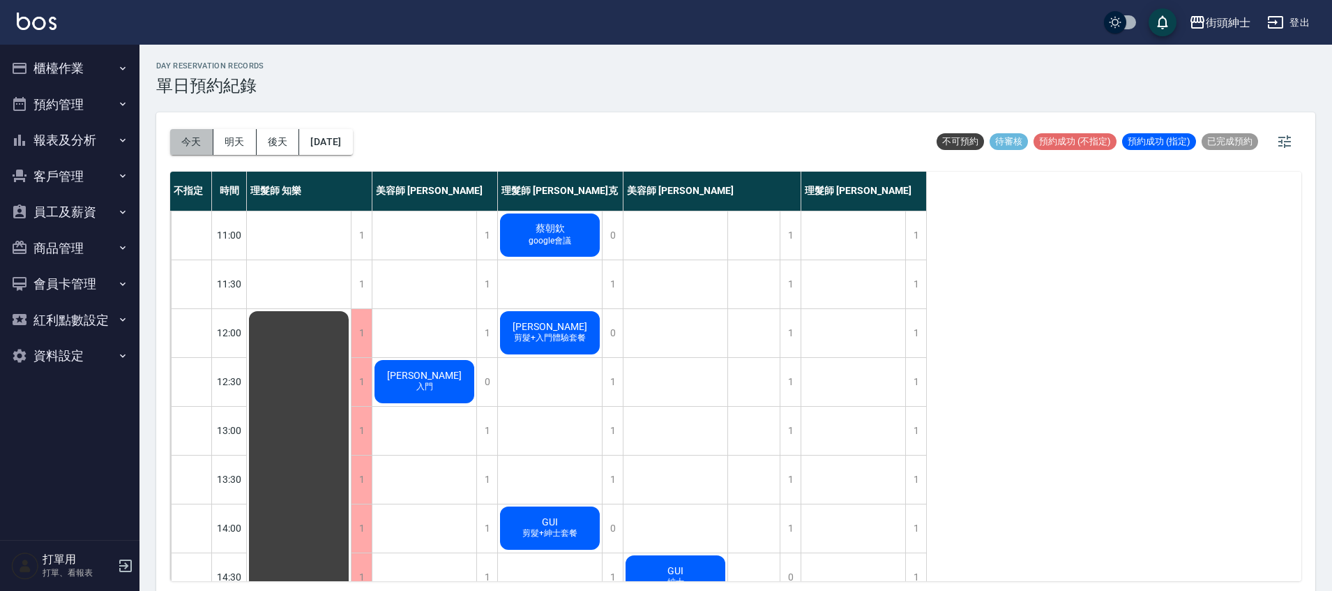
drag, startPoint x: 208, startPoint y: 151, endPoint x: 215, endPoint y: 149, distance: 7.3
click at [208, 150] on button "今天" at bounding box center [191, 142] width 43 height 26
click at [229, 146] on div at bounding box center [666, 295] width 1332 height 591
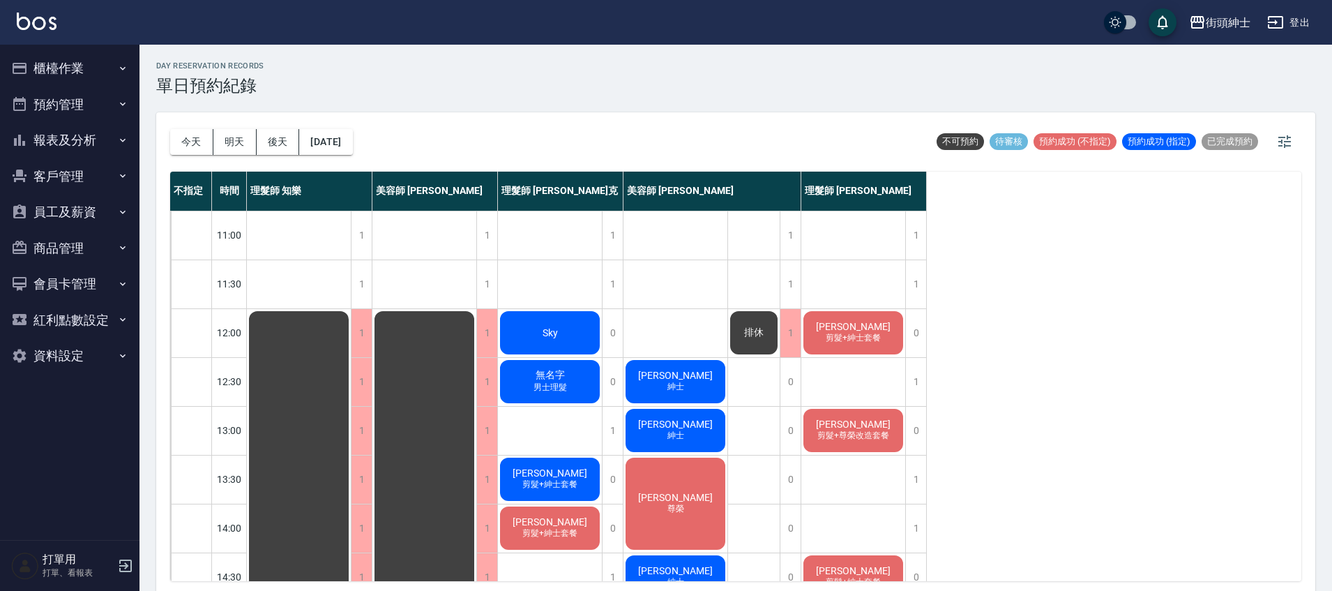
click at [231, 149] on button "明天" at bounding box center [234, 142] width 43 height 26
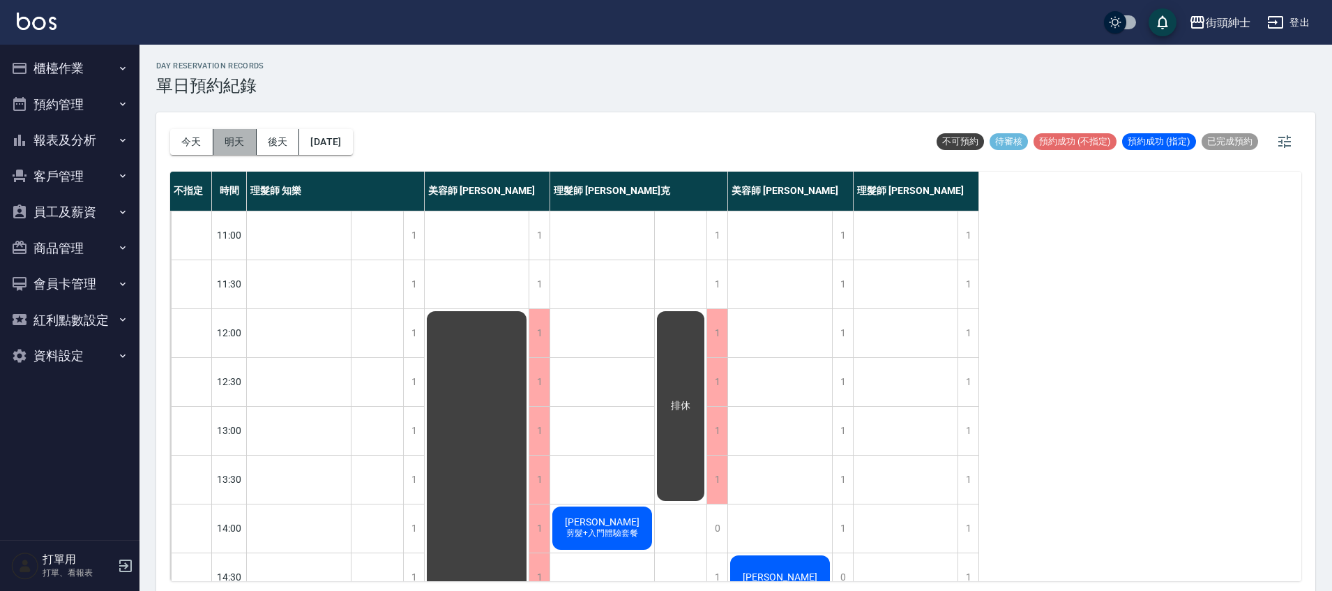
click at [242, 140] on button "明天" at bounding box center [234, 142] width 43 height 26
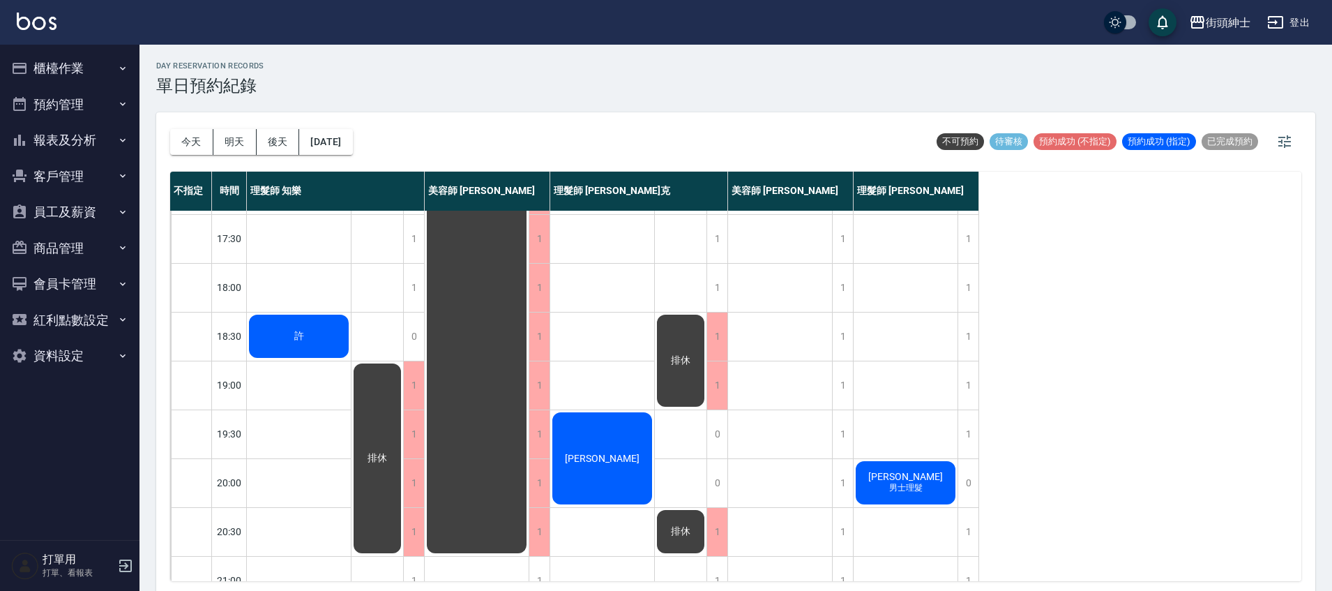
scroll to position [666, 0]
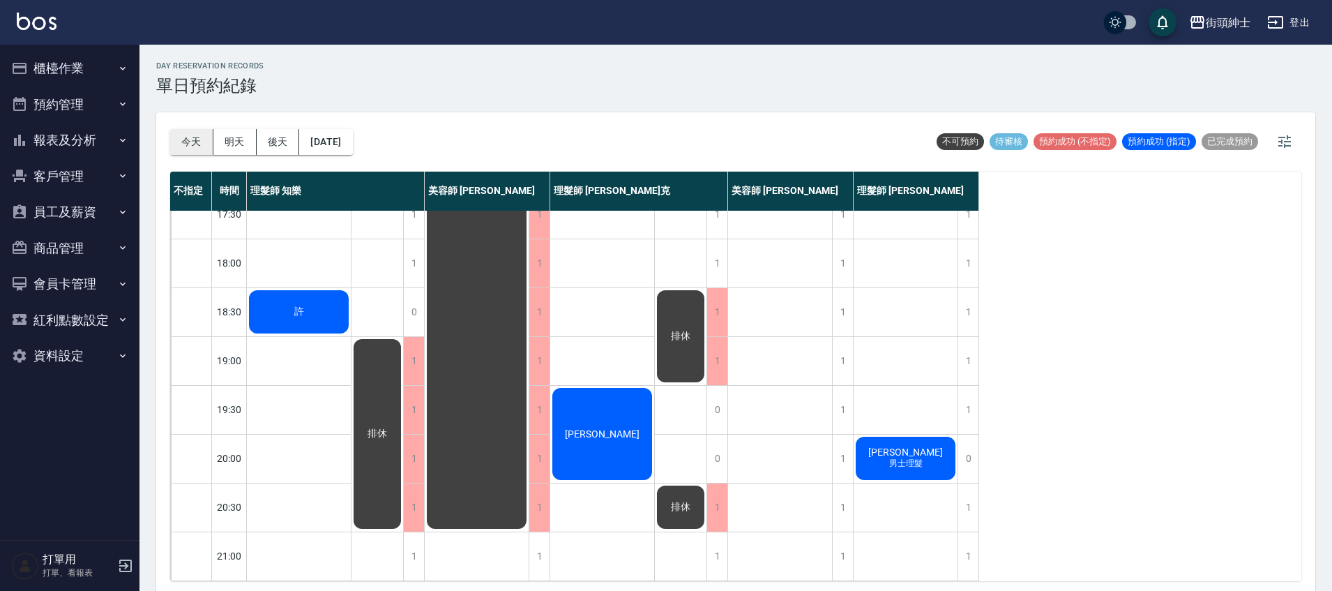
click at [188, 146] on button "今天" at bounding box center [191, 142] width 43 height 26
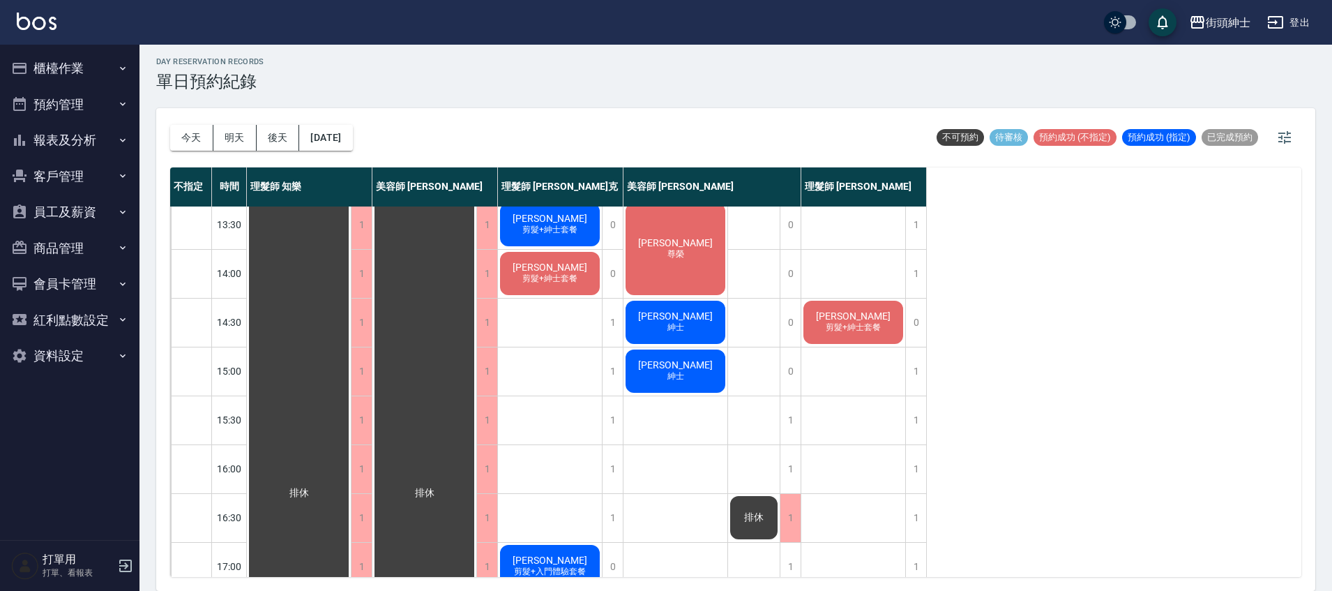
scroll to position [137, 0]
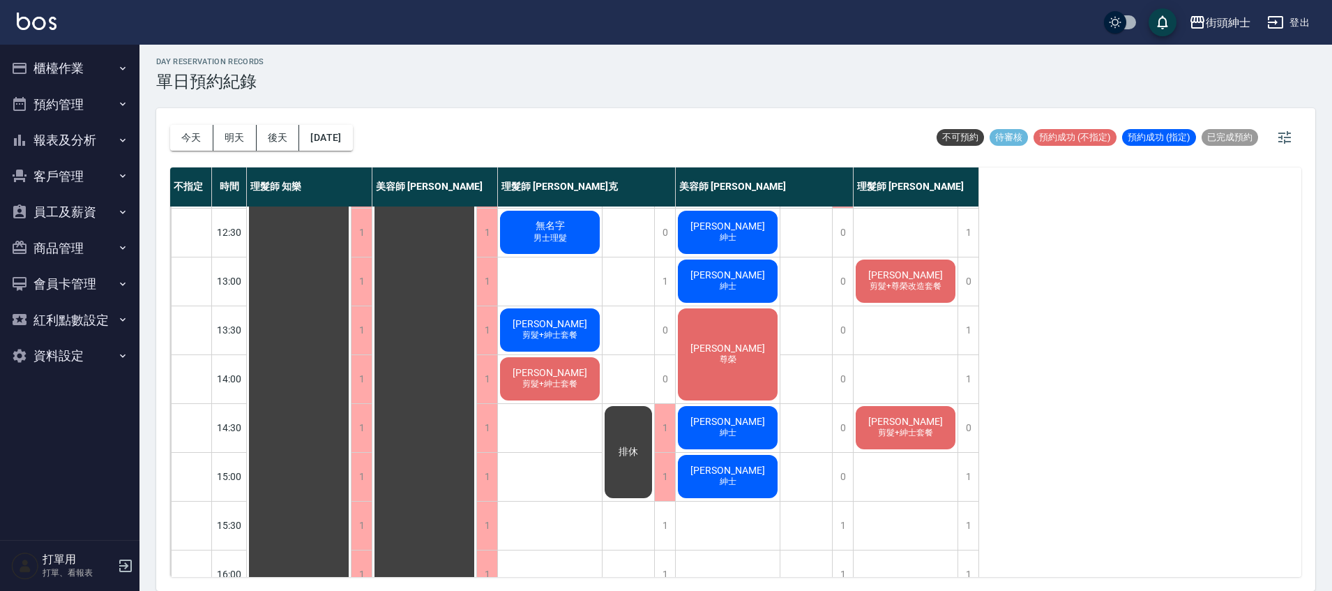
scroll to position [129, 0]
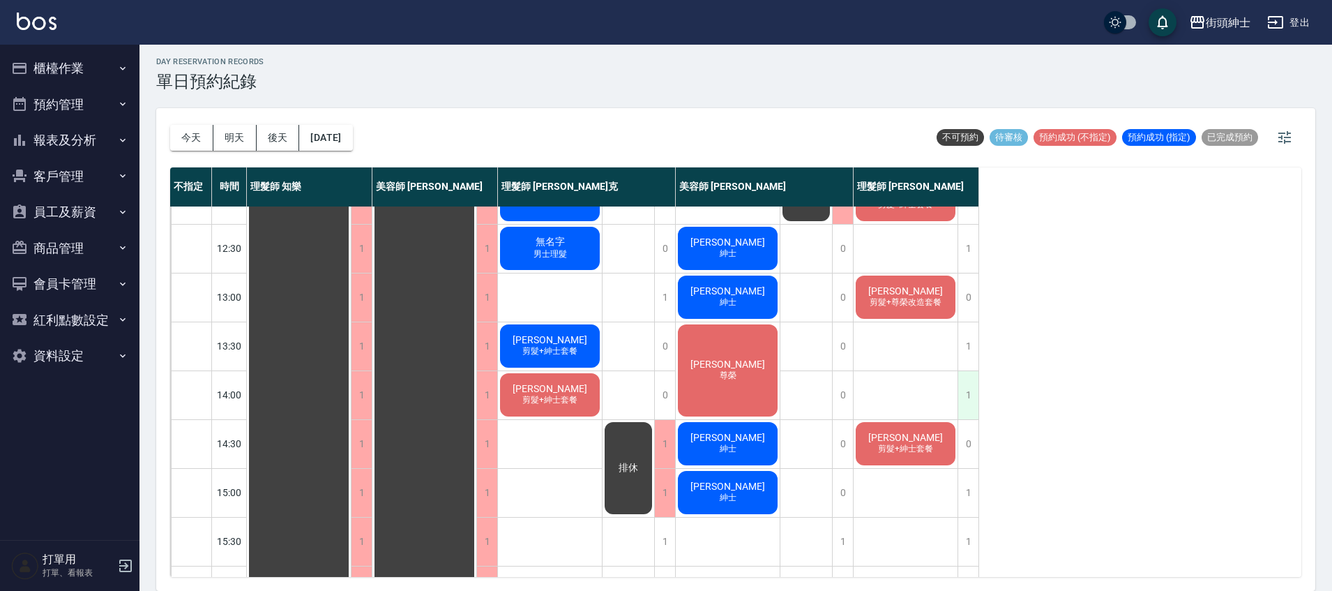
click at [969, 393] on div "1" at bounding box center [968, 395] width 21 height 48
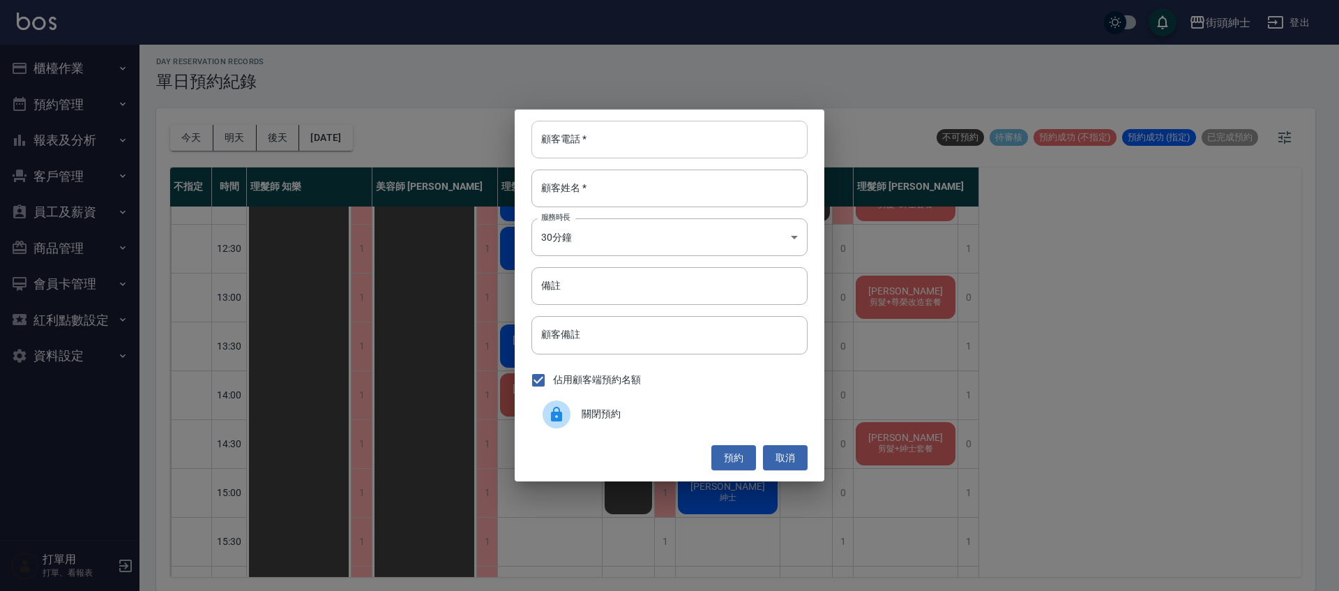
click at [690, 149] on input "顧客電話   *" at bounding box center [669, 140] width 276 height 38
type input "０"
type input "0934475898"
click at [670, 192] on input "顧客姓名   *" at bounding box center [669, 188] width 276 height 38
type input "陳"
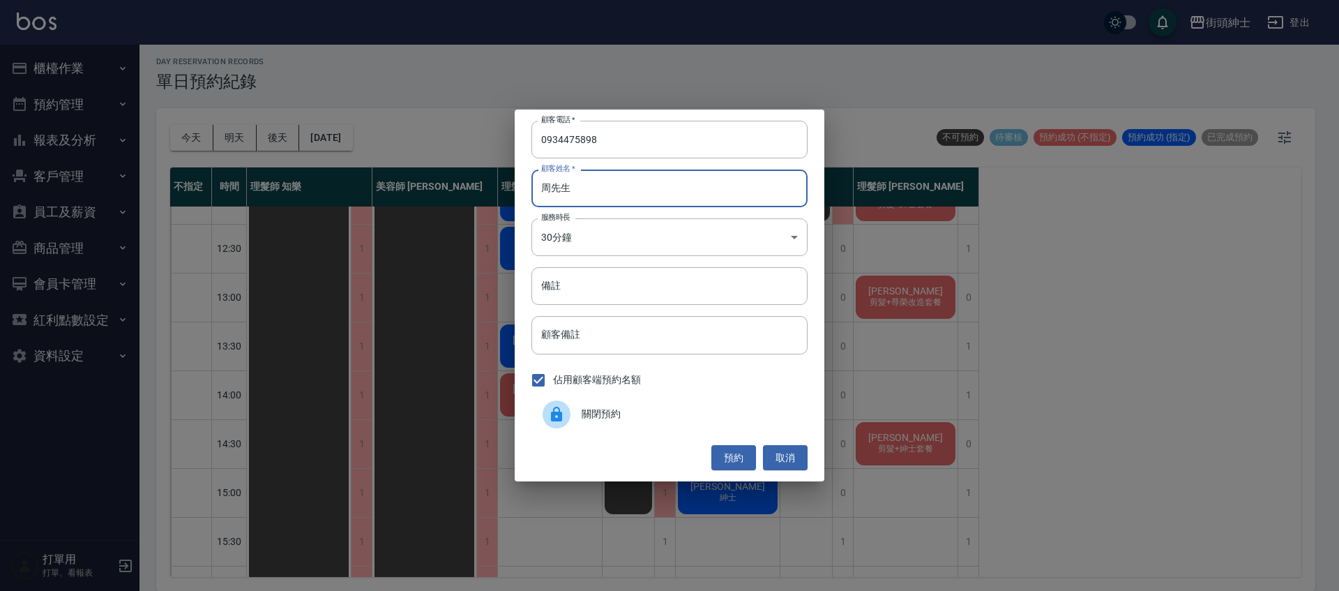
type input "周先生"
click at [743, 460] on button "預約" at bounding box center [733, 458] width 45 height 26
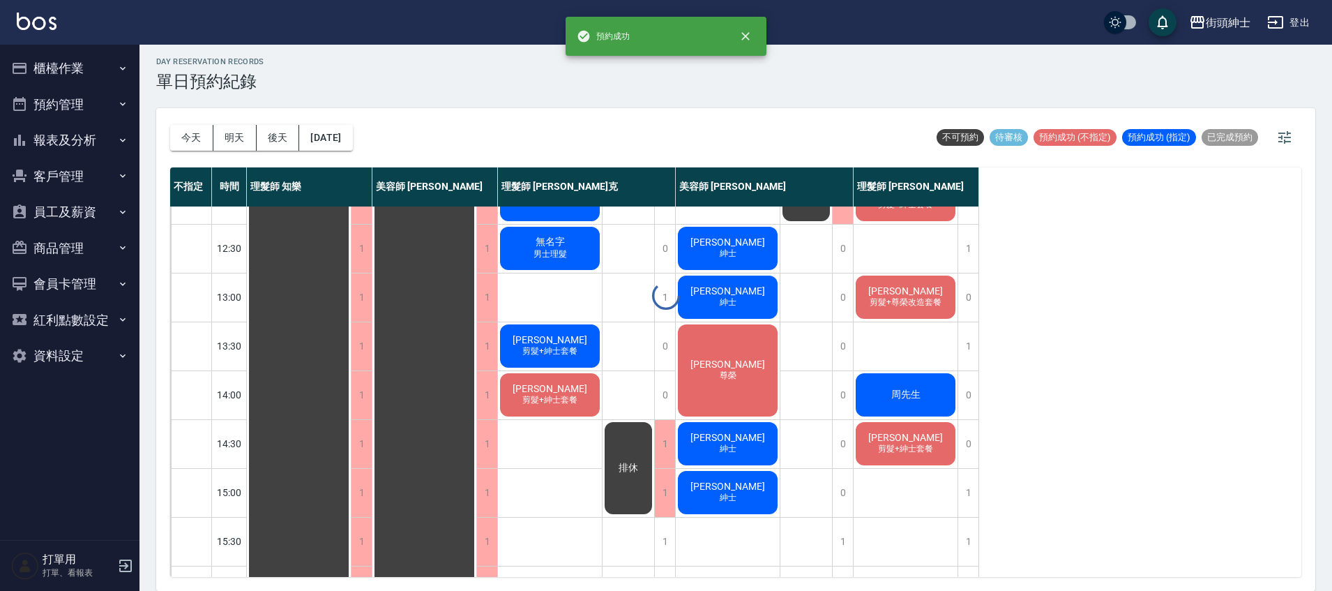
click at [912, 388] on span "周先生" at bounding box center [906, 394] width 35 height 13
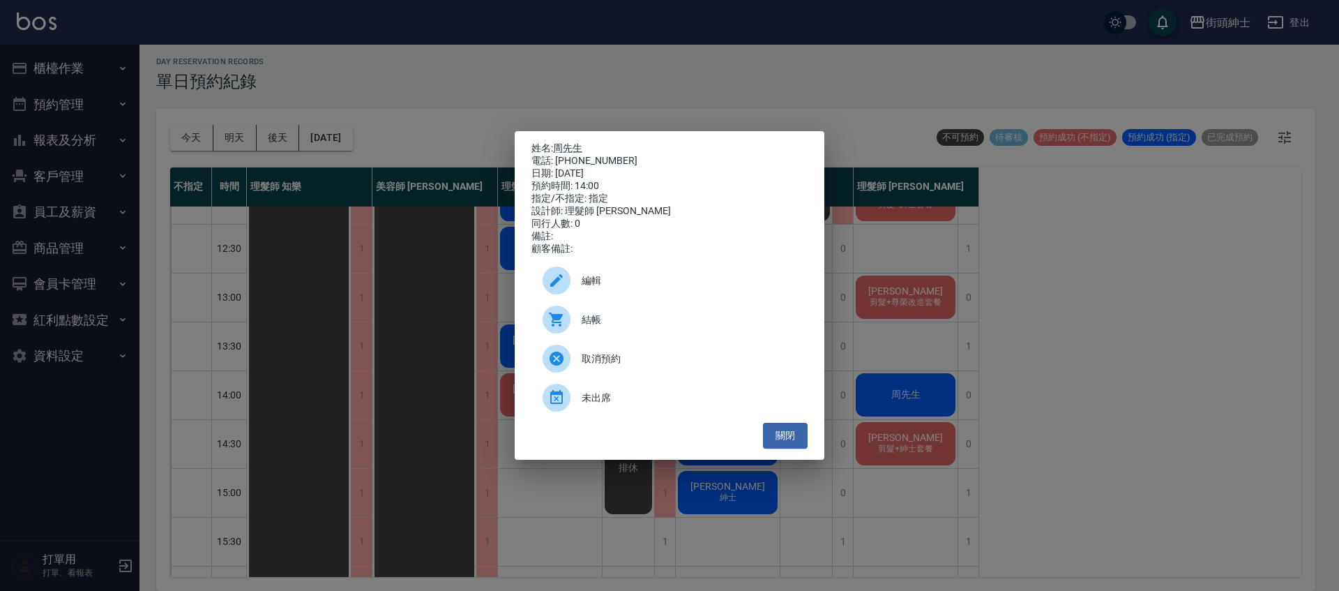
click at [630, 284] on span "編輯" at bounding box center [689, 280] width 215 height 15
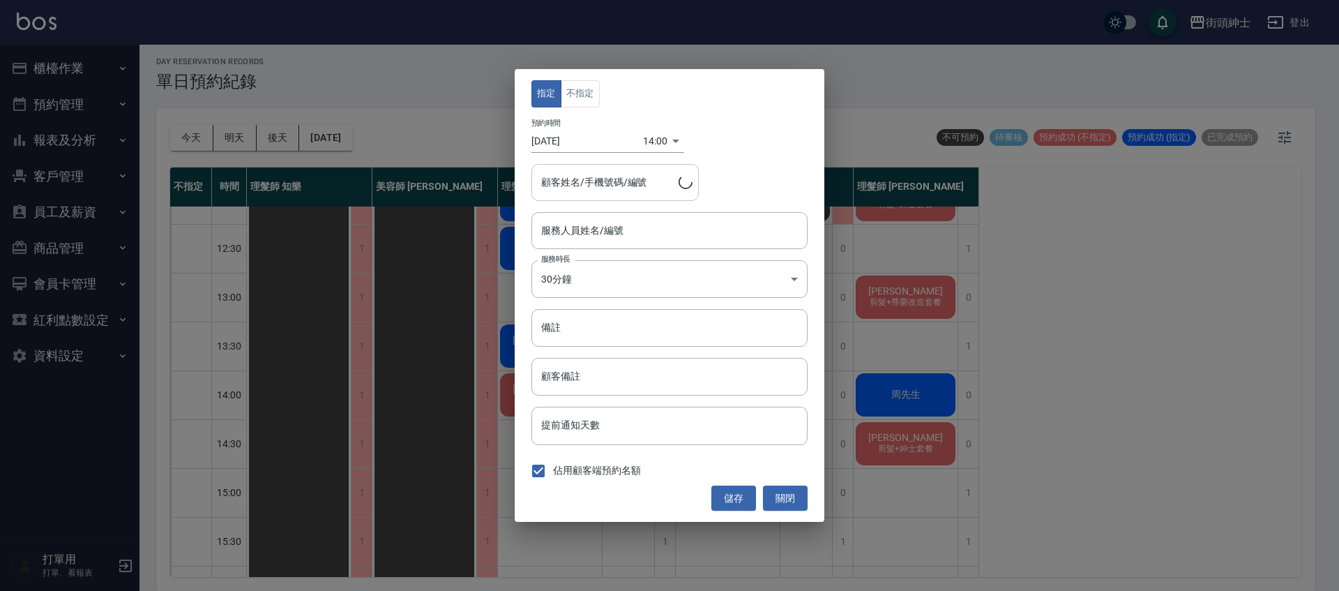
type input "理髮師 [PERSON_NAME](無代號)"
type input "[PERSON_NAME]先生/0934475898"
click at [566, 89] on button "不指定" at bounding box center [580, 93] width 39 height 27
click at [739, 508] on button "儲存" at bounding box center [733, 498] width 45 height 26
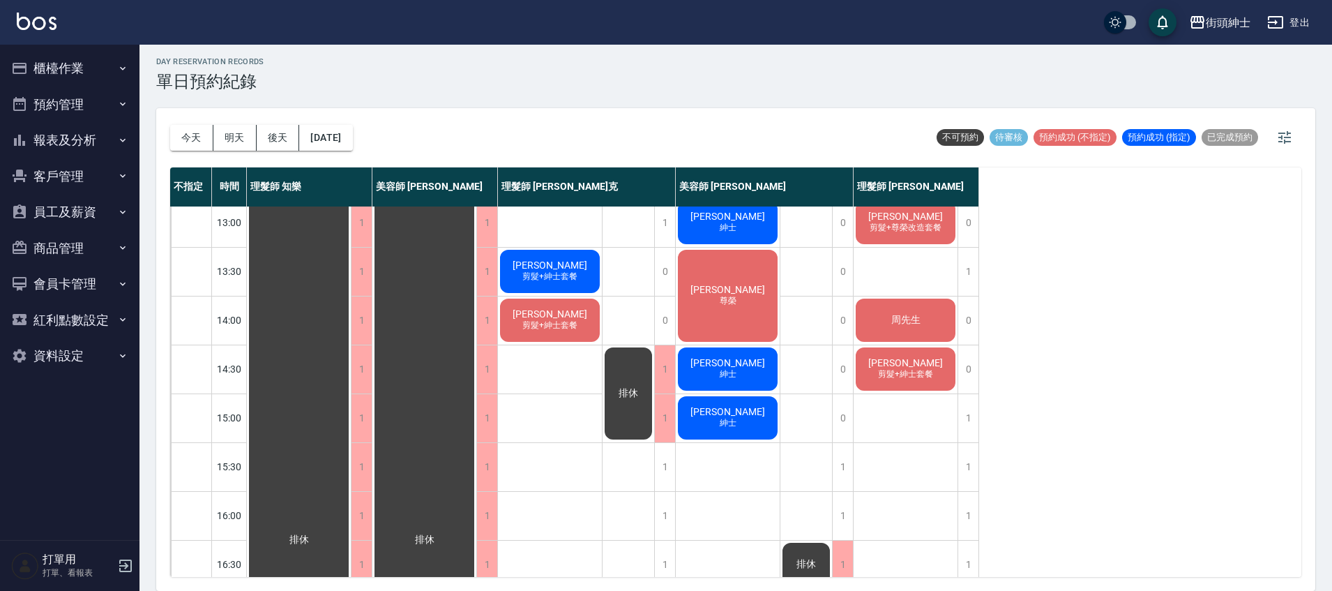
scroll to position [195, 0]
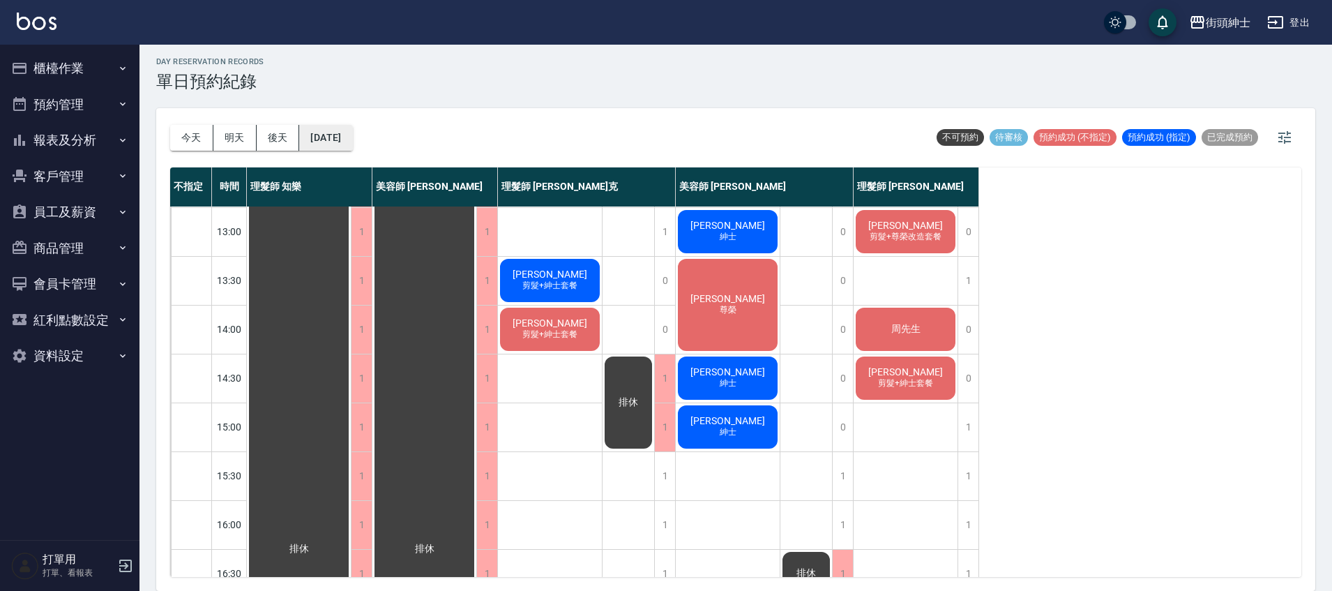
click at [352, 144] on button "[DATE]" at bounding box center [325, 138] width 53 height 26
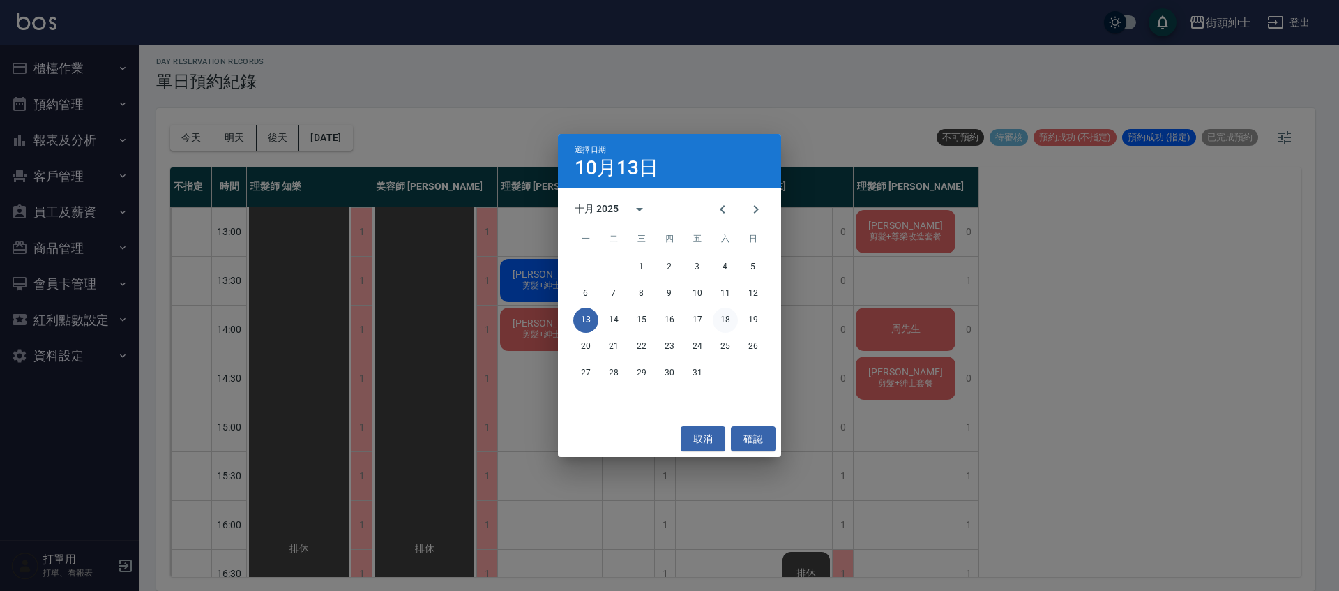
click at [728, 322] on button "18" at bounding box center [725, 320] width 25 height 25
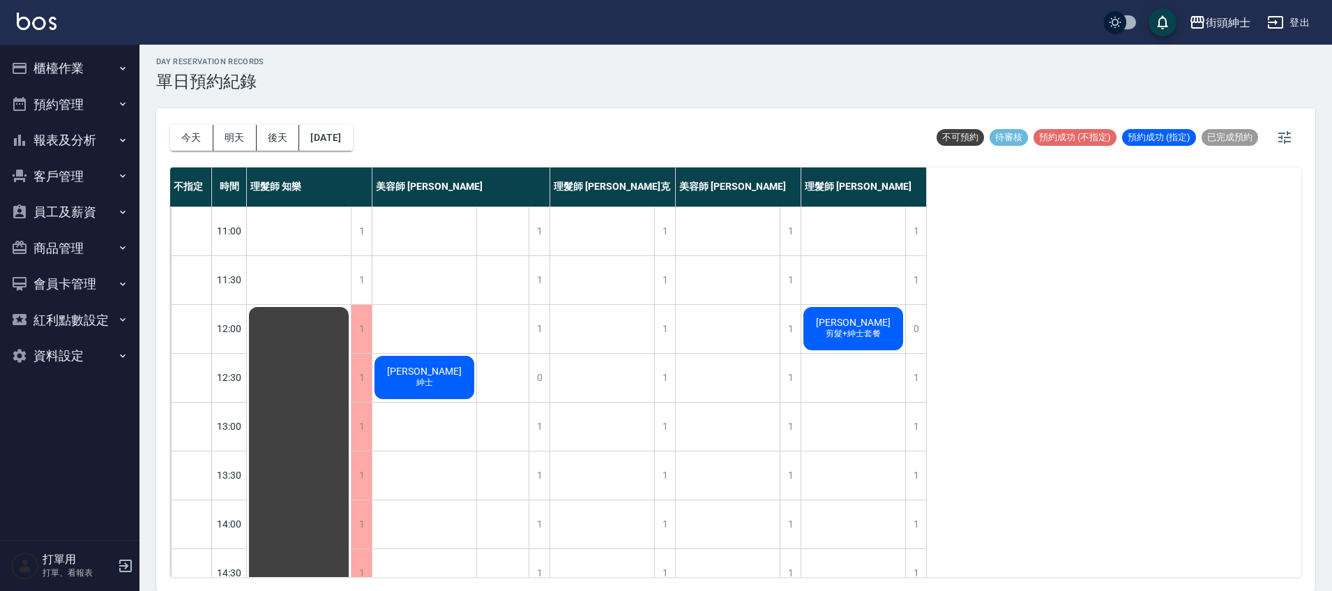
scroll to position [480, 0]
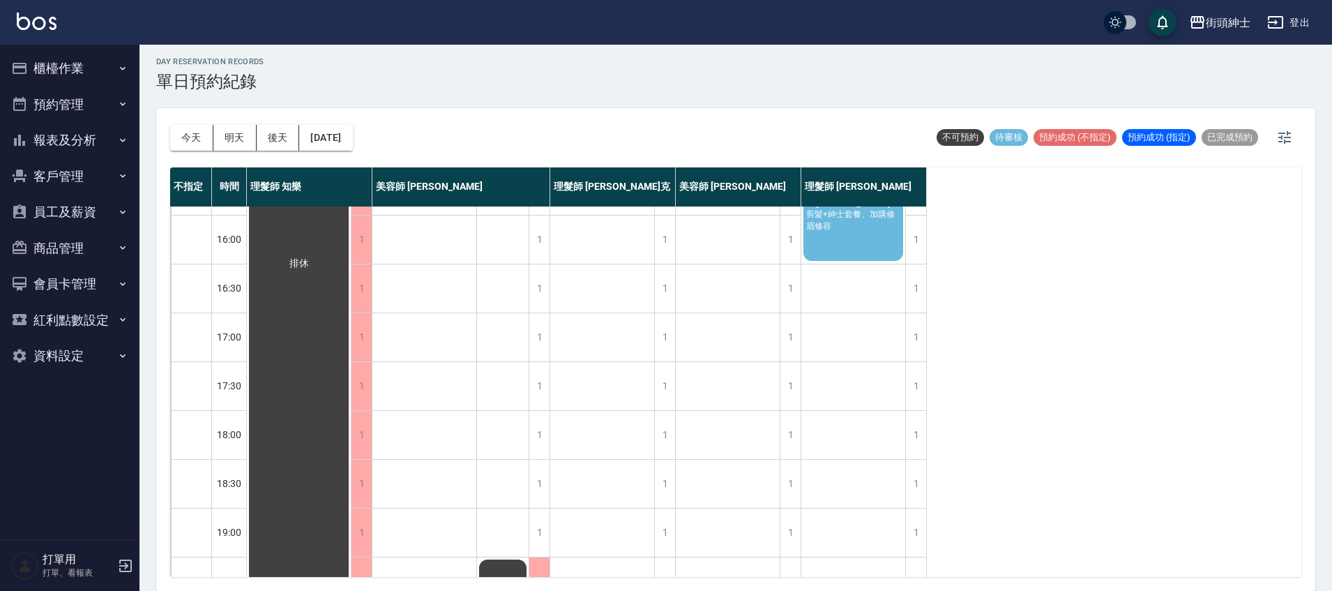
click at [849, 251] on div "[PERSON_NAME] 剪髮+紳士套餐、加購修眉修容" at bounding box center [853, 215] width 104 height 96
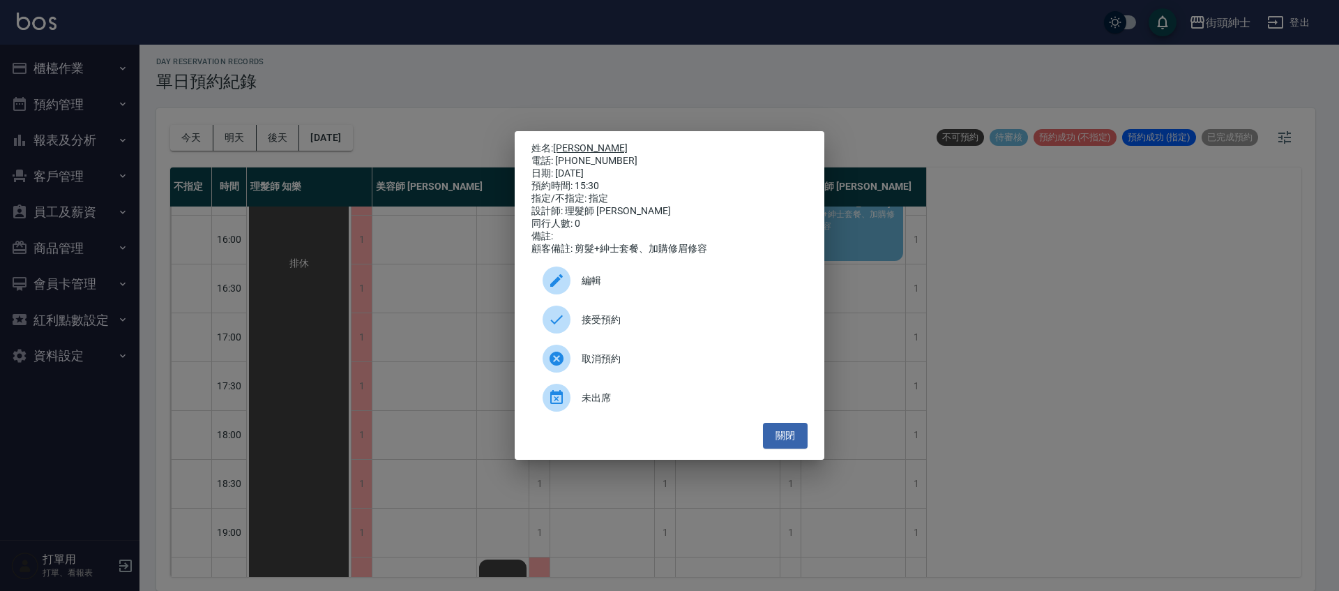
click at [573, 145] on link "[PERSON_NAME]" at bounding box center [590, 147] width 75 height 11
click at [789, 448] on button "關閉" at bounding box center [785, 436] width 45 height 26
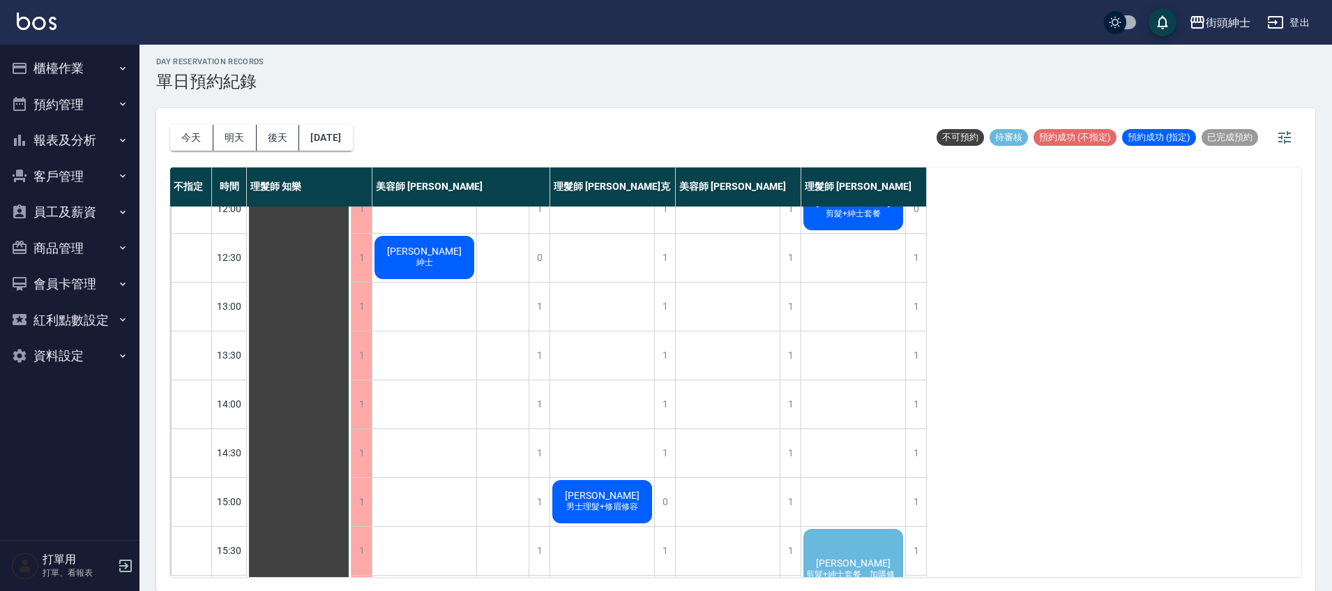
scroll to position [0, 0]
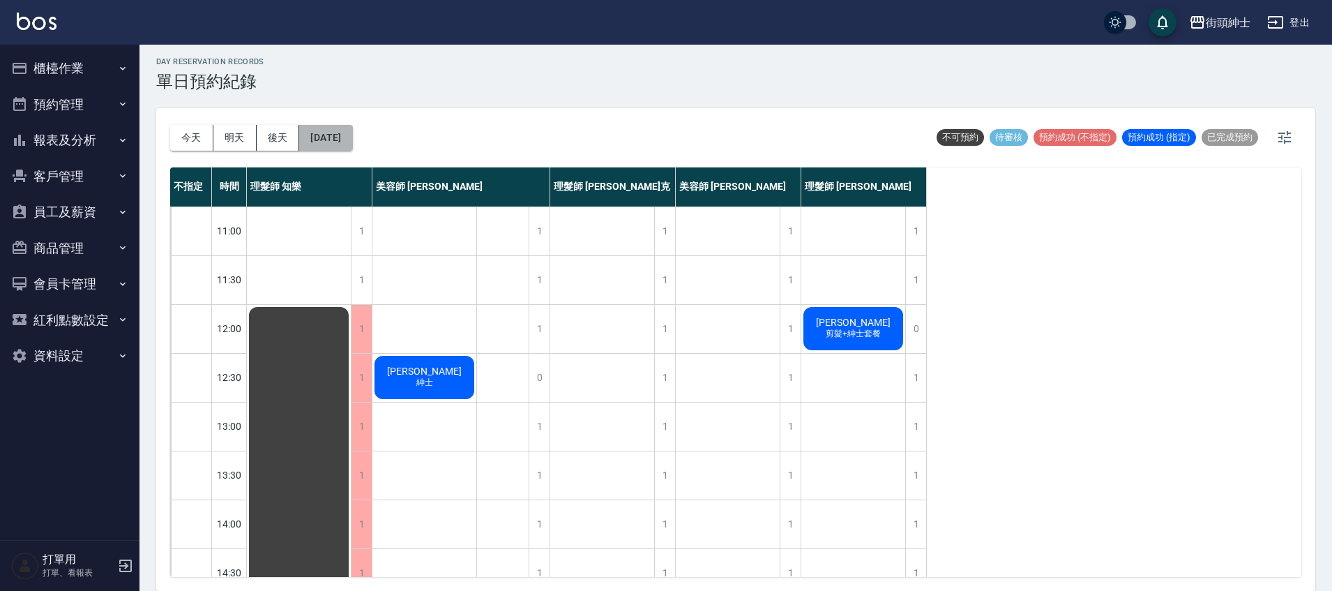
click at [352, 133] on button "[DATE]" at bounding box center [325, 138] width 53 height 26
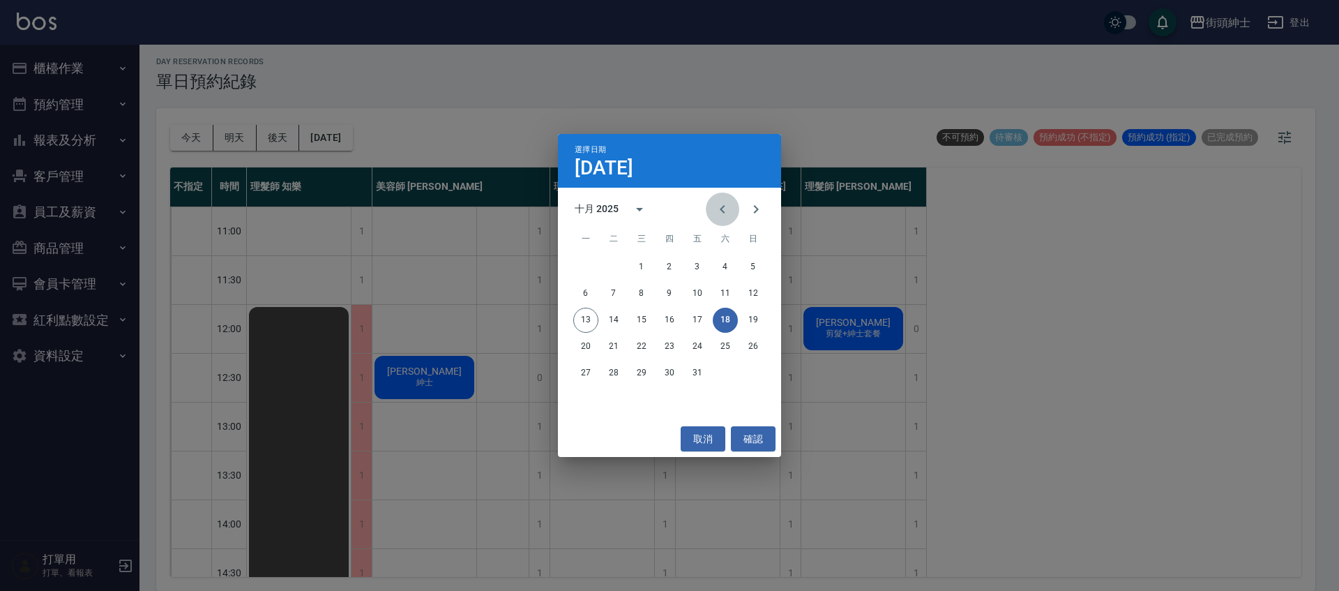
click at [730, 210] on icon "Previous month" at bounding box center [722, 209] width 17 height 17
click at [723, 317] on button "20" at bounding box center [725, 320] width 25 height 25
click at [723, 317] on div at bounding box center [669, 295] width 1339 height 591
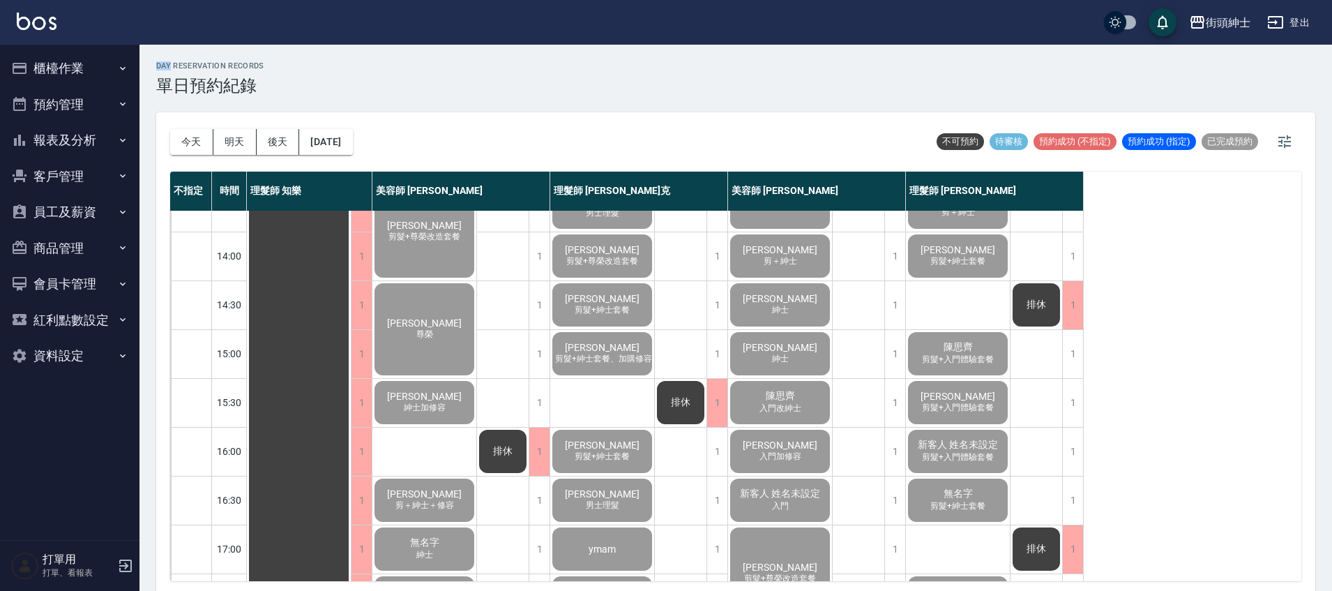
scroll to position [275, 0]
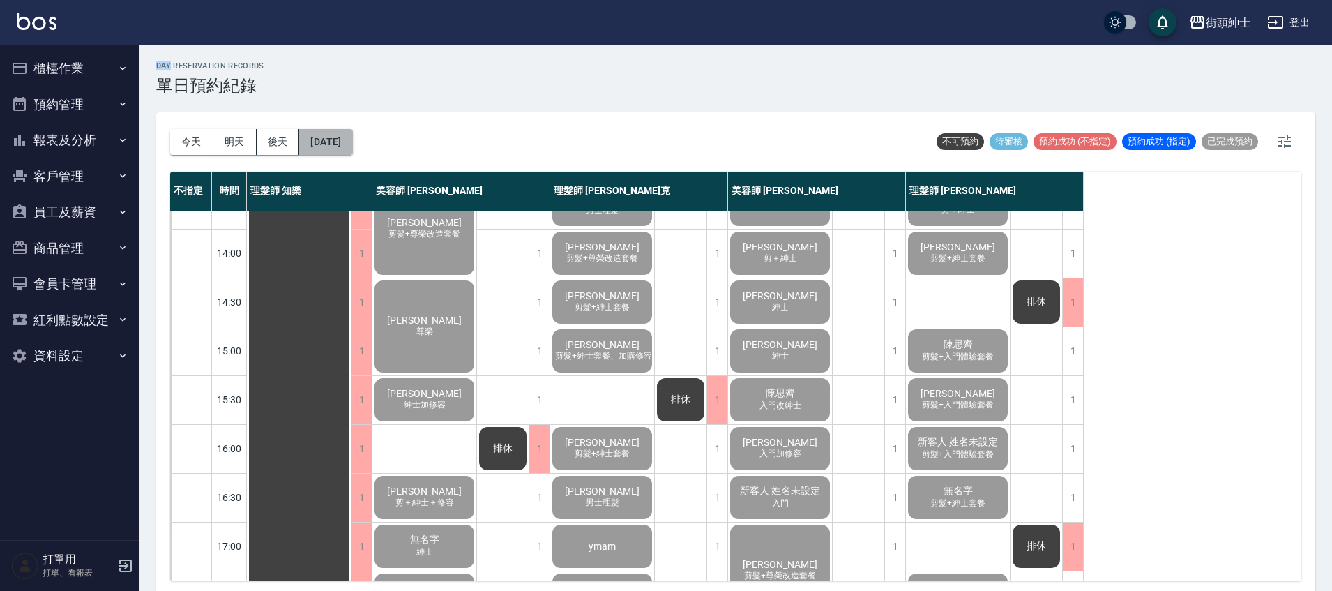
click at [352, 143] on button "[DATE]" at bounding box center [325, 142] width 53 height 26
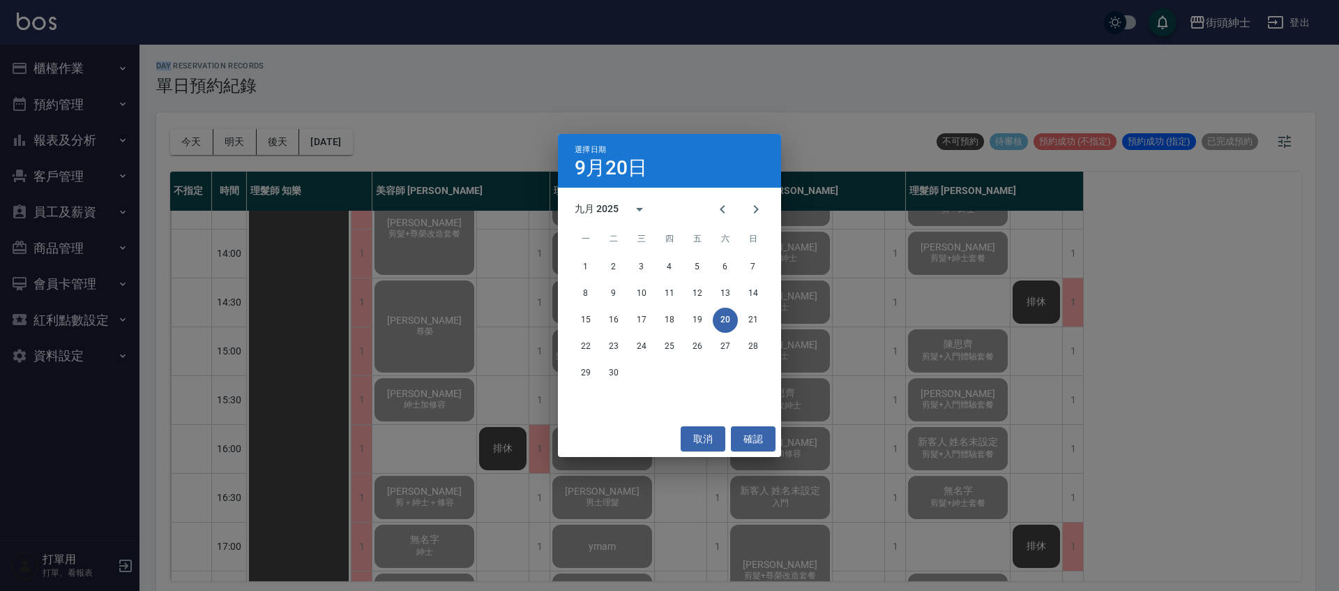
click at [835, 115] on div "選擇日期 [DATE] 九月 2025 一 二 三 四 五 六 日 1 2 3 4 5 6 7 8 9 10 11 12 13 14 15 16 17 18 …" at bounding box center [669, 295] width 1339 height 591
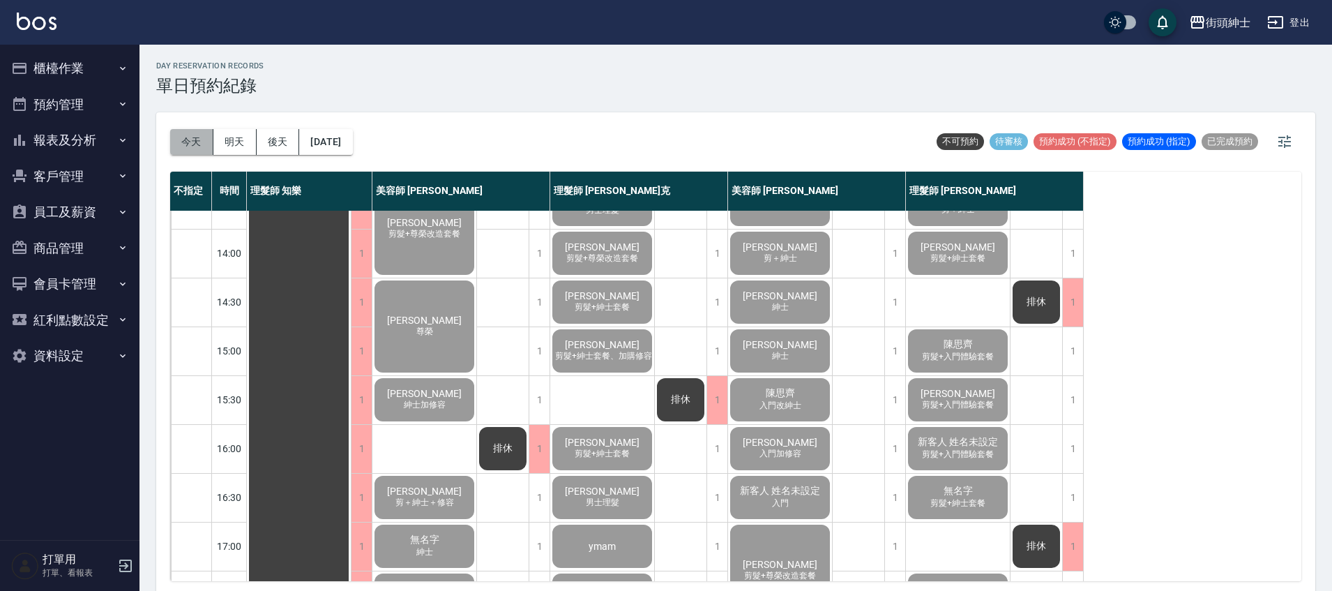
click at [176, 136] on button "今天" at bounding box center [191, 142] width 43 height 26
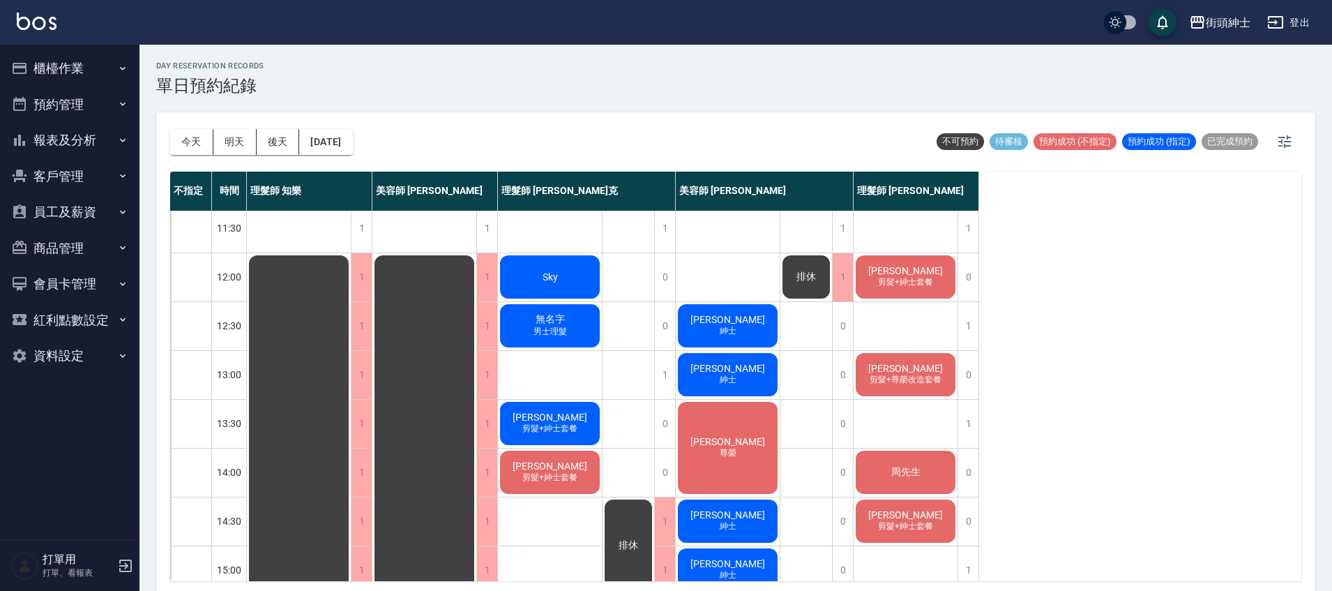
scroll to position [126, 0]
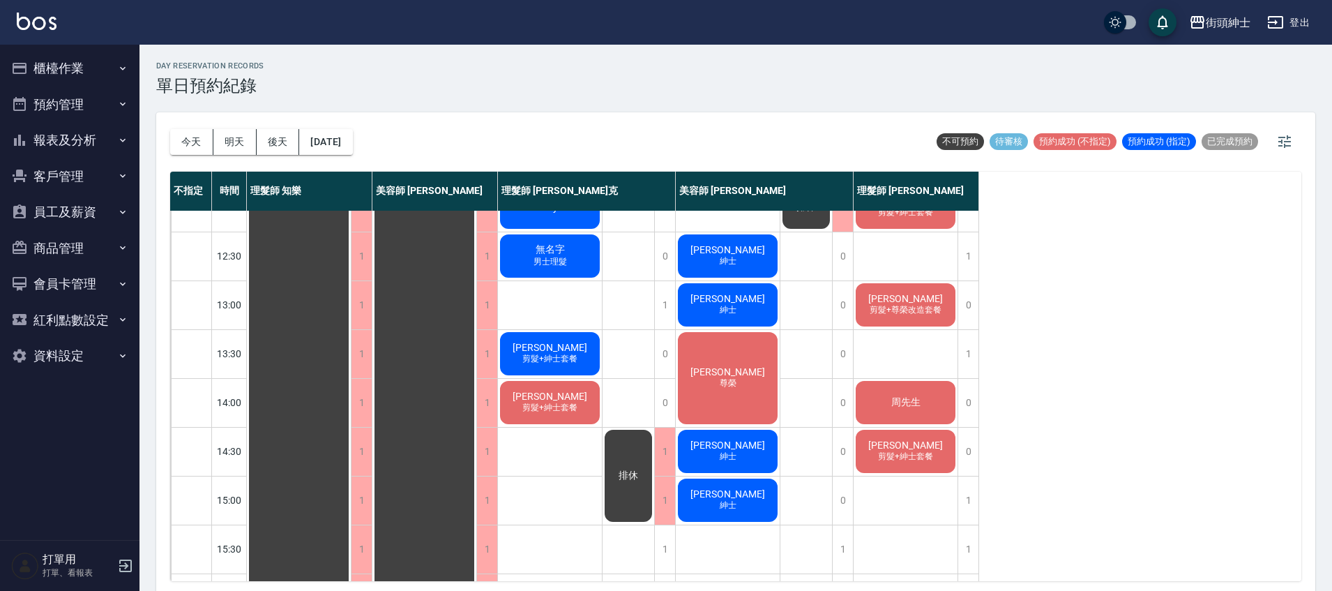
click at [897, 439] on span "[PERSON_NAME]" at bounding box center [905, 444] width 80 height 11
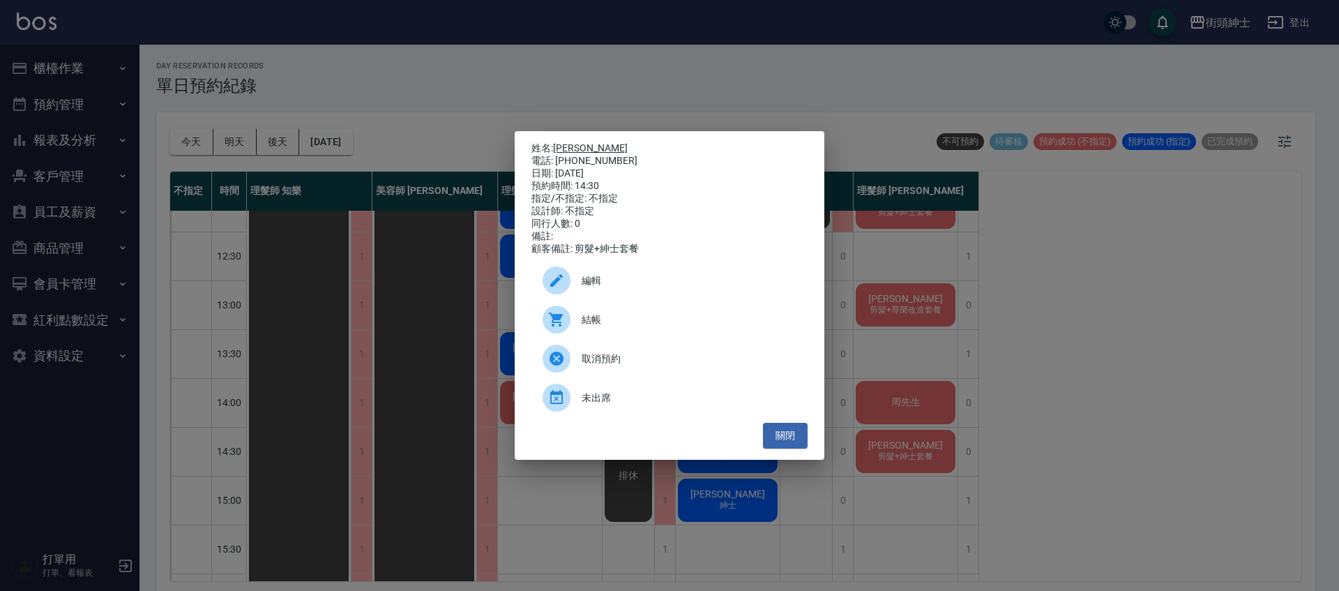
click at [585, 144] on link "[PERSON_NAME]" at bounding box center [590, 147] width 75 height 11
click at [794, 440] on button "關閉" at bounding box center [785, 436] width 45 height 26
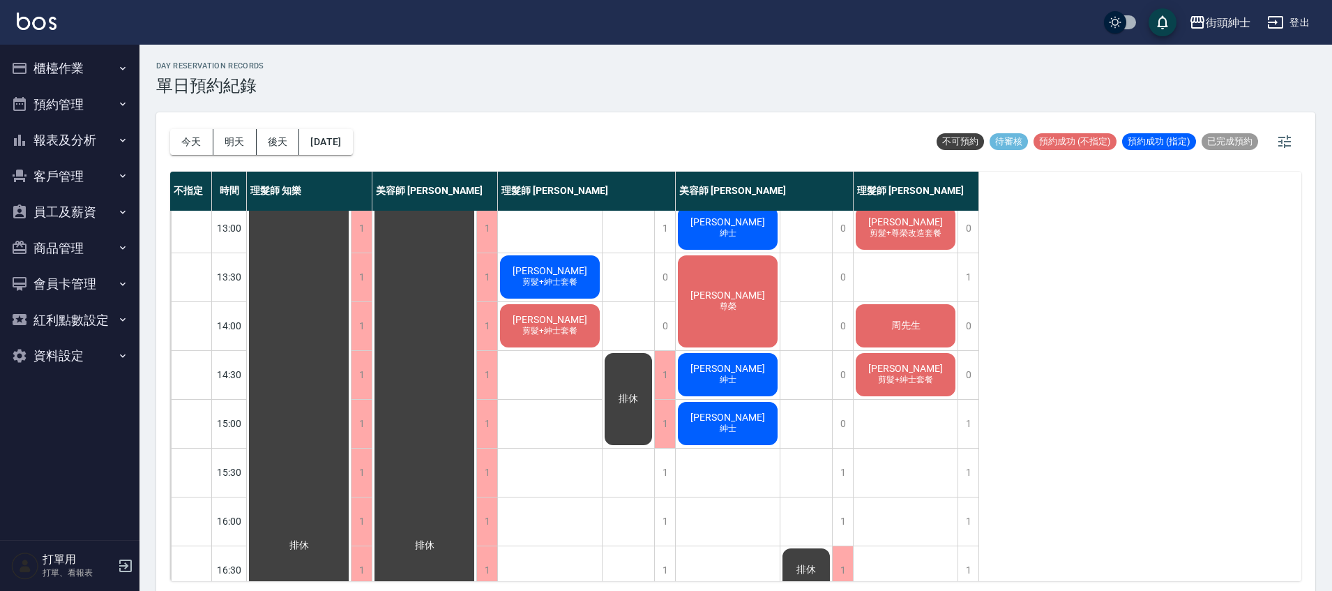
scroll to position [202, 0]
click at [887, 338] on div "周先生" at bounding box center [906, 326] width 104 height 47
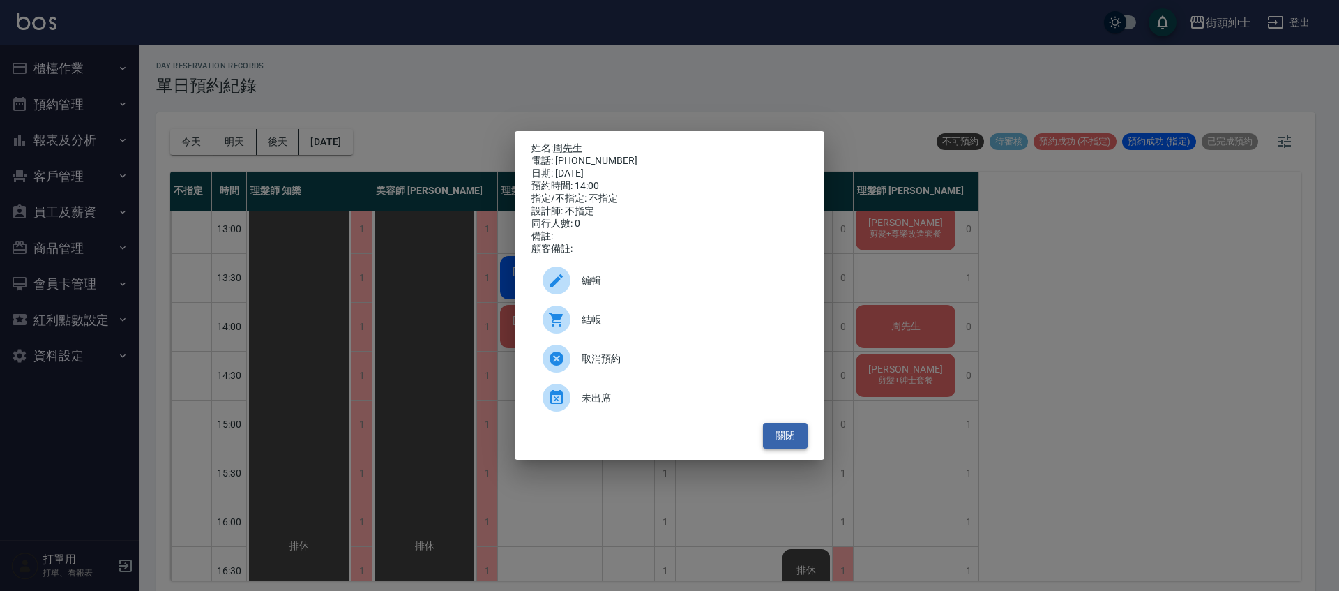
click at [791, 447] on button "關閉" at bounding box center [785, 436] width 45 height 26
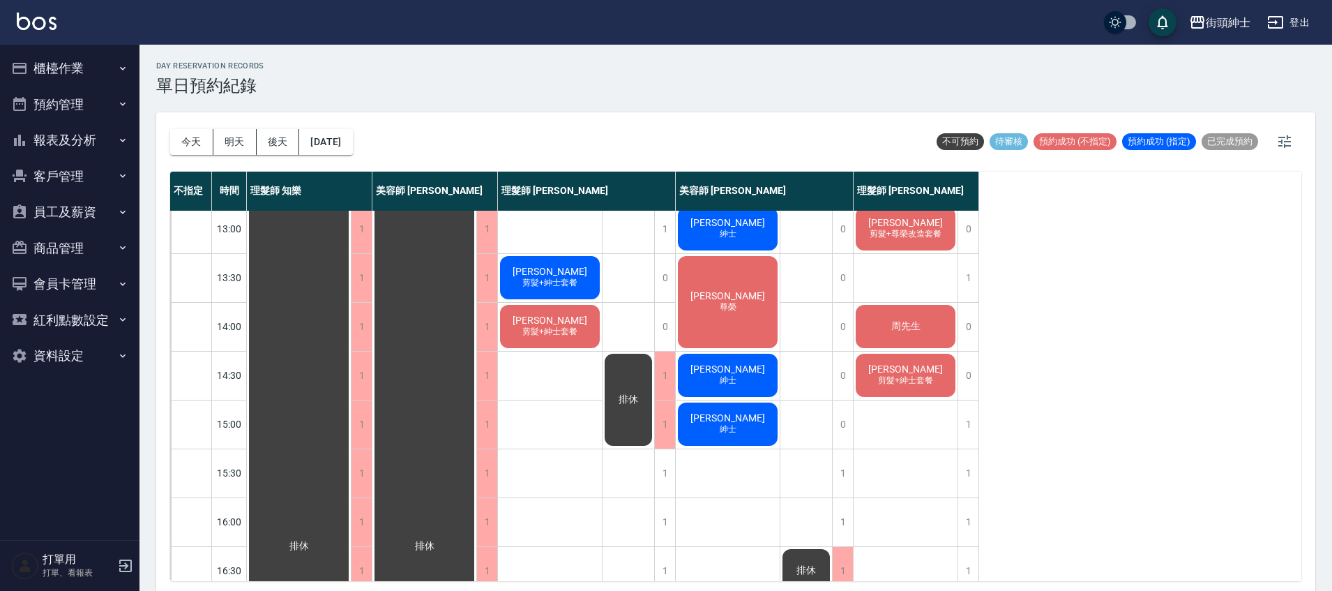
click at [580, 326] on div "黃凱群 剪髮+紳士套餐" at bounding box center [550, 326] width 104 height 47
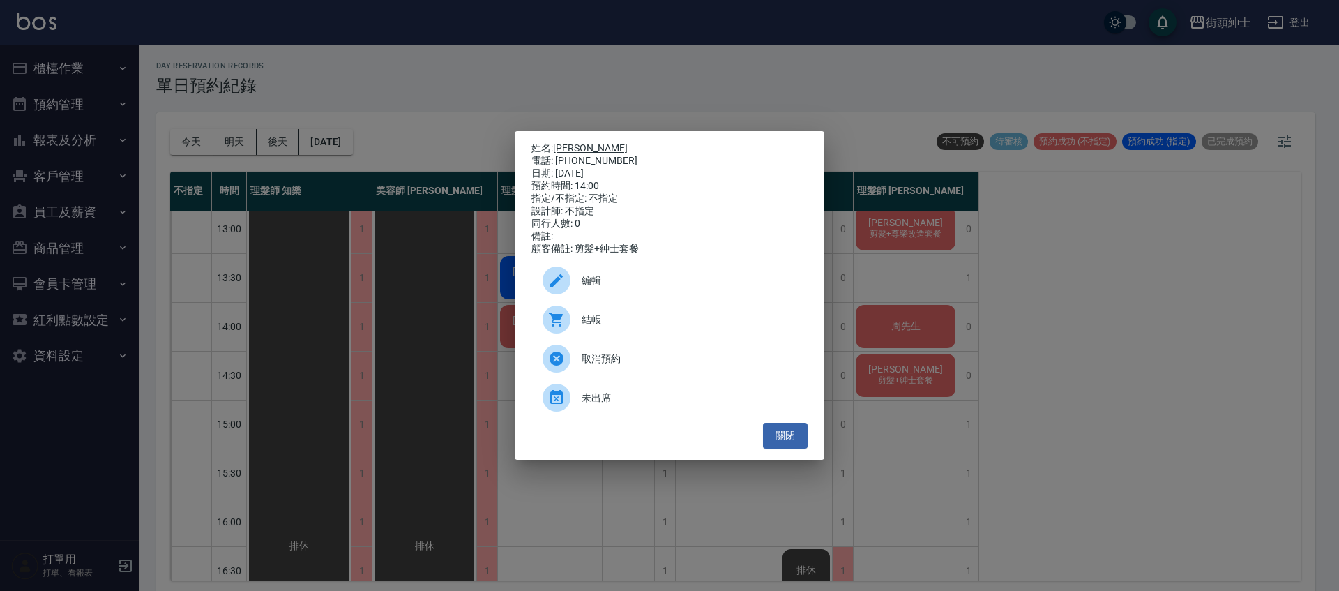
click at [577, 143] on link "黃凱群" at bounding box center [590, 147] width 75 height 11
click at [799, 446] on button "關閉" at bounding box center [785, 436] width 45 height 26
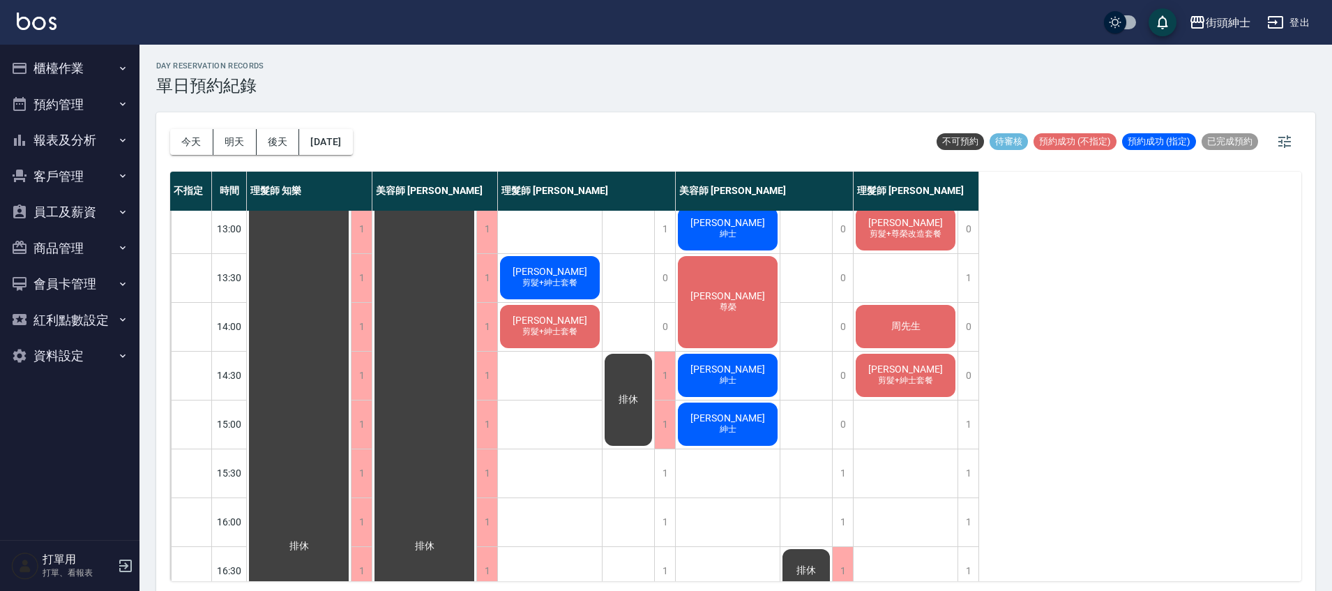
click at [926, 337] on div "周先生" at bounding box center [906, 326] width 104 height 47
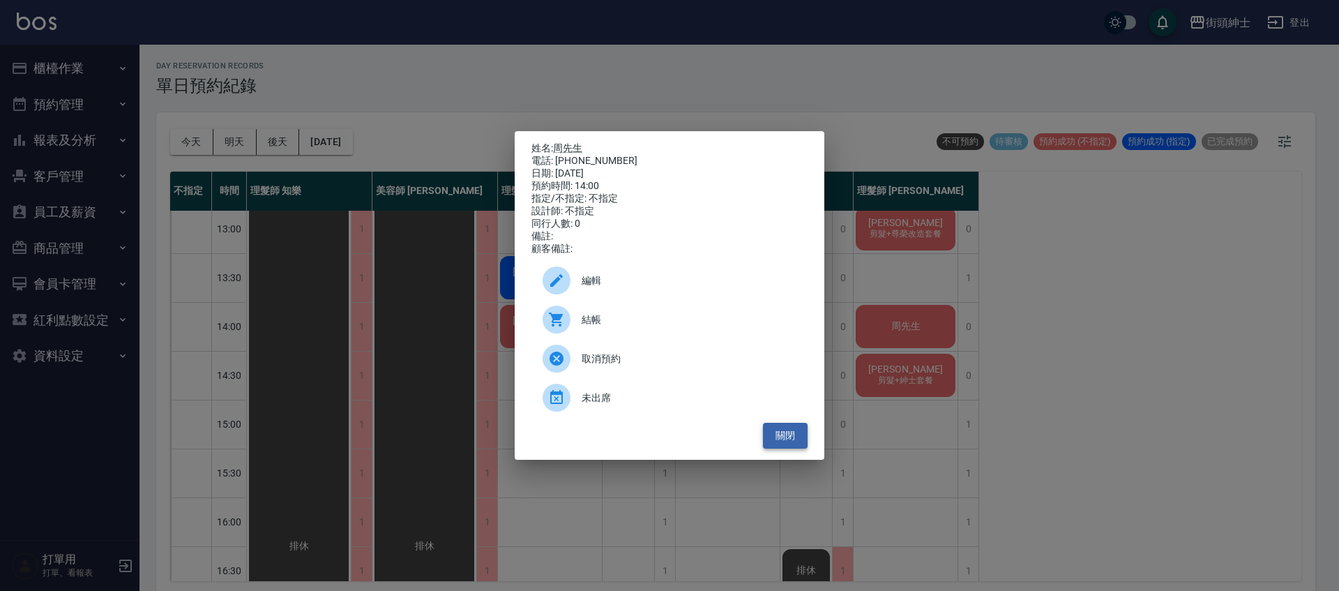
click at [806, 440] on button "關閉" at bounding box center [785, 436] width 45 height 26
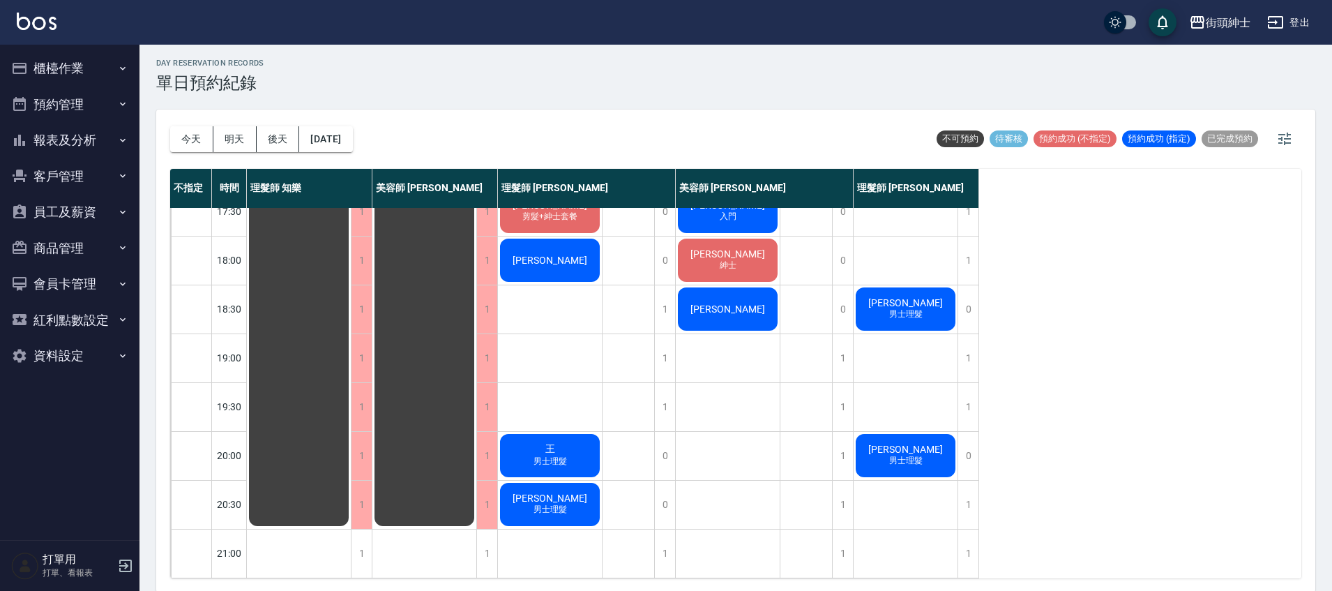
scroll to position [4, 0]
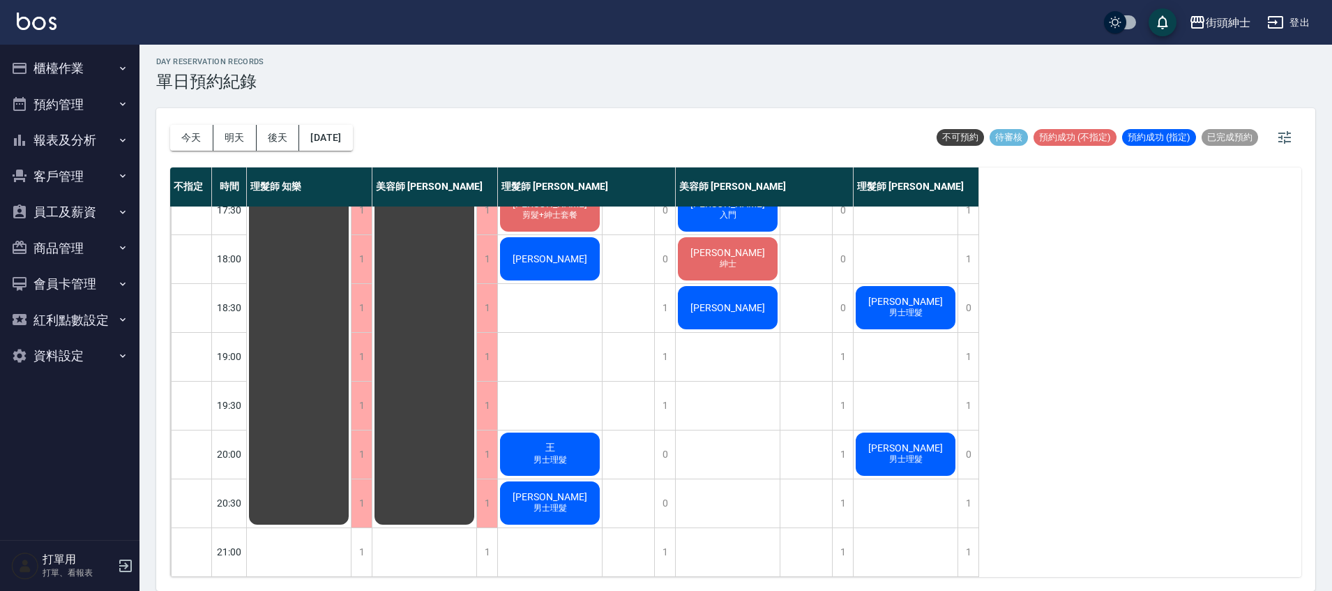
click at [921, 442] on span "詹智丞" at bounding box center [905, 447] width 80 height 11
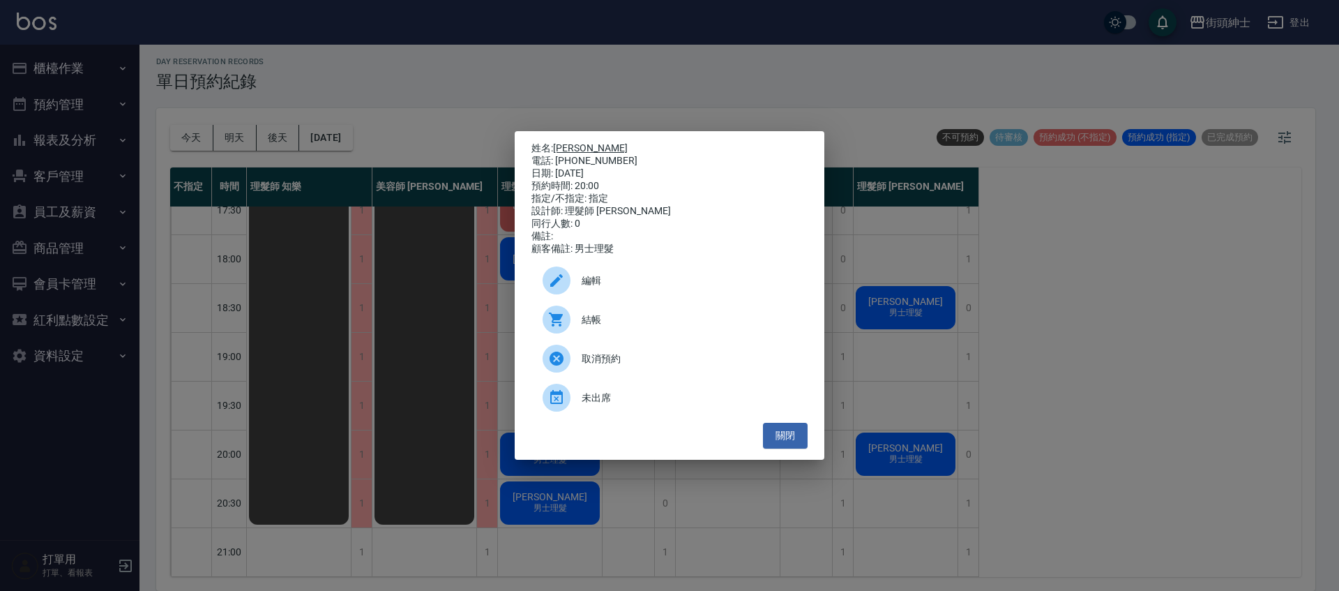
click at [568, 142] on link "詹智丞" at bounding box center [590, 147] width 75 height 11
click at [789, 428] on button "關閉" at bounding box center [785, 436] width 45 height 26
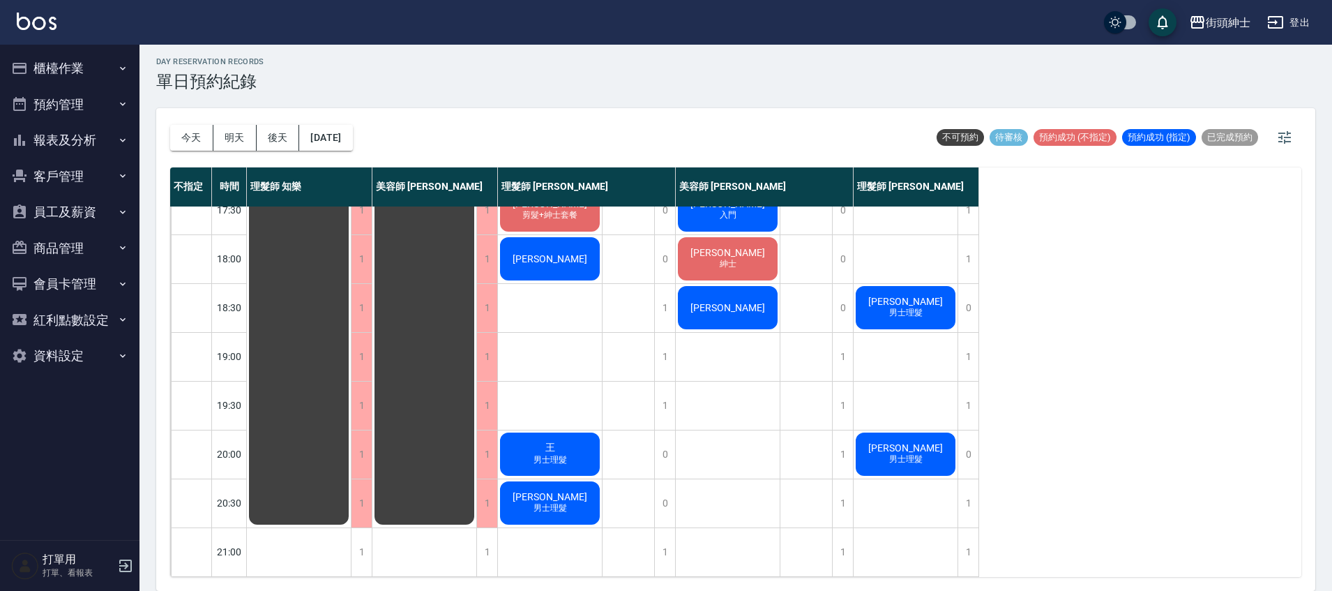
click at [797, 434] on div "排休 排休" at bounding box center [806, 63] width 52 height 1025
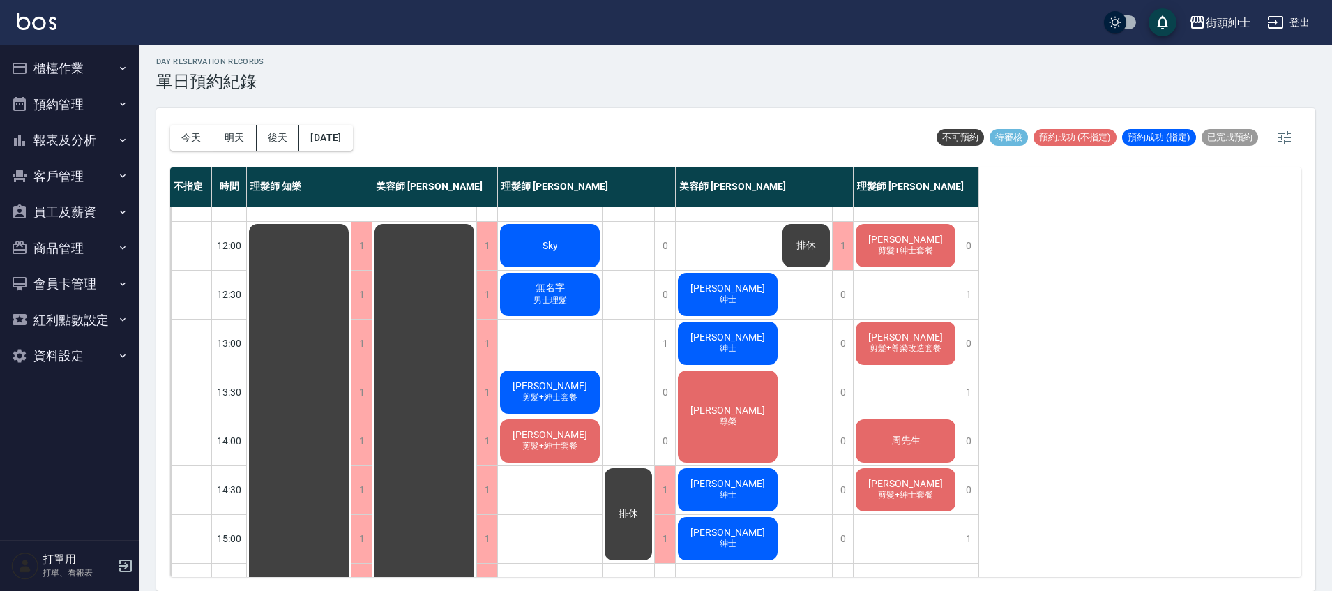
scroll to position [128, 0]
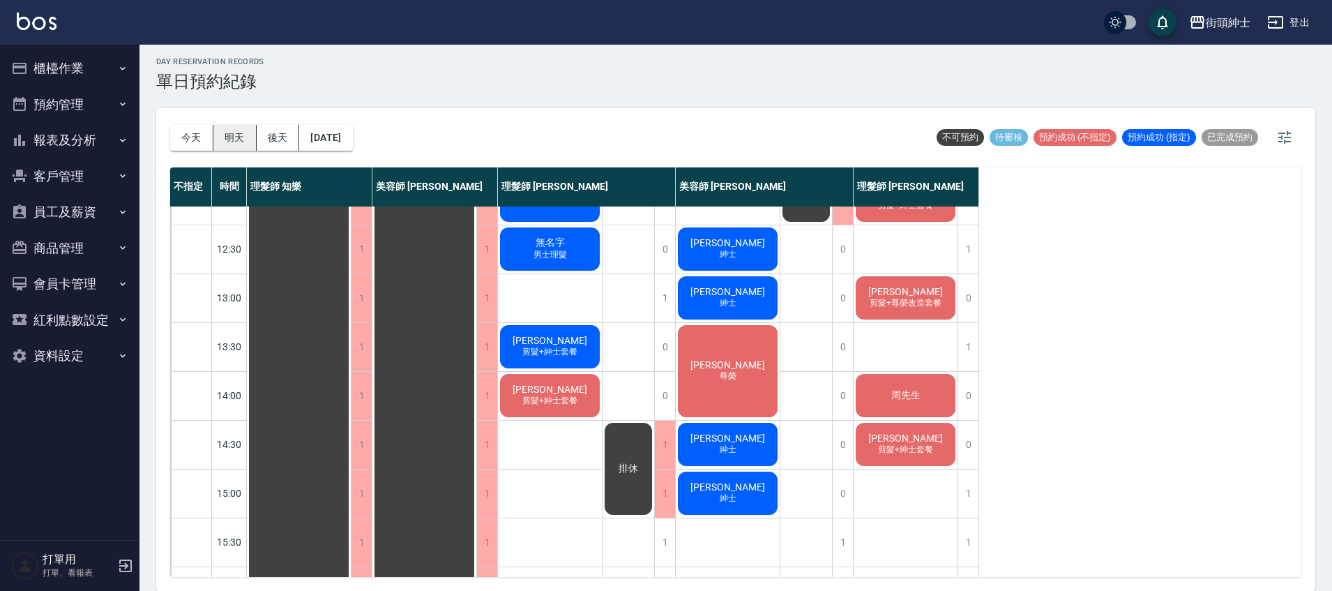
click at [240, 147] on button "明天" at bounding box center [234, 138] width 43 height 26
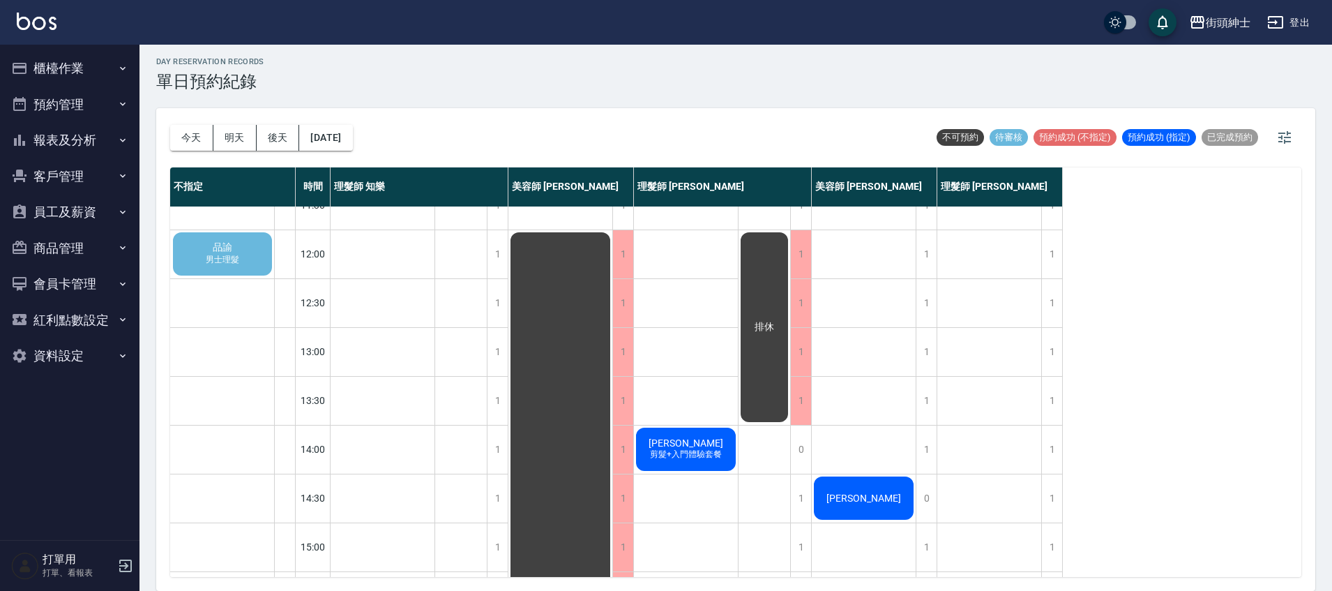
scroll to position [6, 0]
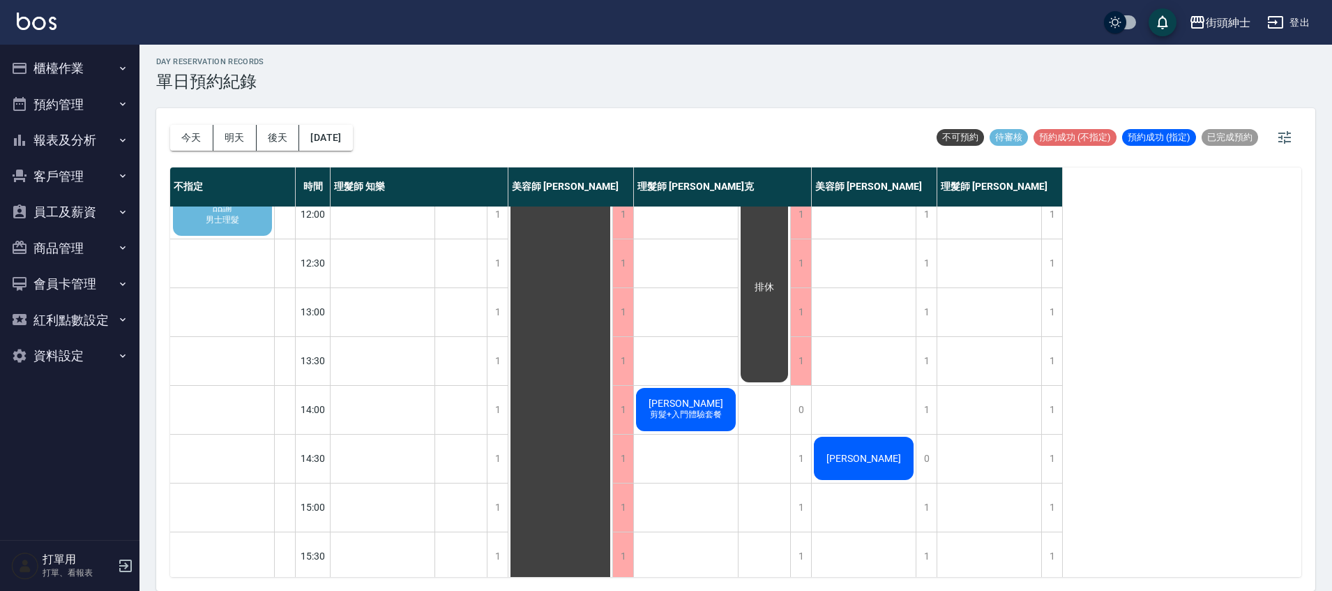
scroll to position [65, 0]
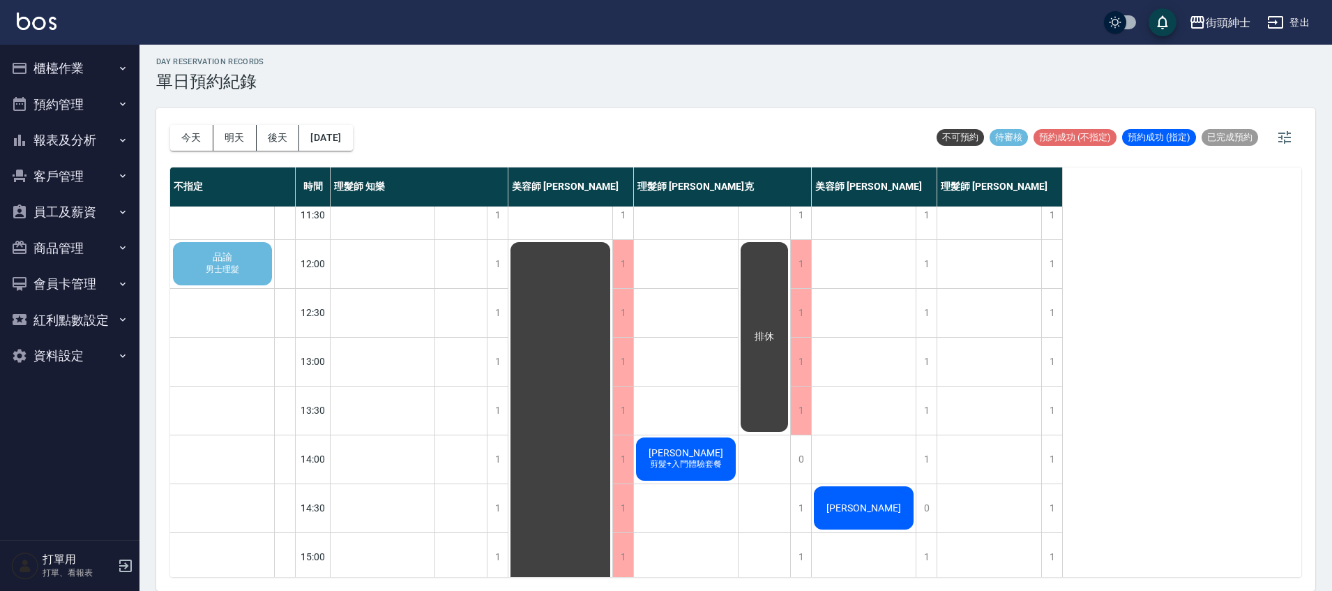
click at [223, 262] on span "品諭" at bounding box center [222, 257] width 25 height 13
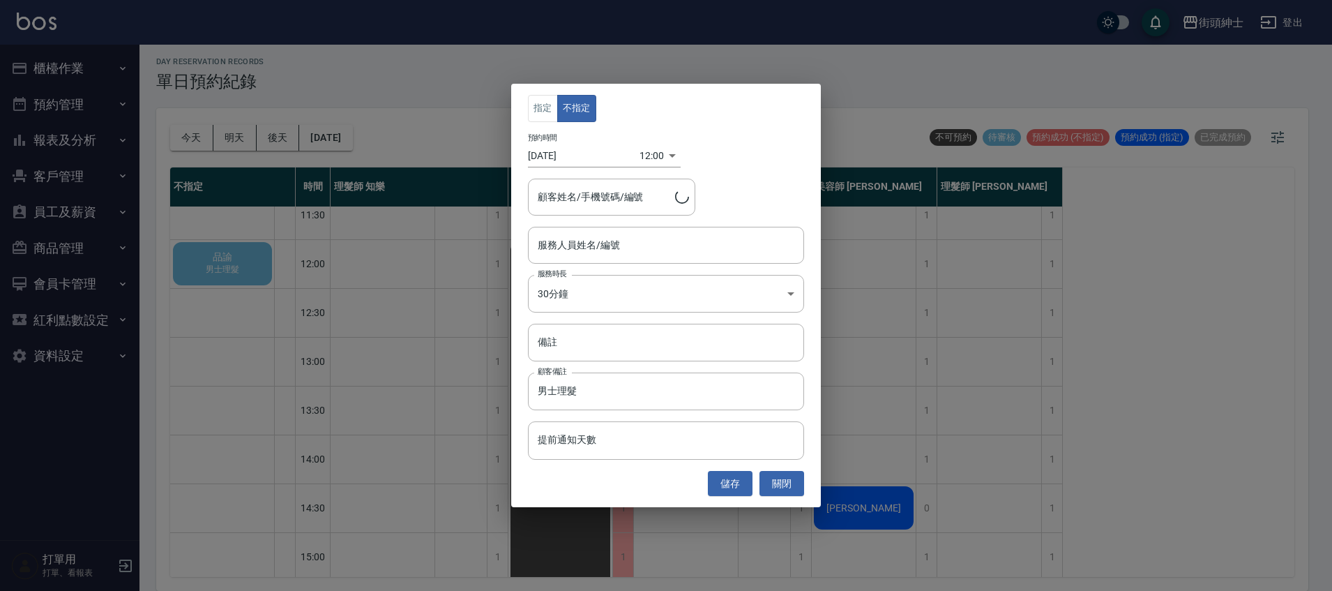
type input "品諭/0909559718"
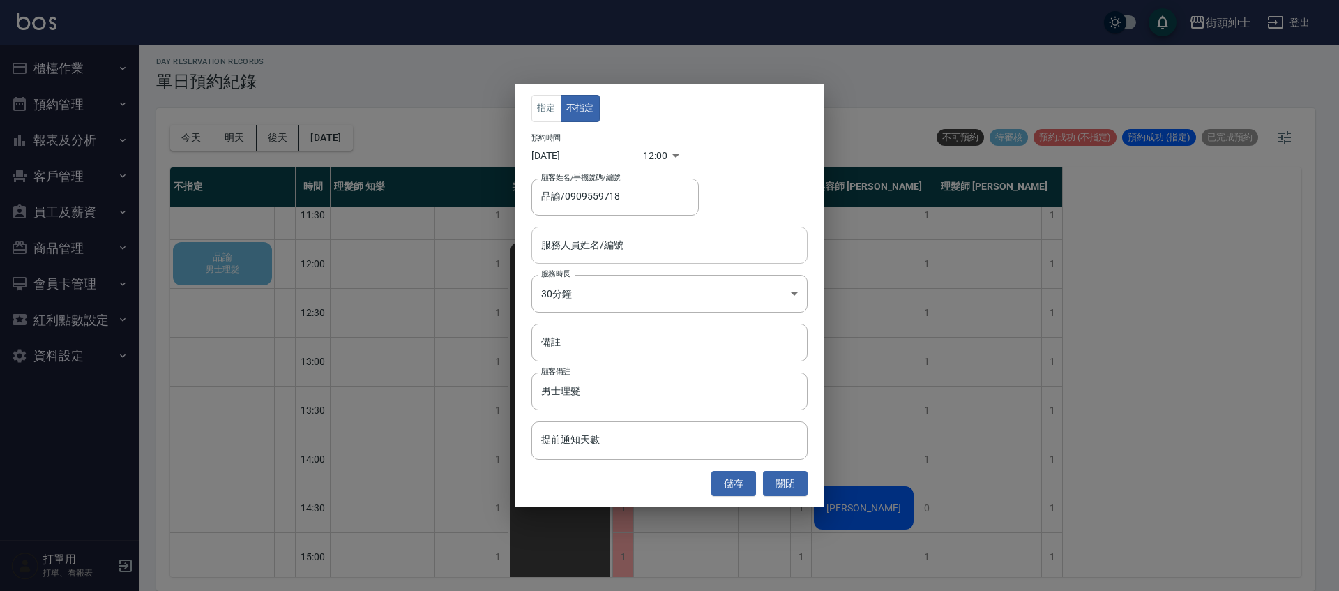
click at [625, 245] on input "服務人員姓名/編號" at bounding box center [670, 245] width 264 height 24
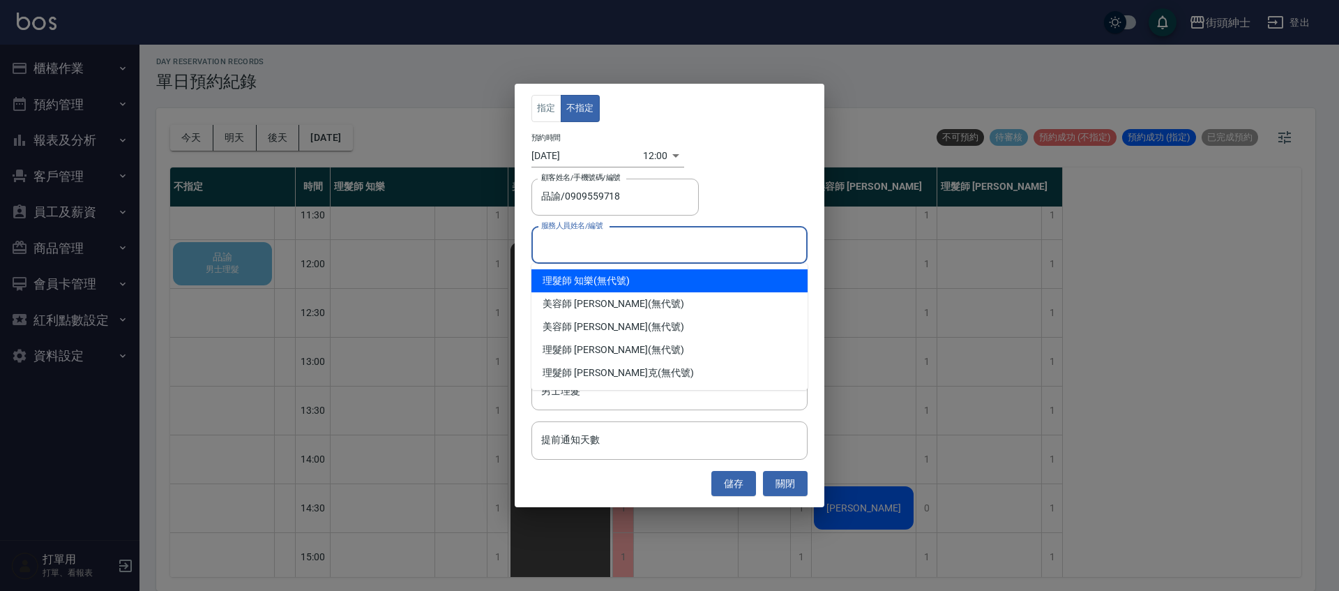
click at [481, 239] on div "指定 不指定 預約時間 2025/10/14 12:00 1760414400000 顧客姓名/手機號碼/編號 品諭/0909559718 顧客姓名/手機號碼…" at bounding box center [669, 295] width 1339 height 591
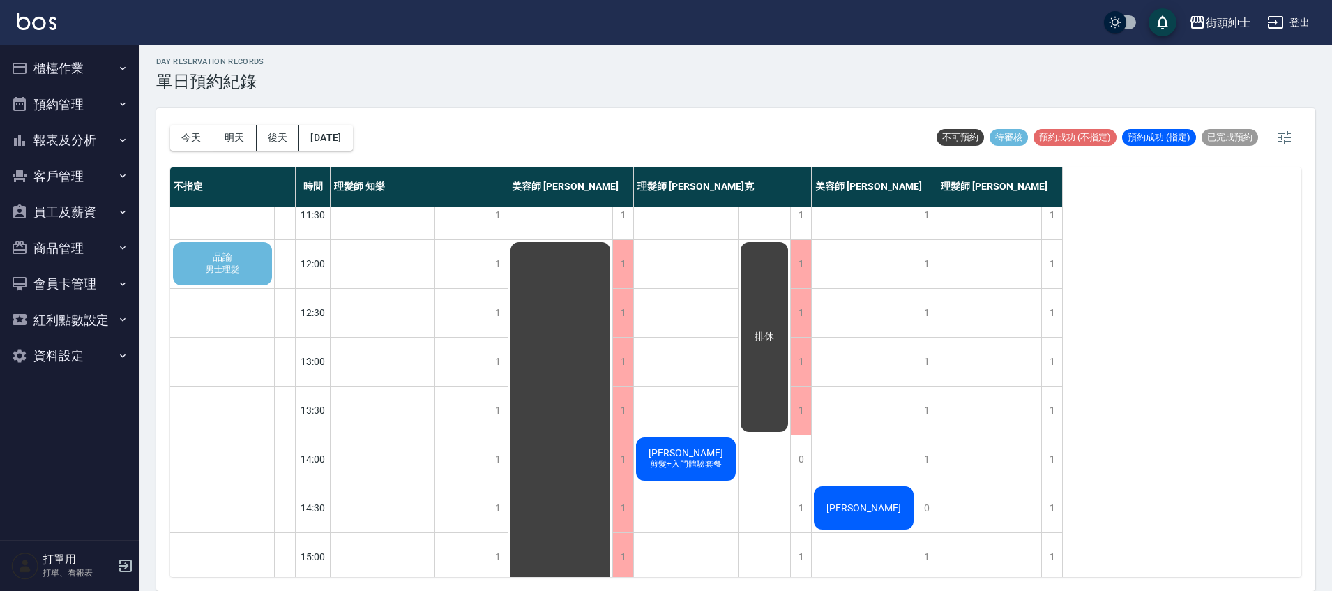
click at [207, 250] on div "品諭 男士理髮" at bounding box center [222, 263] width 103 height 47
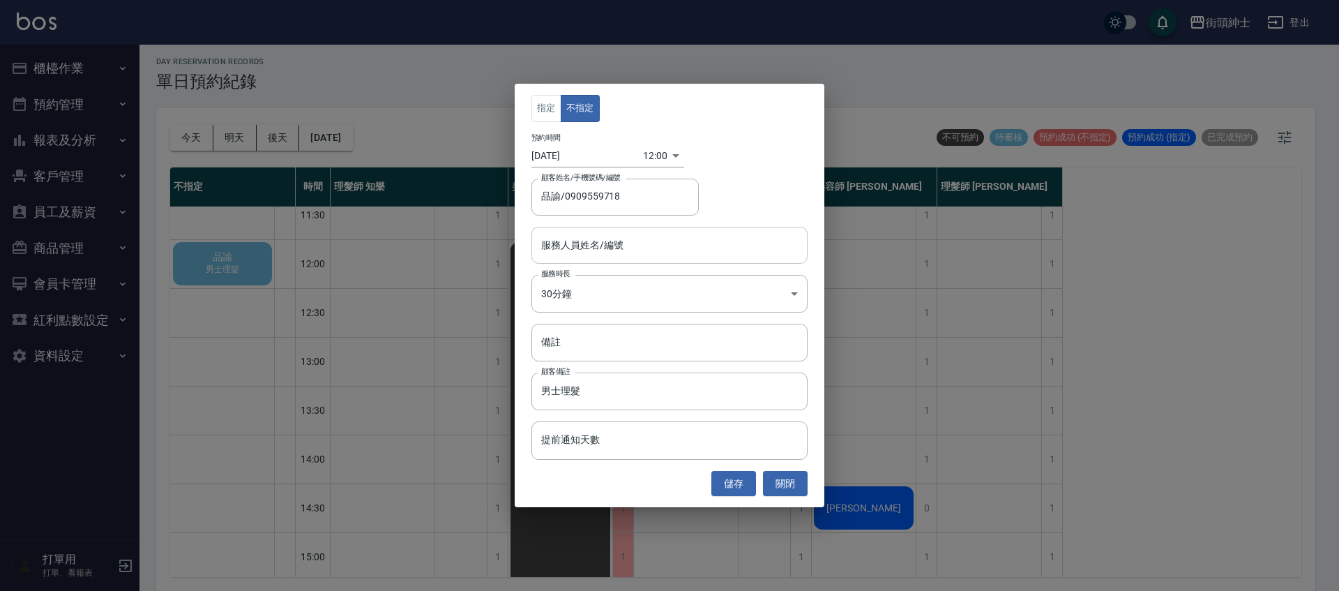
click at [627, 243] on input "服務人員姓名/編號" at bounding box center [670, 245] width 264 height 24
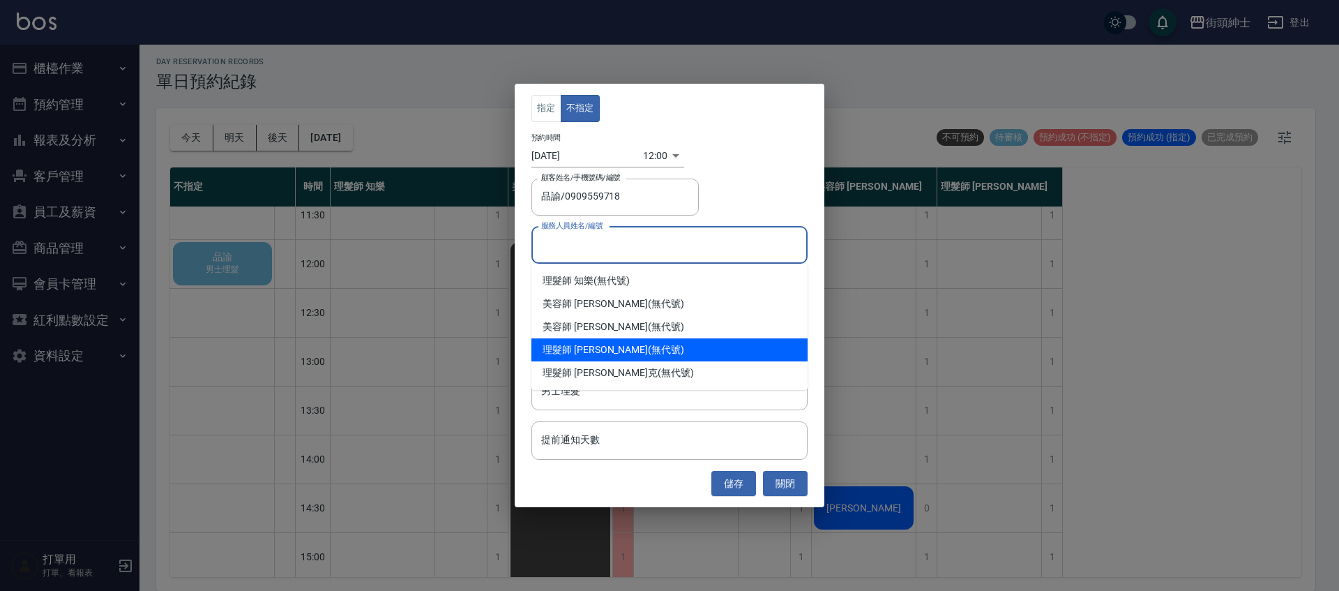
click at [632, 356] on div "理髮師 eric (無代號)" at bounding box center [669, 349] width 276 height 23
type input "理髮師 eric(無代號)"
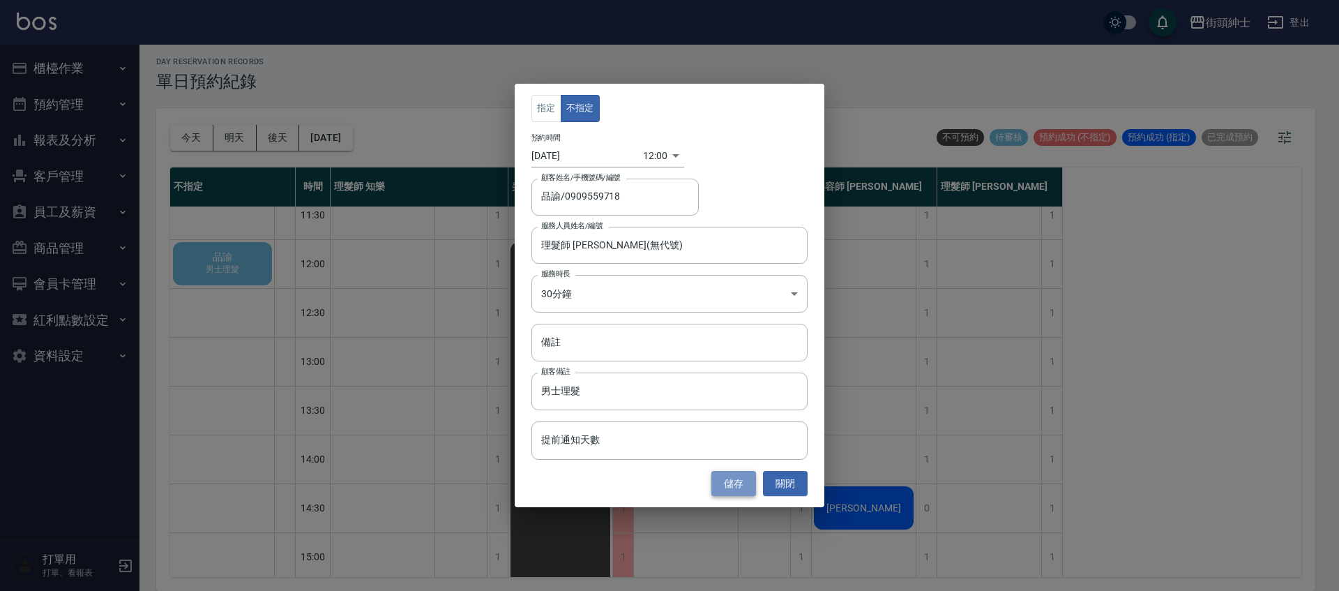
click at [741, 477] on button "儲存" at bounding box center [733, 484] width 45 height 26
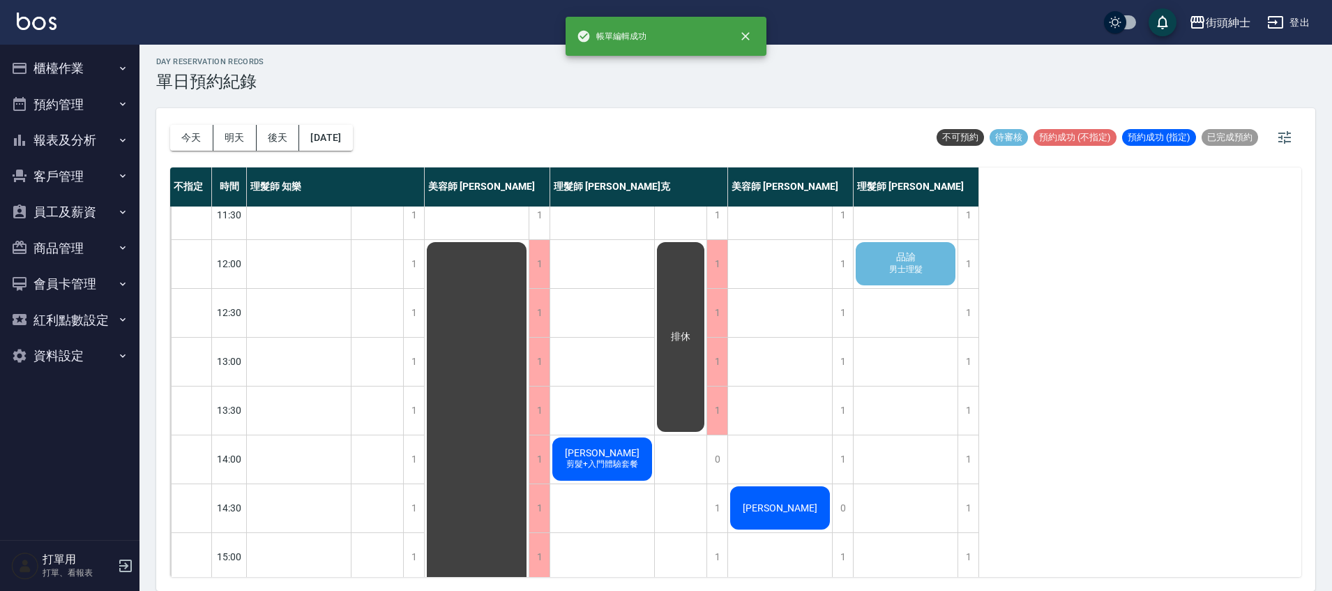
click at [939, 272] on div "品諭 男士理髮" at bounding box center [906, 263] width 104 height 47
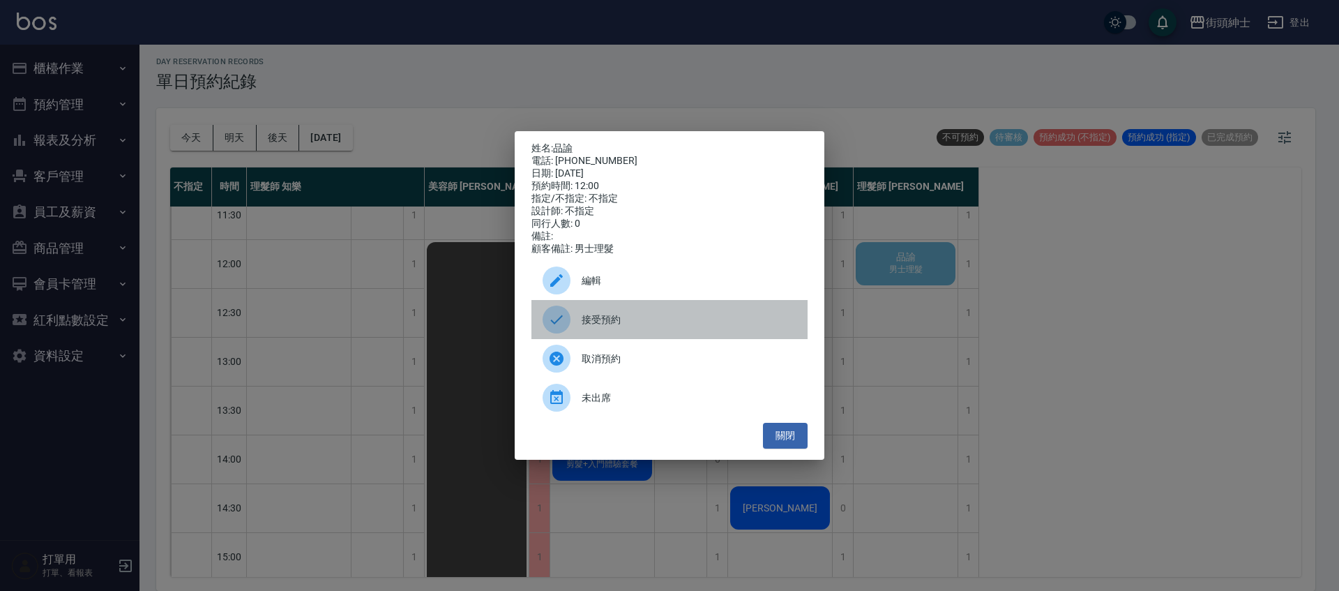
click at [681, 321] on span "接受預約" at bounding box center [689, 319] width 215 height 15
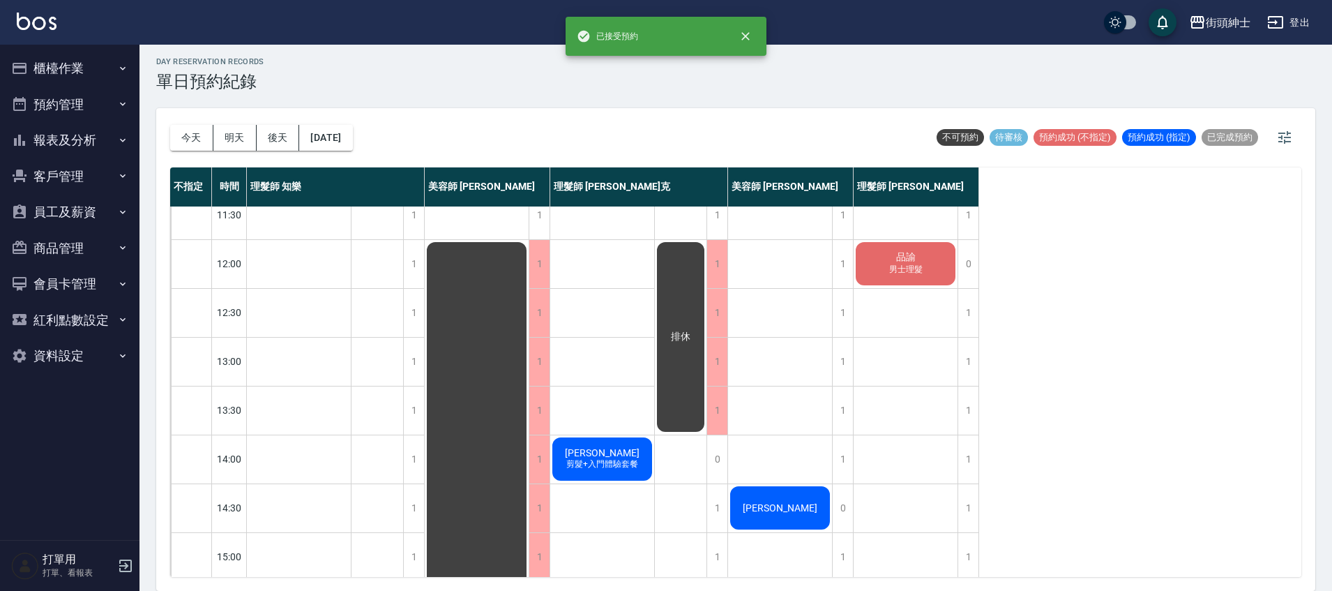
click at [928, 266] on div "品諭 男士理髮" at bounding box center [906, 263] width 104 height 47
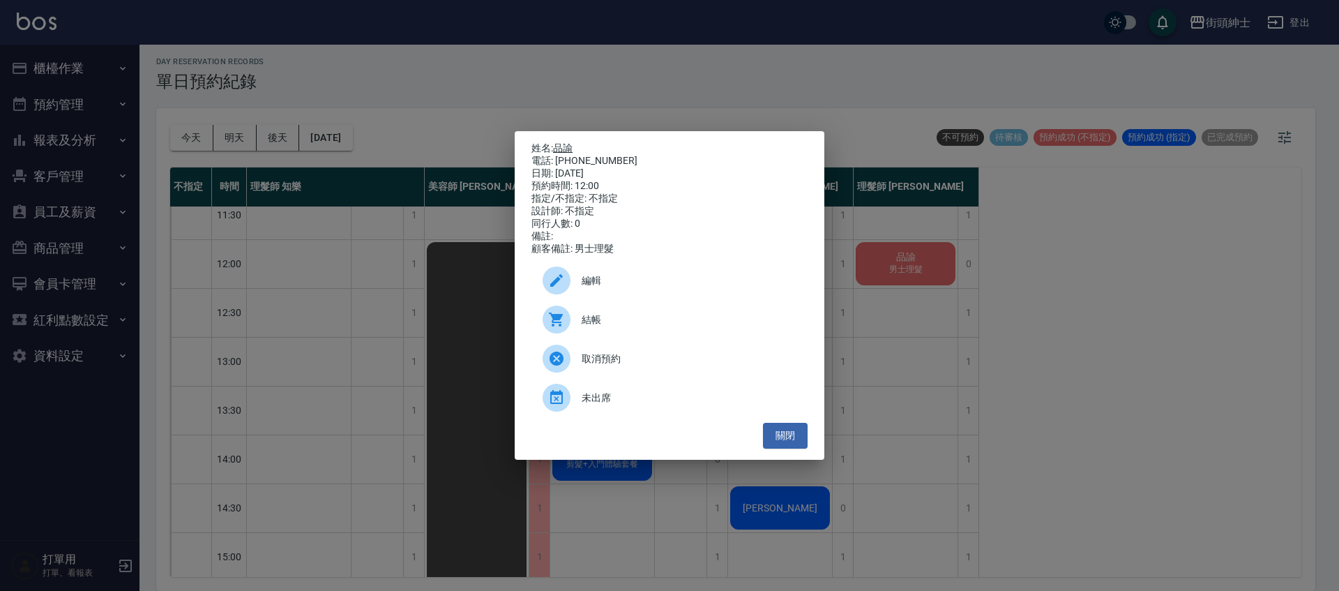
click at [570, 142] on link "品諭" at bounding box center [563, 147] width 20 height 11
click at [790, 437] on button "關閉" at bounding box center [785, 436] width 45 height 26
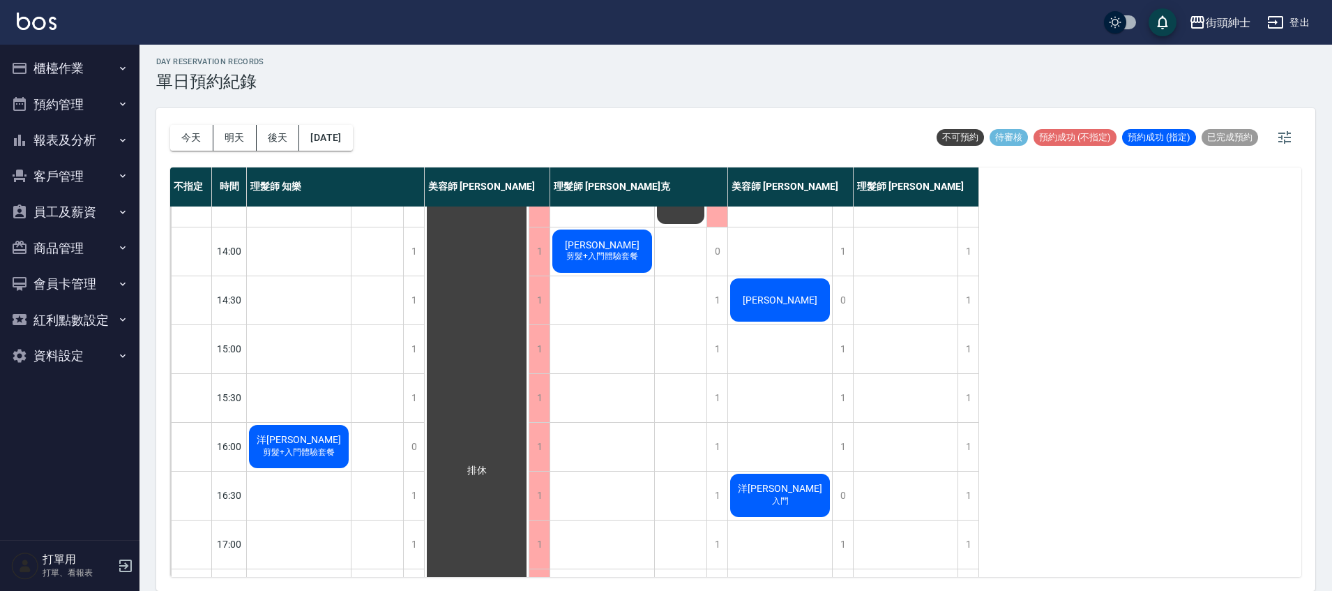
scroll to position [10, 0]
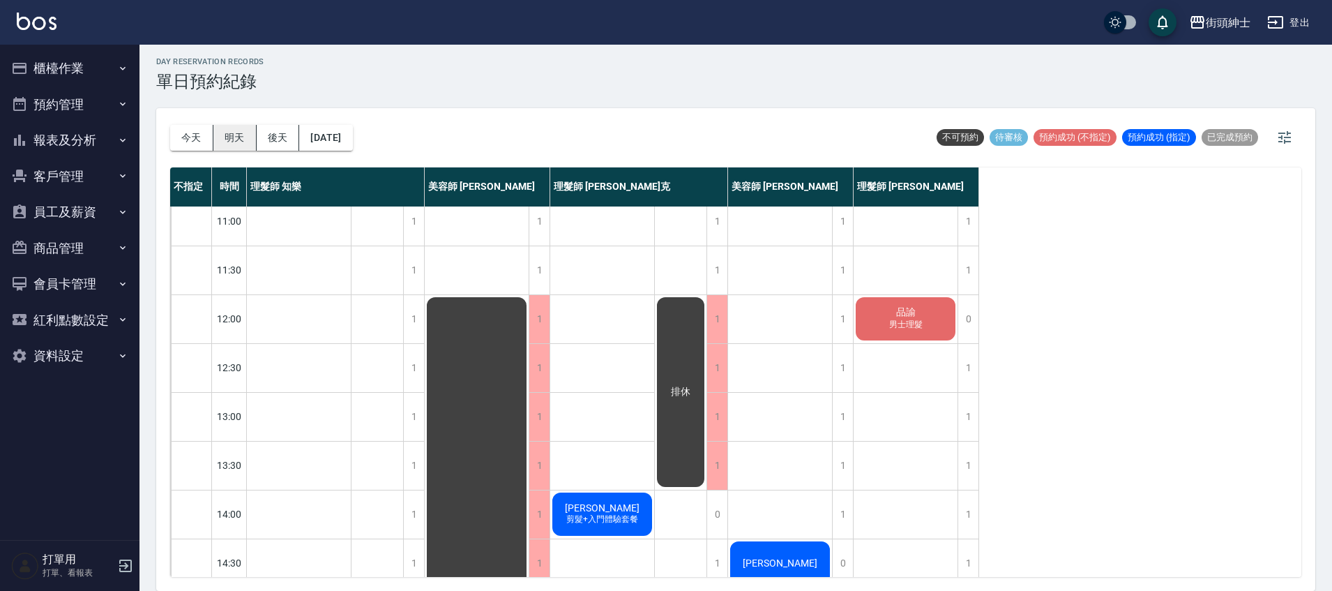
click at [234, 129] on button "明天" at bounding box center [234, 138] width 43 height 26
click at [264, 141] on button "後天" at bounding box center [278, 138] width 43 height 26
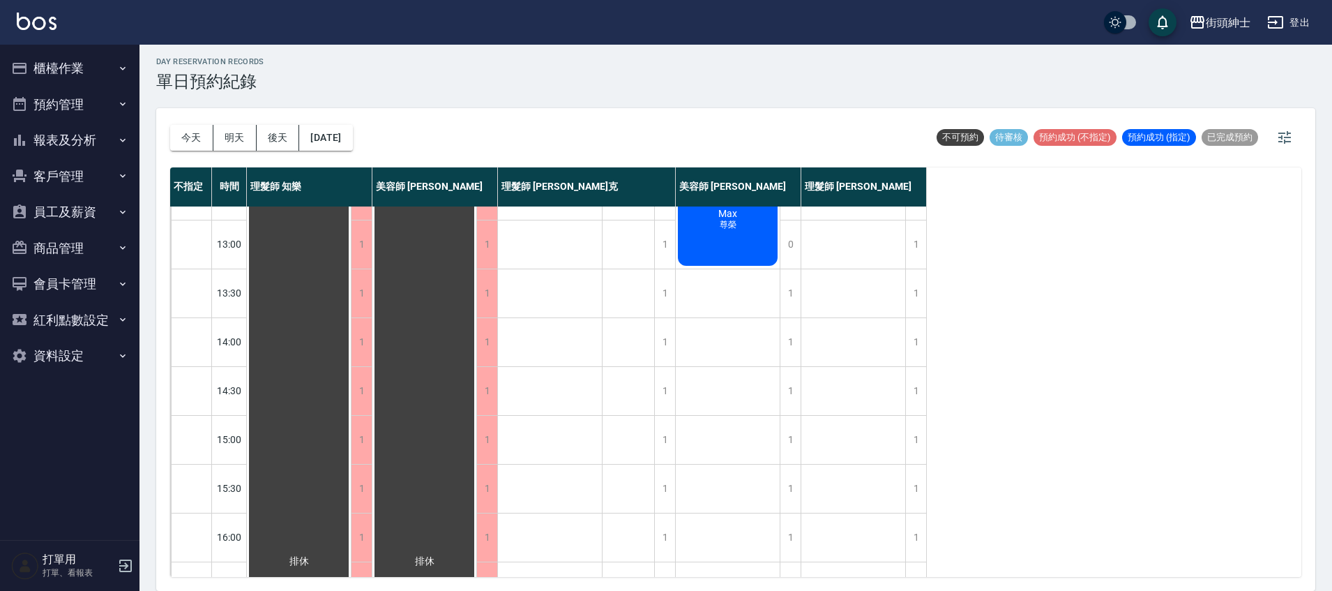
scroll to position [288, 0]
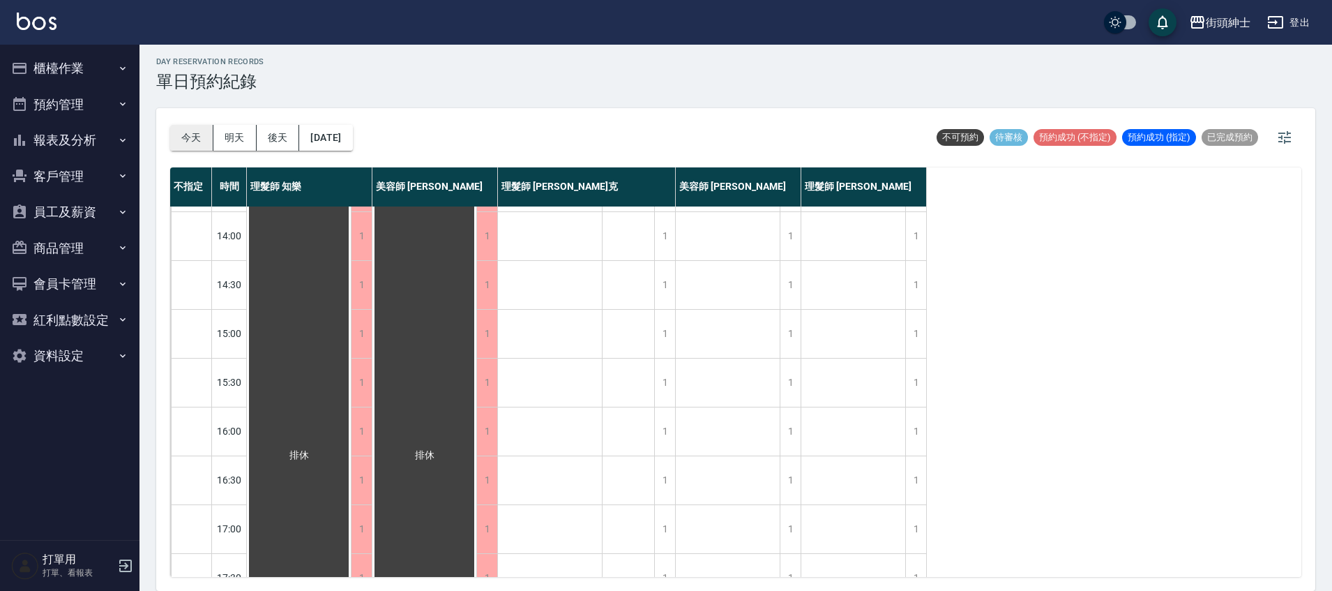
click at [188, 143] on button "今天" at bounding box center [191, 138] width 43 height 26
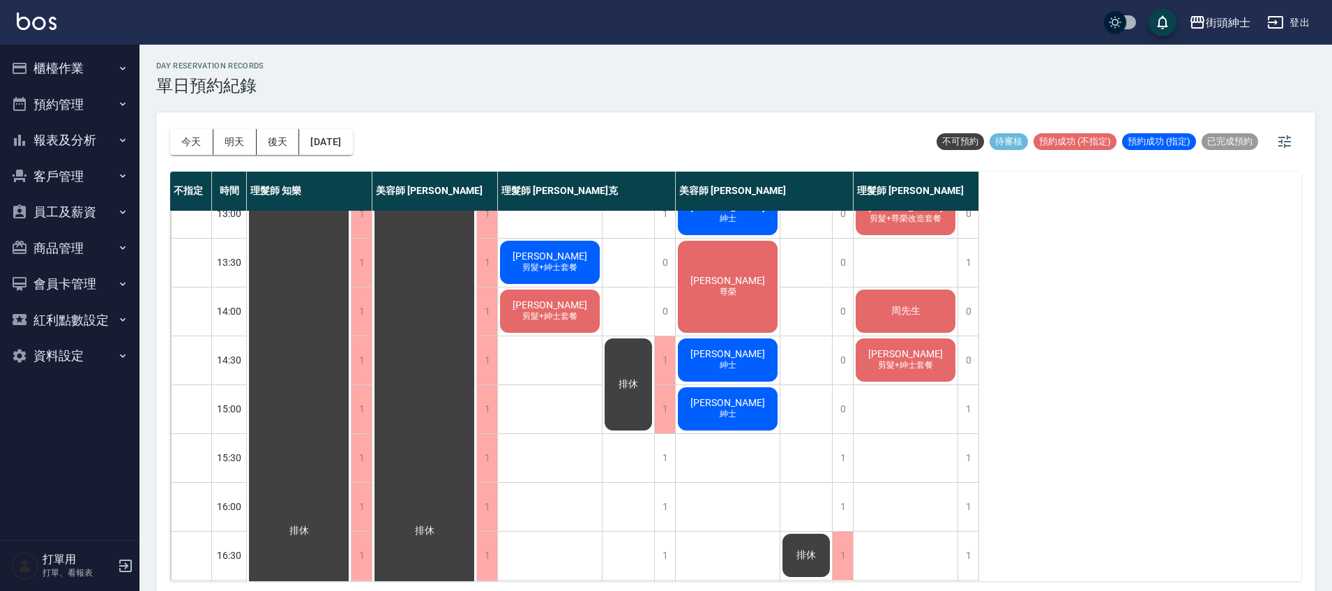
scroll to position [214, 0]
